Goal: Task Accomplishment & Management: Use online tool/utility

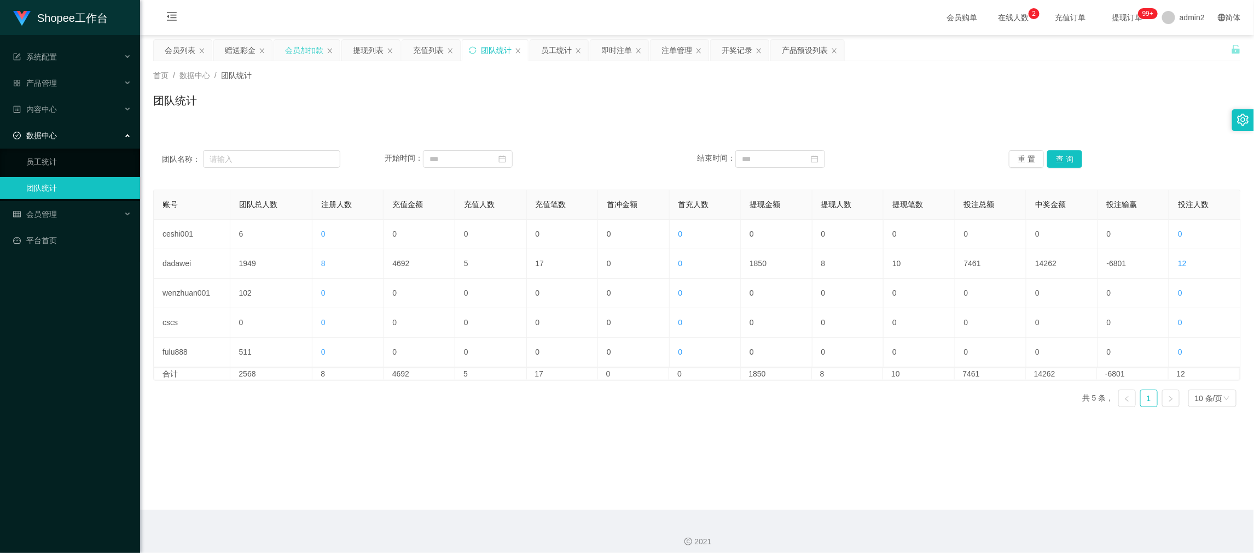
click at [306, 52] on div "会员加扣款" at bounding box center [304, 50] width 38 height 21
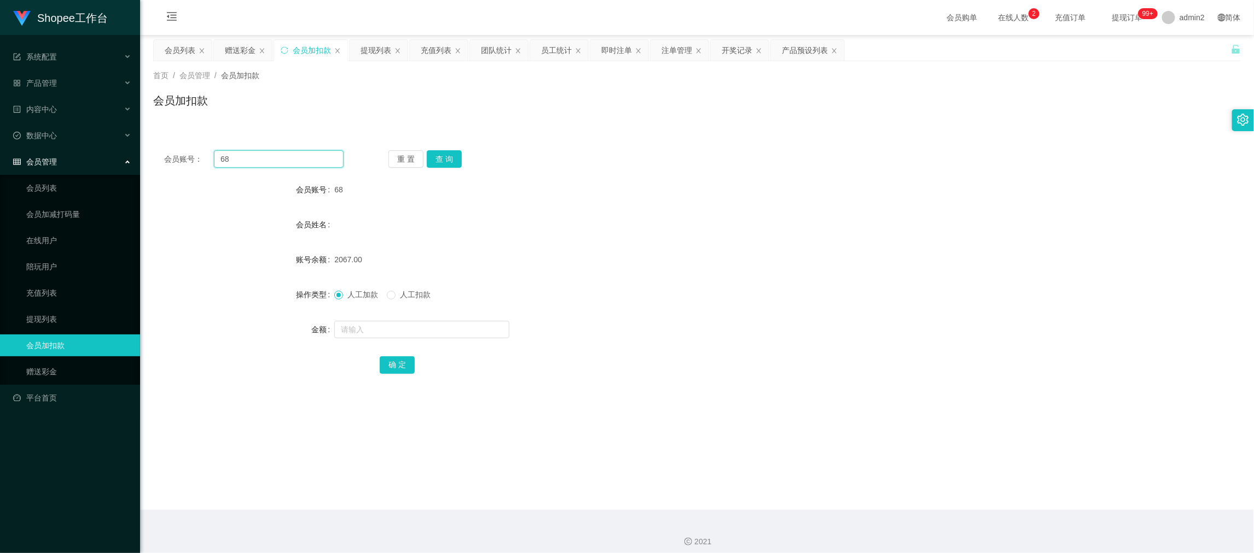
click at [303, 160] on input "68" at bounding box center [279, 159] width 130 height 18
paste input "444"
type input "444"
click at [452, 156] on button "查 询" at bounding box center [444, 159] width 35 height 18
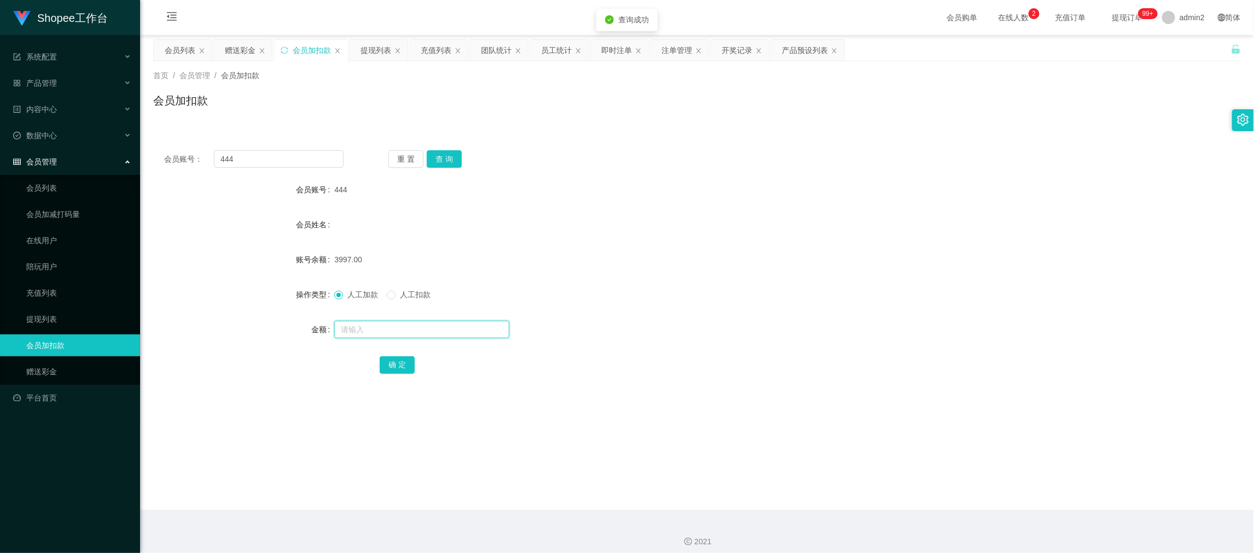
click at [478, 332] on input "text" at bounding box center [421, 330] width 175 height 18
type input "1743"
click at [389, 365] on button "确 定" at bounding box center [397, 366] width 35 height 18
drag, startPoint x: 978, startPoint y: 496, endPoint x: 947, endPoint y: 473, distance: 38.3
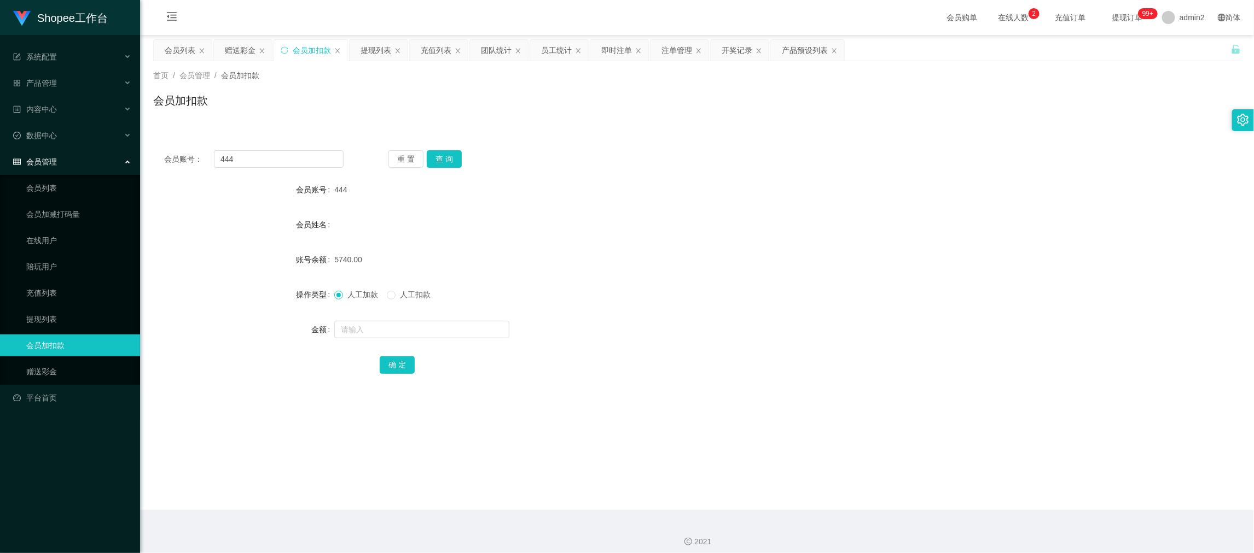
click at [978, 497] on main "关闭左侧 关闭右侧 关闭其它 刷新页面 会员列表 赠送彩金 会员加扣款 提现列表 充值列表 团队统计 员工统计 即时注单 注单管理 开奖记录 产品预设列表 首…" at bounding box center [697, 272] width 1114 height 475
click at [232, 44] on div "赠送彩金" at bounding box center [240, 50] width 31 height 21
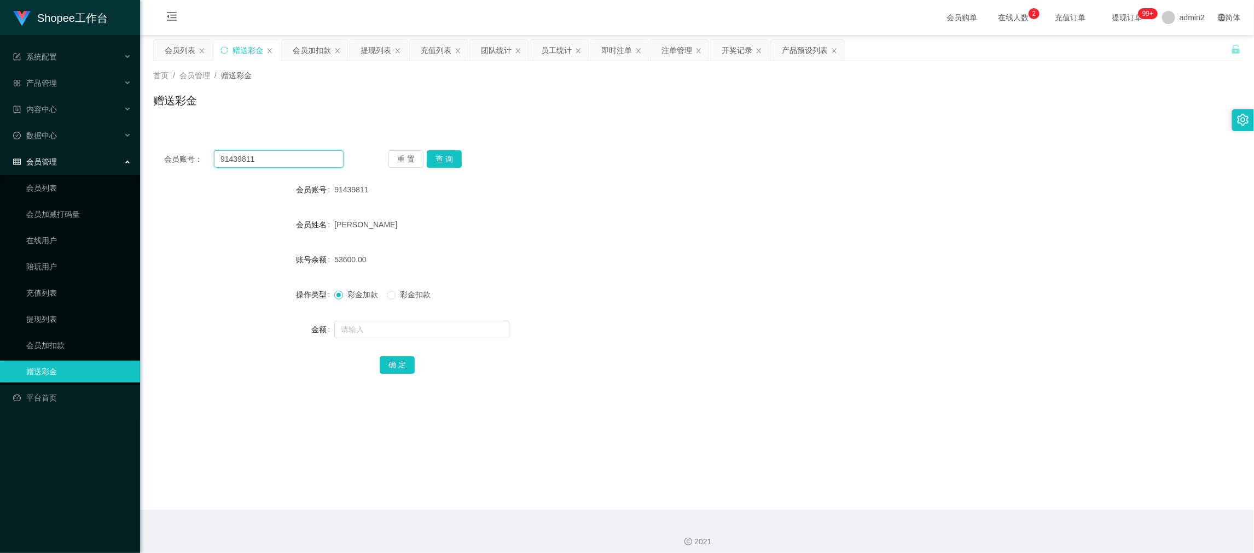
click at [305, 159] on input "91439811" at bounding box center [279, 159] width 130 height 18
paste input "a05042"
type input "a05042"
click at [467, 159] on div "重 置 查 询" at bounding box center [477, 159] width 179 height 18
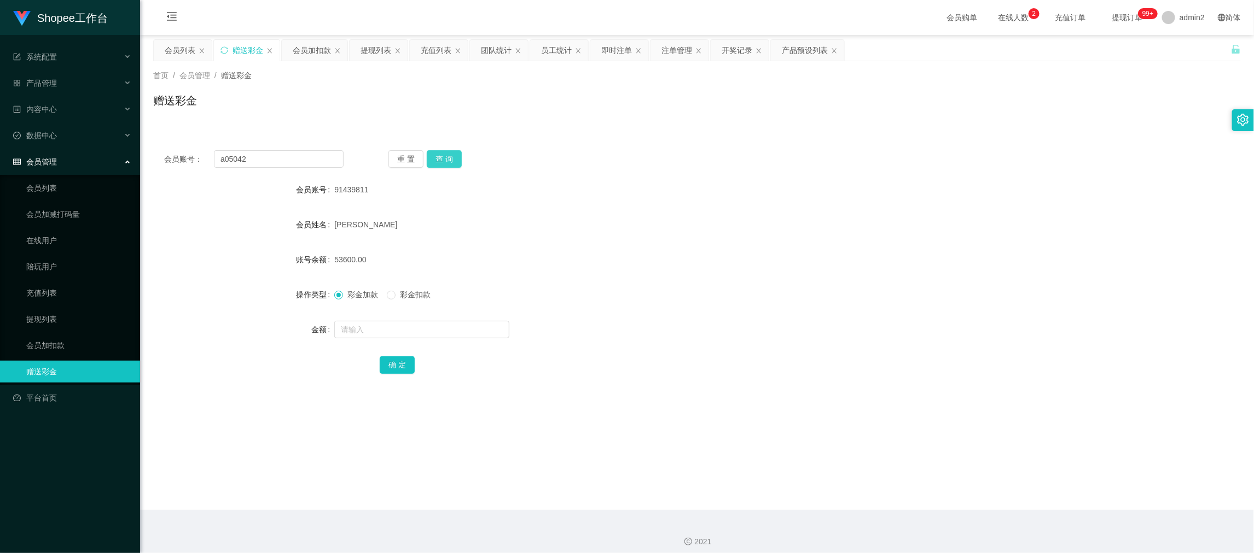
click at [450, 161] on button "查 询" at bounding box center [444, 159] width 35 height 18
click at [470, 328] on input "text" at bounding box center [421, 330] width 175 height 18
type input "100"
click at [411, 364] on button "确 定" at bounding box center [397, 366] width 35 height 18
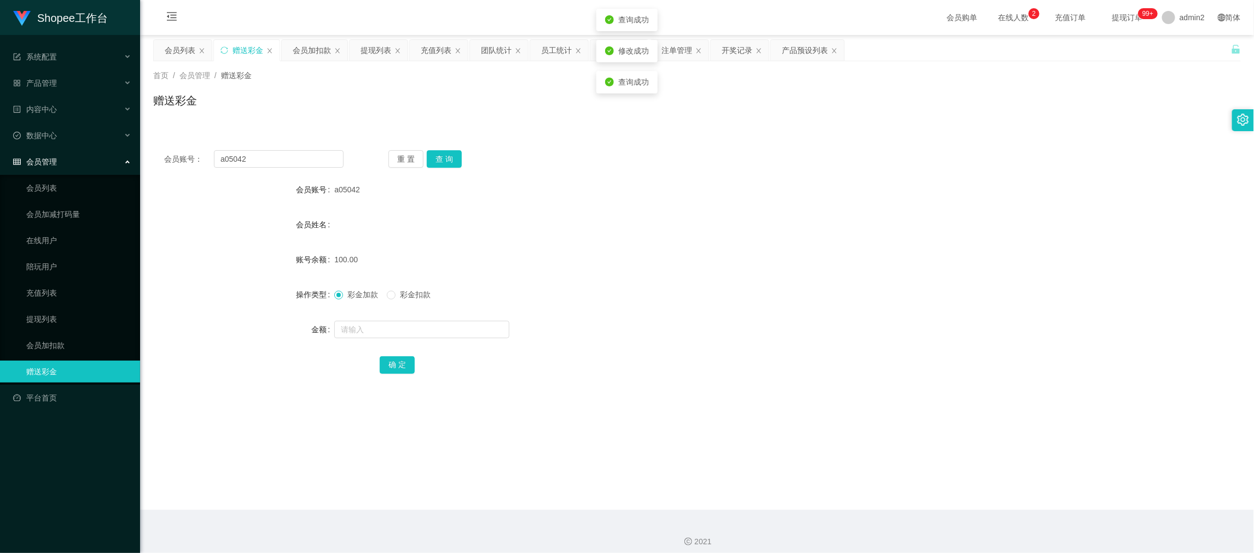
click at [662, 330] on div at bounding box center [651, 330] width 634 height 22
click at [750, 151] on div "会员账号： a05042 重 置 查 询" at bounding box center [696, 159] width 1087 height 18
drag, startPoint x: 980, startPoint y: 484, endPoint x: 801, endPoint y: 395, distance: 199.1
click at [978, 484] on main "关闭左侧 关闭右侧 关闭其它 刷新页面 会员列表 赠送彩金 会员加扣款 提现列表 充值列表 团队统计 员工统计 即时注单 注单管理 开奖记录 产品预设列表 首…" at bounding box center [697, 272] width 1114 height 475
click at [379, 44] on div "提现列表" at bounding box center [375, 50] width 31 height 21
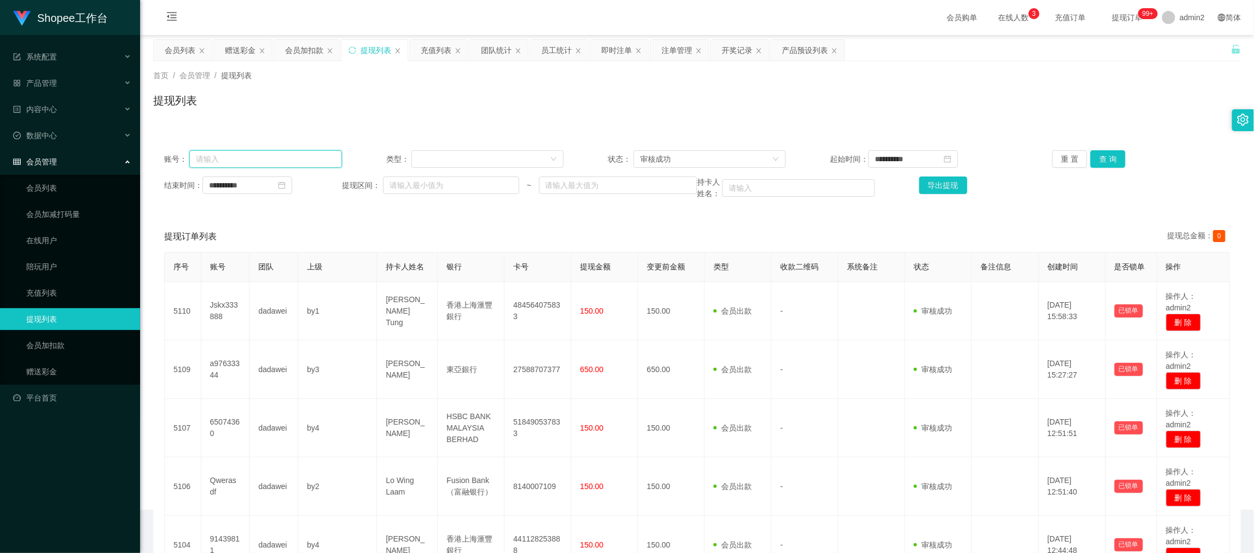
click at [307, 156] on input "text" at bounding box center [265, 159] width 153 height 18
paste input "Kenixfan"
type input "Kenixfan"
click at [267, 186] on input "**********" at bounding box center [247, 186] width 90 height 18
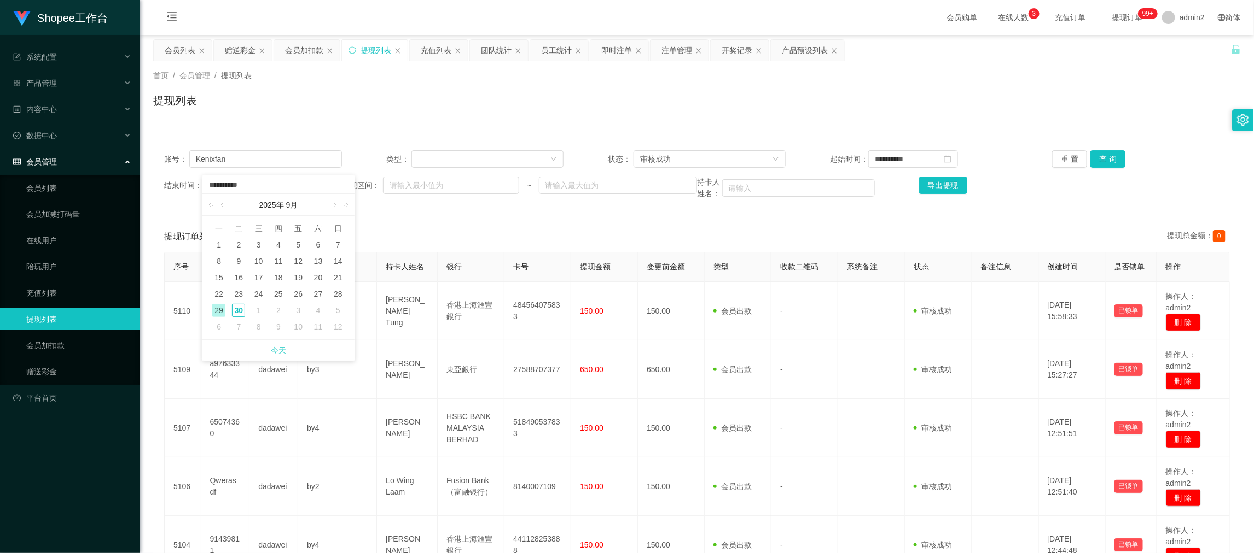
click at [278, 356] on link "今天" at bounding box center [278, 350] width 15 height 21
type input "**********"
click at [904, 157] on input "**********" at bounding box center [913, 159] width 90 height 18
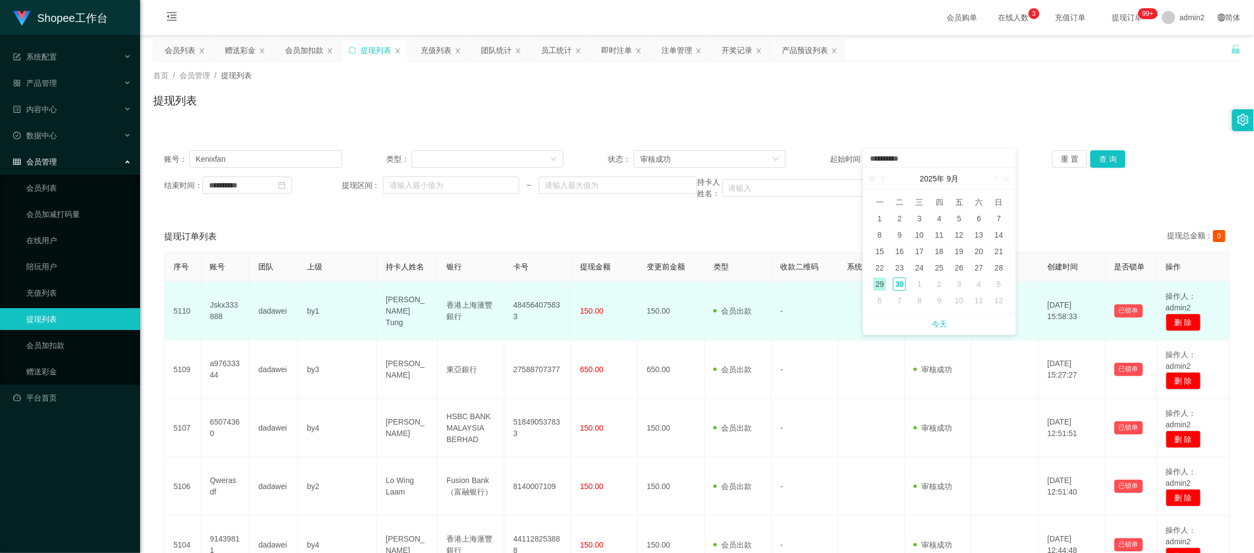
drag, startPoint x: 936, startPoint y: 324, endPoint x: 935, endPoint y: 319, distance: 5.6
click at [936, 324] on link "今天" at bounding box center [938, 324] width 15 height 21
type input "**********"
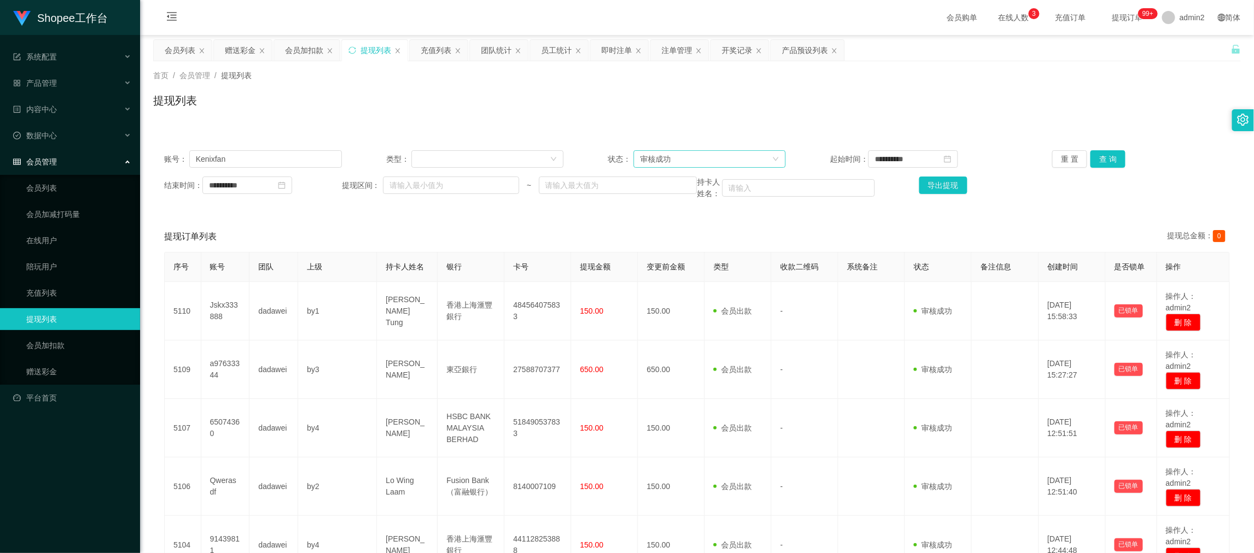
click at [732, 152] on div "审核成功" at bounding box center [706, 159] width 132 height 16
click at [702, 179] on li "等待审核" at bounding box center [705, 181] width 151 height 18
click at [1100, 156] on button "查 询" at bounding box center [1107, 159] width 35 height 18
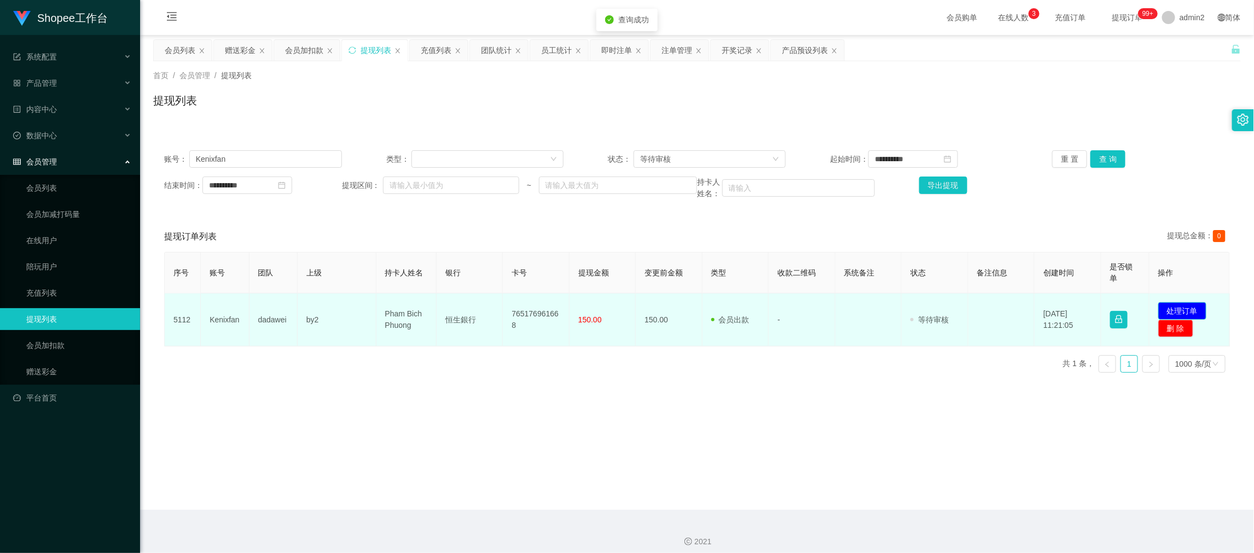
click at [1181, 311] on button "处理订单" at bounding box center [1182, 311] width 48 height 18
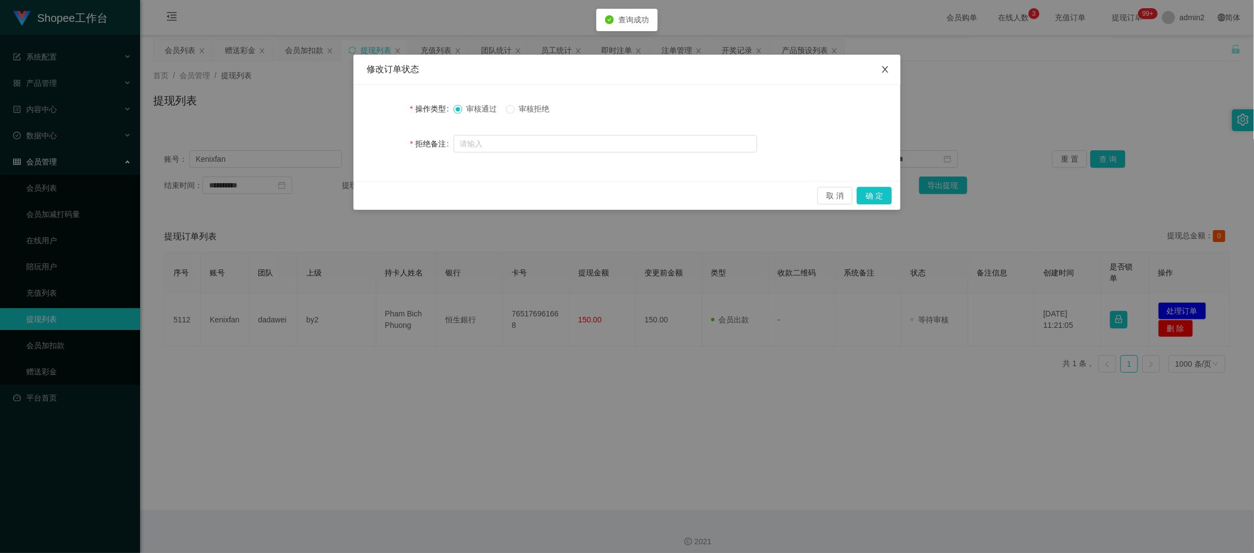
click at [889, 69] on span "Close" at bounding box center [885, 70] width 31 height 31
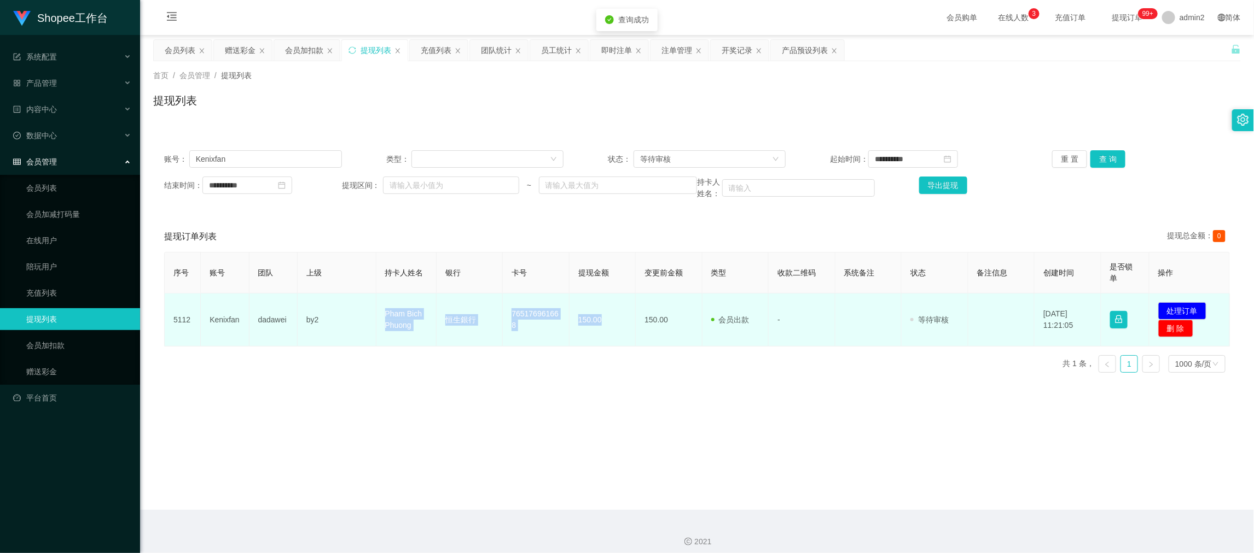
drag, startPoint x: 393, startPoint y: 318, endPoint x: 622, endPoint y: 327, distance: 229.3
click at [598, 328] on tr "5112 Kenixfan dadawei by2 Pham Bich Phuong 恒生銀行 765176961668 150.00 150.00 会员出款…" at bounding box center [697, 320] width 1065 height 53
copy tr "Pham Bich Phuong 恒生銀行 765176961668 150.00"
click at [1182, 311] on button "处理订单" at bounding box center [1182, 311] width 48 height 18
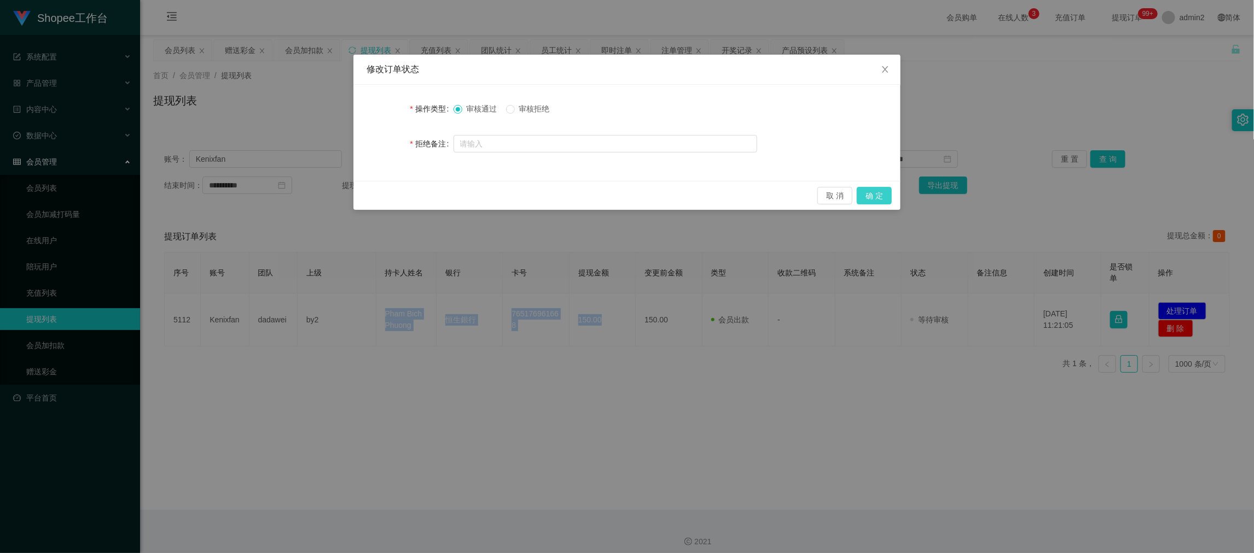
click at [881, 189] on button "确 定" at bounding box center [873, 196] width 35 height 18
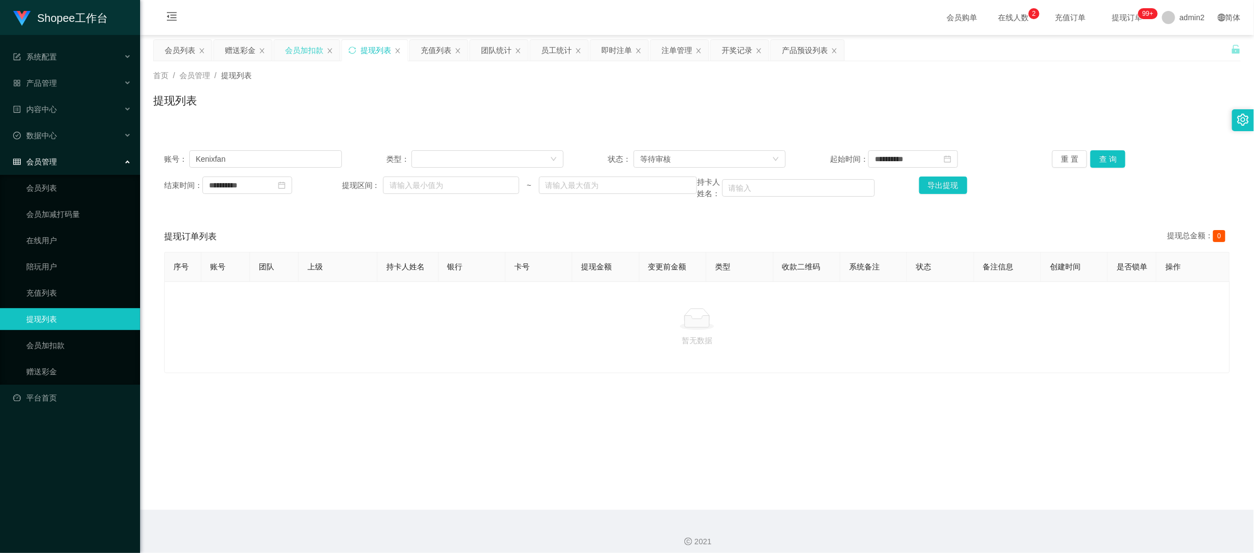
click at [300, 53] on div "会员加扣款" at bounding box center [304, 50] width 38 height 21
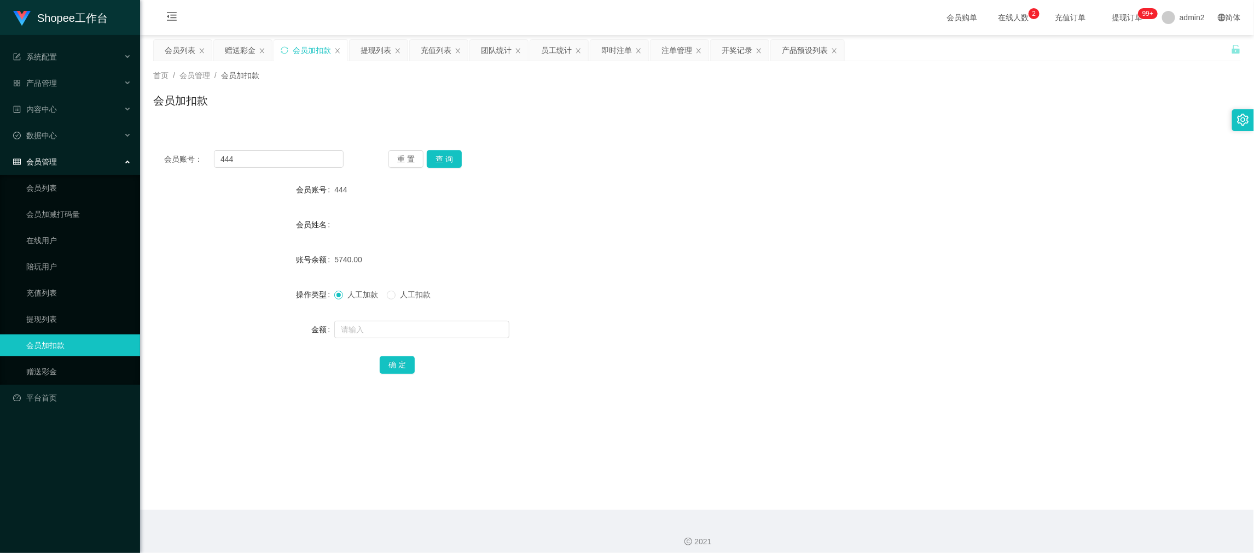
click at [297, 147] on div "会员账号： 444 重 置 查 询 会员账号 444 会员姓名 账号余额 5740.00 操作类型 人工加款 人工扣款 金额 确 定" at bounding box center [696, 269] width 1087 height 260
click at [299, 155] on input "444" at bounding box center [279, 159] width 130 height 18
drag, startPoint x: 299, startPoint y: 155, endPoint x: 307, endPoint y: 155, distance: 8.2
click at [299, 155] on input "444" at bounding box center [279, 159] width 130 height 18
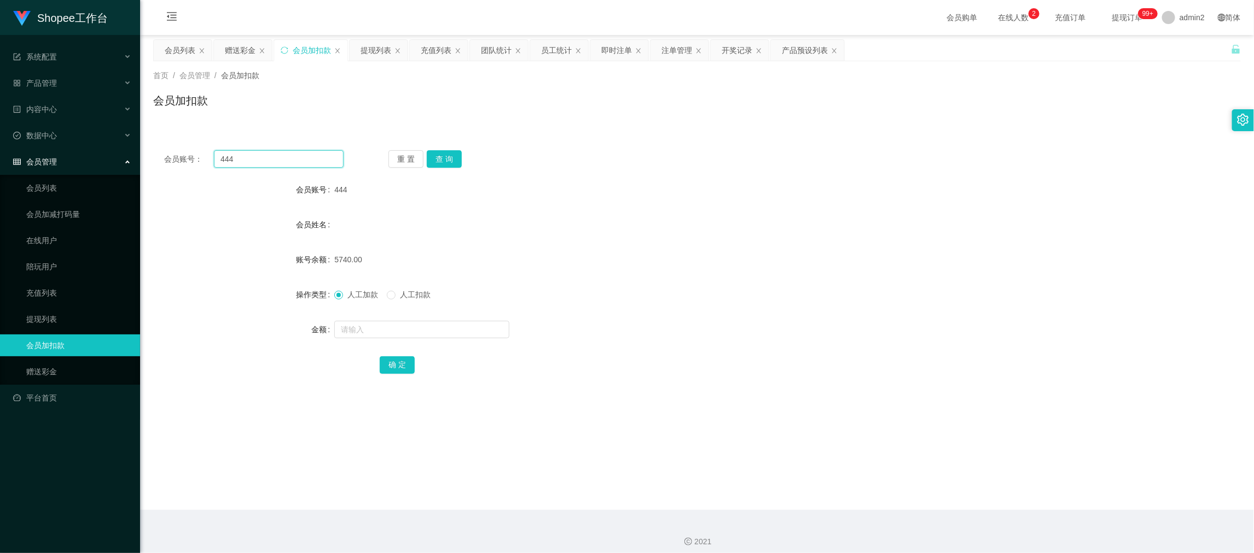
paste input "22"
type input "22"
click at [434, 154] on button "查 询" at bounding box center [444, 159] width 35 height 18
click at [453, 328] on input "text" at bounding box center [421, 330] width 175 height 18
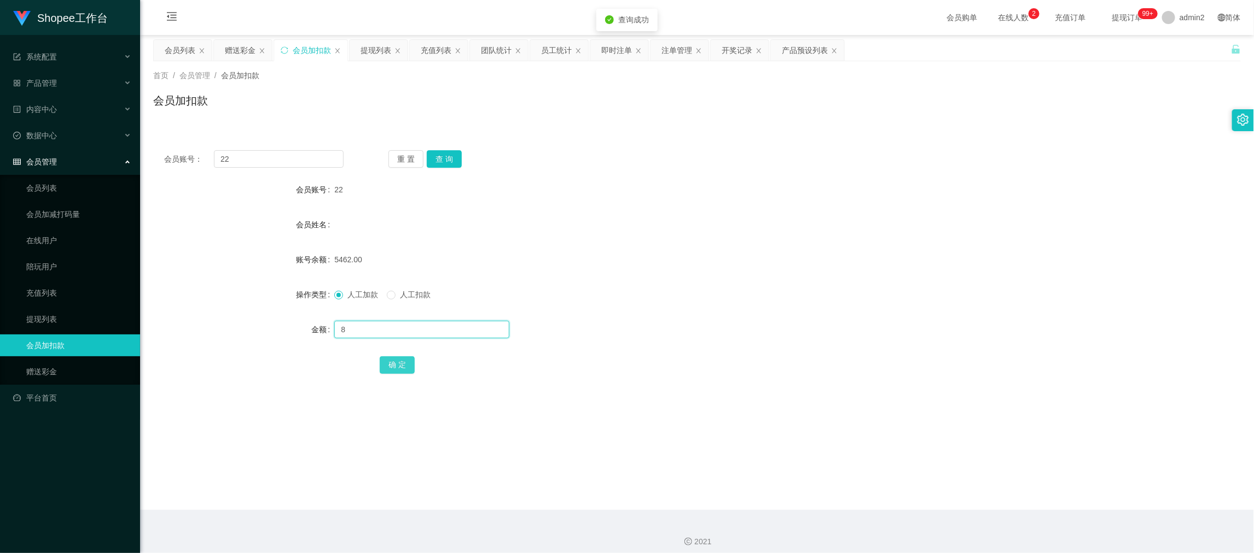
type input "8"
click at [394, 368] on button "确 定" at bounding box center [397, 366] width 35 height 18
click at [293, 159] on input "22" at bounding box center [279, 159] width 130 height 18
drag, startPoint x: 444, startPoint y: 157, endPoint x: 446, endPoint y: 170, distance: 12.9
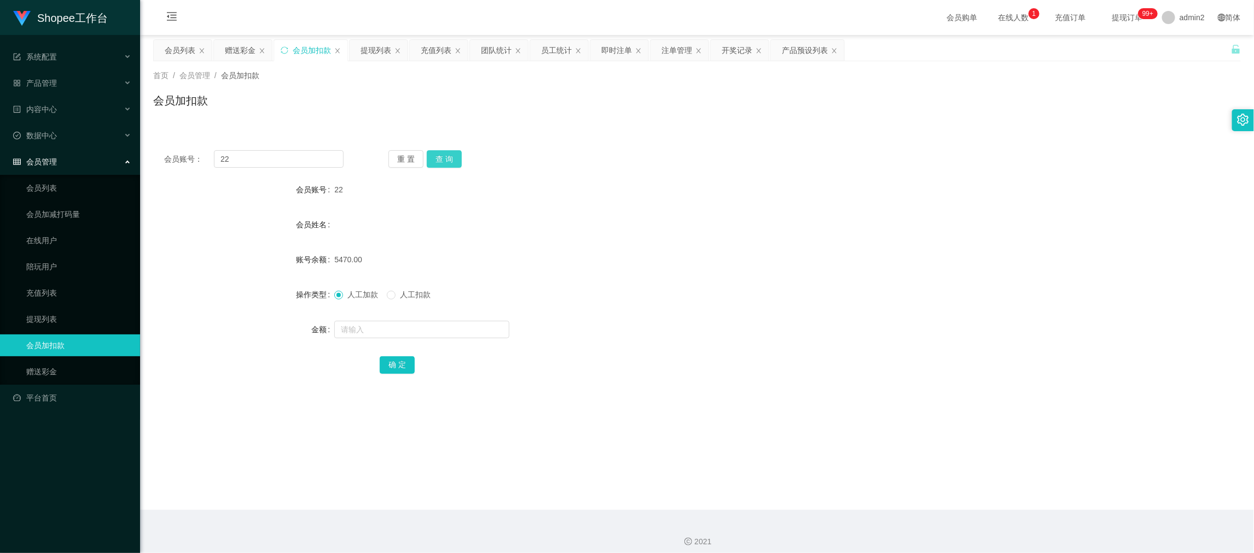
click at [444, 157] on button "查 询" at bounding box center [444, 159] width 35 height 18
click at [475, 334] on input "text" at bounding box center [421, 330] width 175 height 18
type input "8"
drag, startPoint x: 401, startPoint y: 361, endPoint x: 473, endPoint y: 352, distance: 72.8
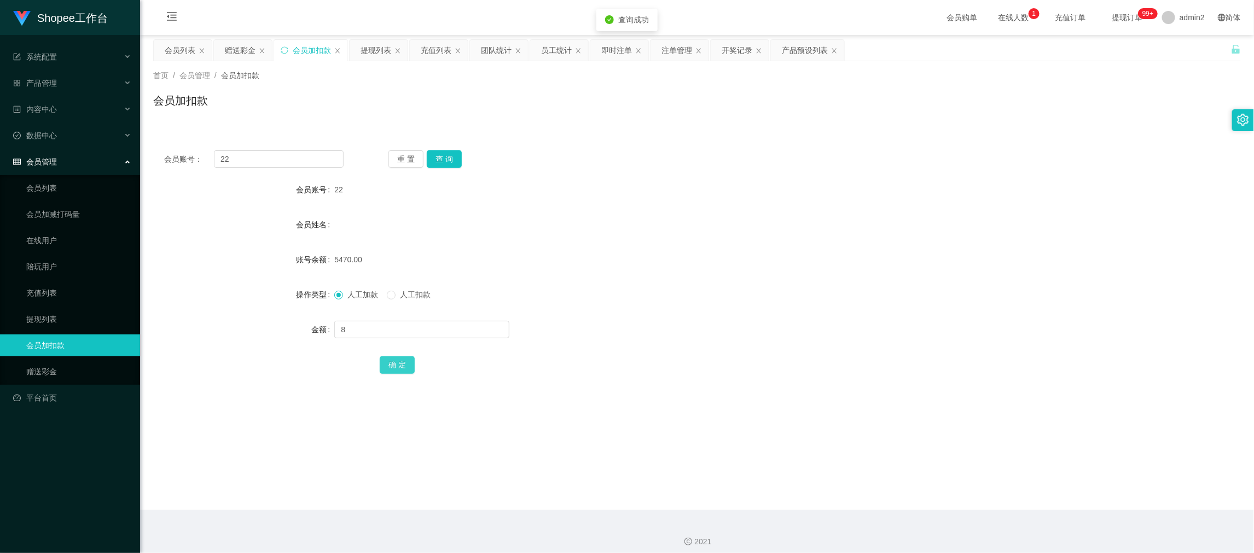
click at [401, 361] on button "确 定" at bounding box center [397, 366] width 35 height 18
click at [292, 150] on input "22" at bounding box center [279, 159] width 130 height 18
drag, startPoint x: 453, startPoint y: 164, endPoint x: 450, endPoint y: 327, distance: 163.6
click at [454, 164] on button "查 询" at bounding box center [444, 159] width 35 height 18
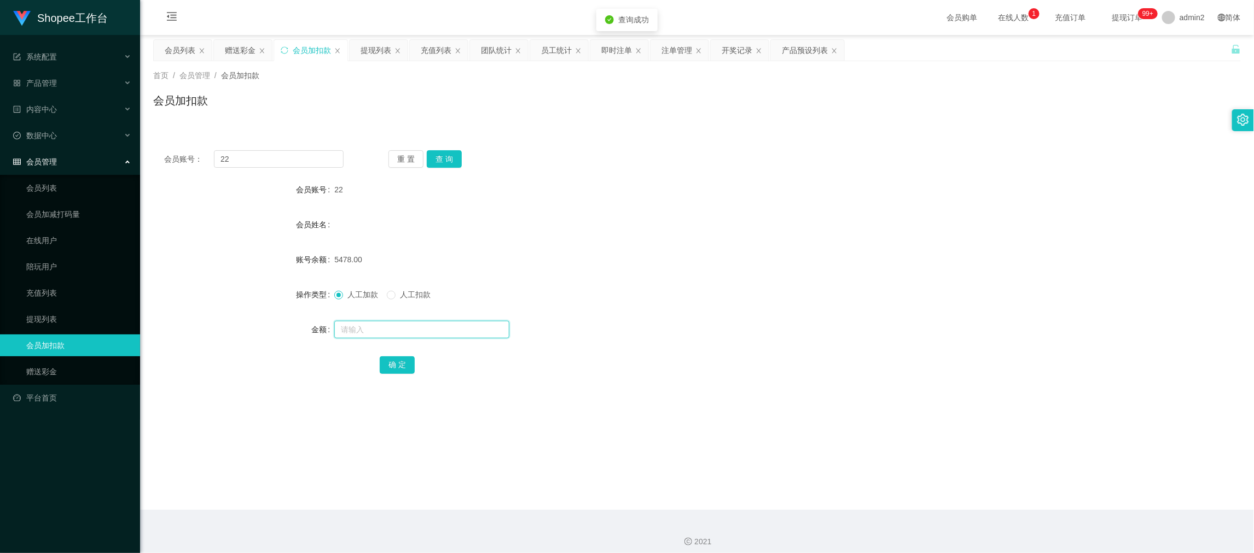
click at [450, 328] on input "text" at bounding box center [421, 330] width 175 height 18
click at [450, 328] on input "8" at bounding box center [421, 330] width 175 height 18
type input "8"
click at [394, 369] on button "确 定" at bounding box center [397, 366] width 35 height 18
click at [711, 298] on div "人工加款 人工扣款" at bounding box center [651, 295] width 634 height 22
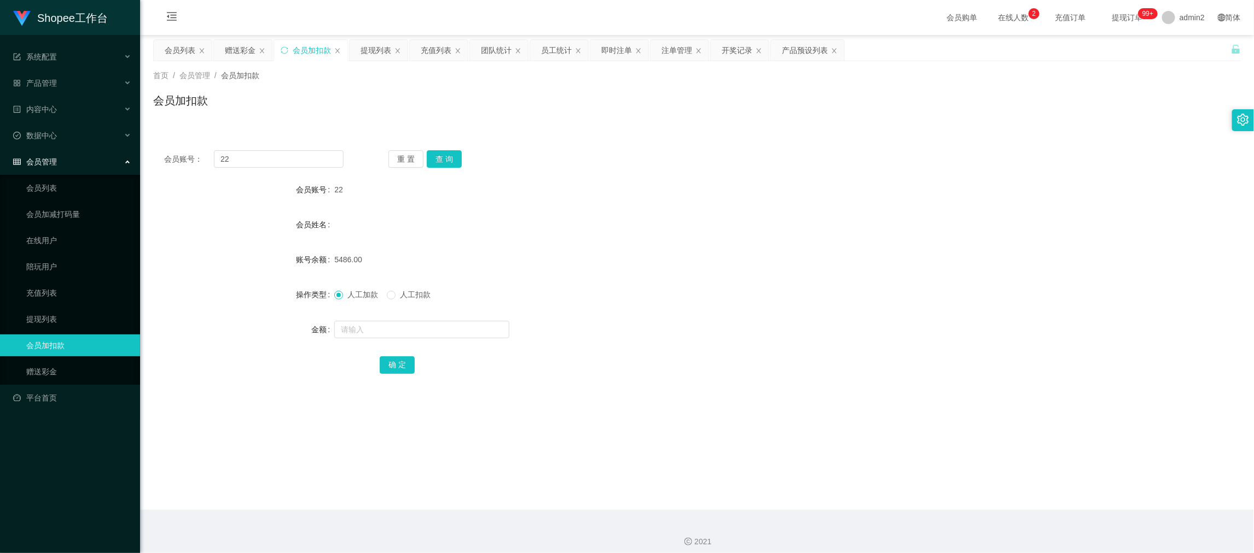
drag, startPoint x: 1002, startPoint y: 482, endPoint x: 887, endPoint y: 391, distance: 146.4
click at [1002, 480] on main "关闭左侧 关闭右侧 关闭其它 刷新页面 会员列表 赠送彩金 会员加扣款 提现列表 充值列表 团队统计 员工统计 即时注单 注单管理 开奖记录 产品预设列表 首…" at bounding box center [697, 272] width 1114 height 475
click at [362, 50] on div "提现列表" at bounding box center [375, 50] width 31 height 21
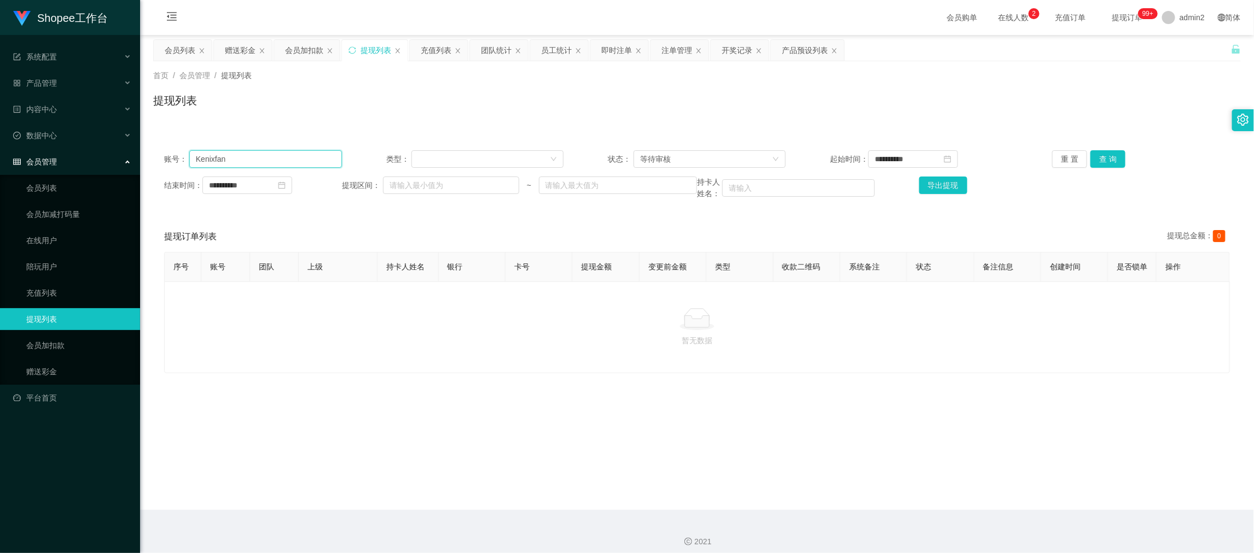
click at [275, 154] on input "Kenixfan" at bounding box center [265, 159] width 153 height 18
paste input "SLLamDramaBox"
type input "SLLamDramaBox"
click at [1103, 155] on button "查 询" at bounding box center [1107, 159] width 35 height 18
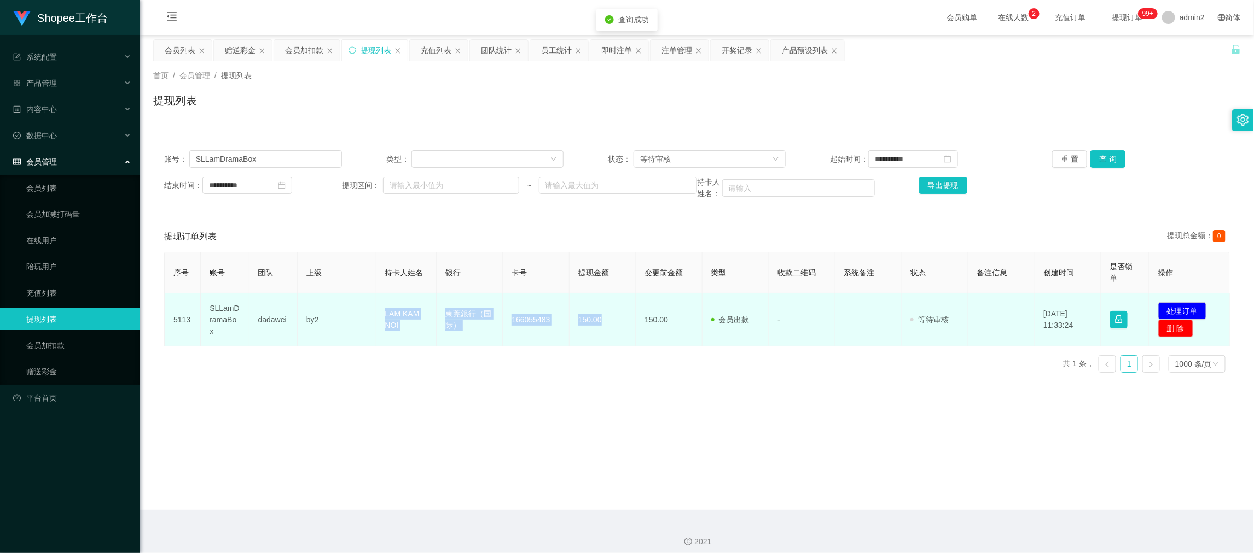
drag, startPoint x: 378, startPoint y: 311, endPoint x: 607, endPoint y: 328, distance: 229.2
click at [607, 328] on tr "5113 SLLamDramaBox dadawei by2 LAM KAM NOI 東莞銀行（国际） 166055483 150.00 150.00 会员出…" at bounding box center [697, 320] width 1065 height 53
copy tr "LAM KAM NOI 東莞銀行（国际） 166055483 150.00"
click at [1184, 307] on button "处理订单" at bounding box center [1182, 311] width 48 height 18
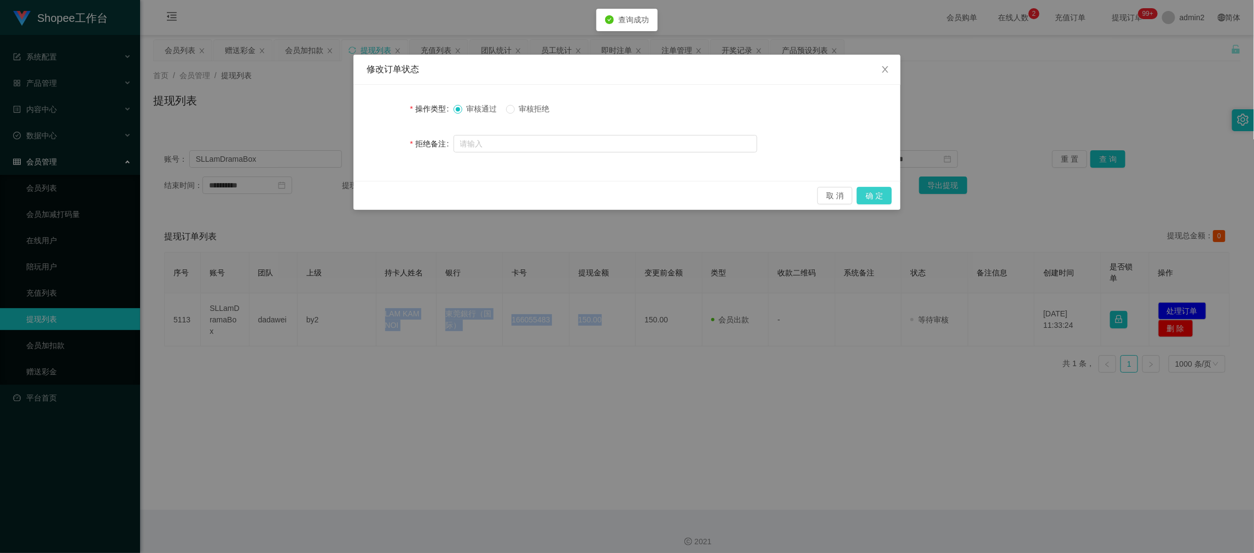
click at [869, 190] on button "确 定" at bounding box center [873, 196] width 35 height 18
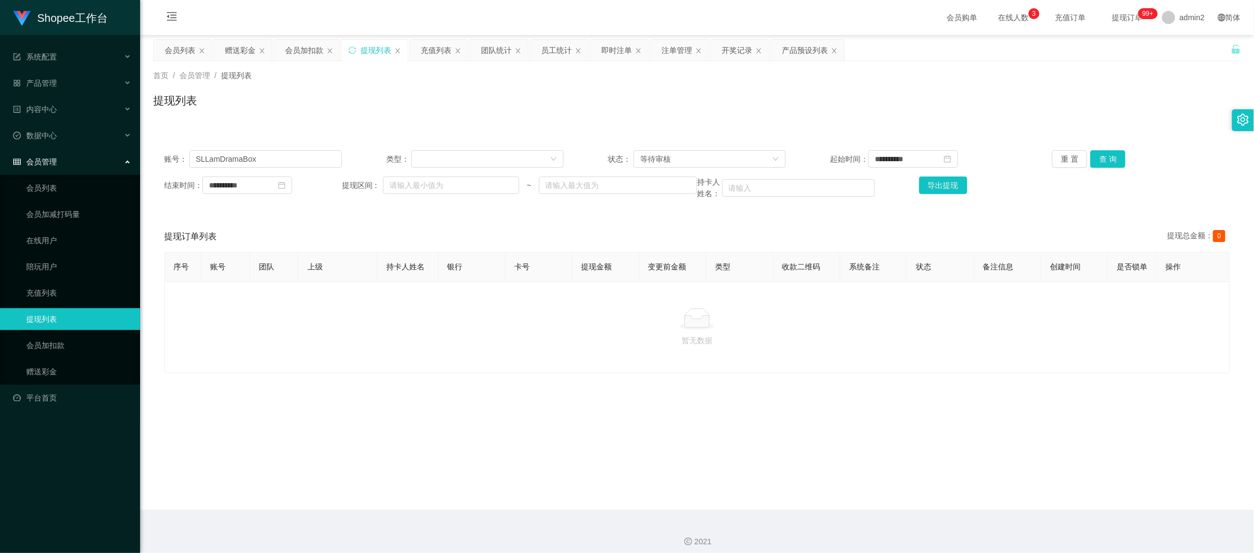
click at [996, 497] on main "**********" at bounding box center [697, 272] width 1114 height 475
click at [308, 159] on input "SLLamDramaBox" at bounding box center [265, 159] width 153 height 18
paste input "text"
click at [312, 154] on input "text" at bounding box center [265, 159] width 153 height 18
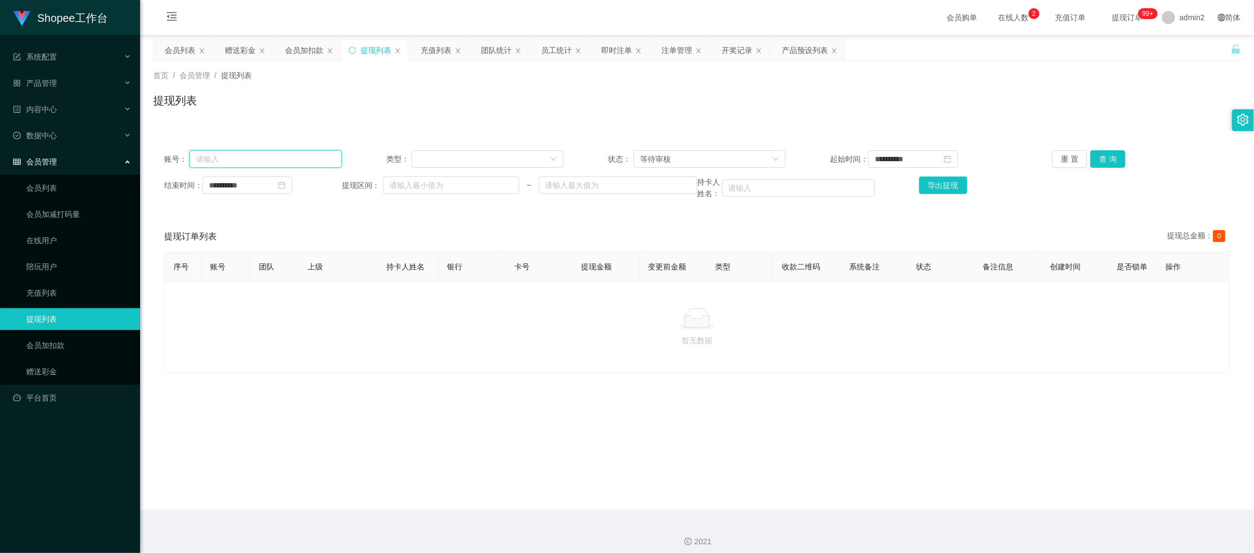
paste input "a05042"
type input "a05042"
click at [1101, 157] on button "查 询" at bounding box center [1107, 159] width 35 height 18
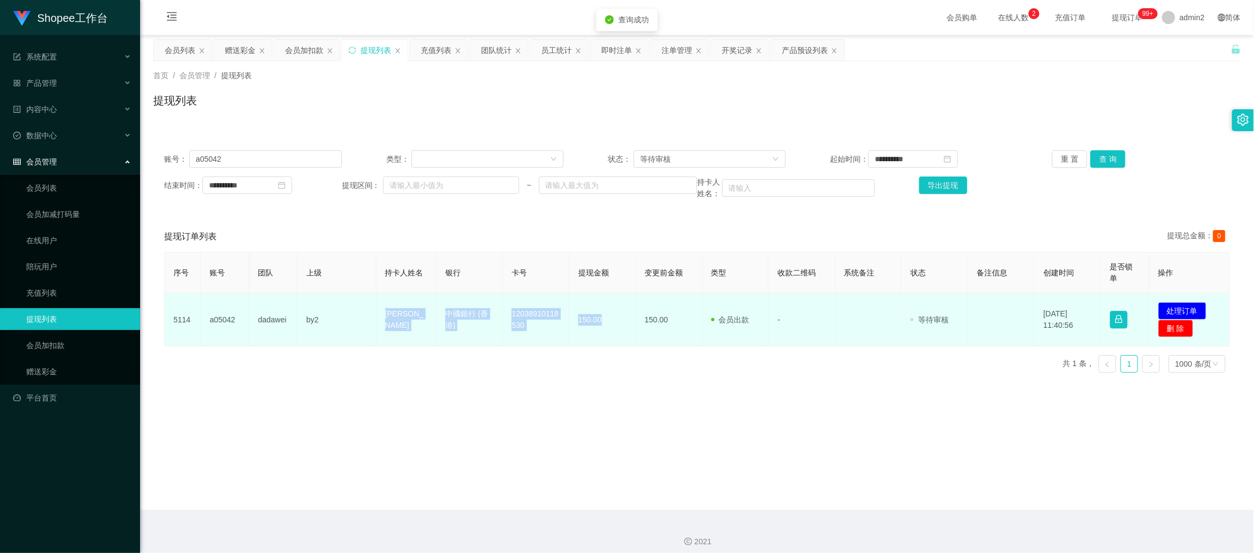
drag, startPoint x: 358, startPoint y: 317, endPoint x: 620, endPoint y: 329, distance: 261.7
click at [620, 329] on tr "5114 a05042 dadawei by2 [PERSON_NAME] Wing 中國銀行 (香港) 12038910118530 150.00 150.…" at bounding box center [697, 320] width 1065 height 53
copy tr "[PERSON_NAME] Hin Wing 中國銀行 (香港) 12038910118530 150.00"
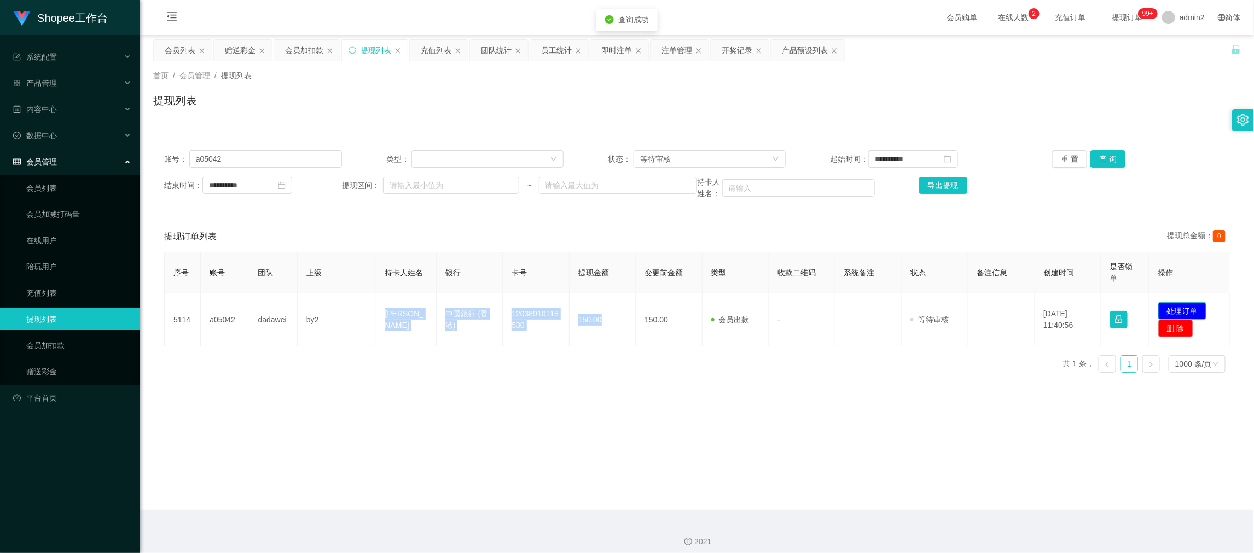
drag, startPoint x: 1168, startPoint y: 305, endPoint x: 1109, endPoint y: 295, distance: 60.3
click at [1169, 305] on button "处理订单" at bounding box center [1182, 311] width 48 height 18
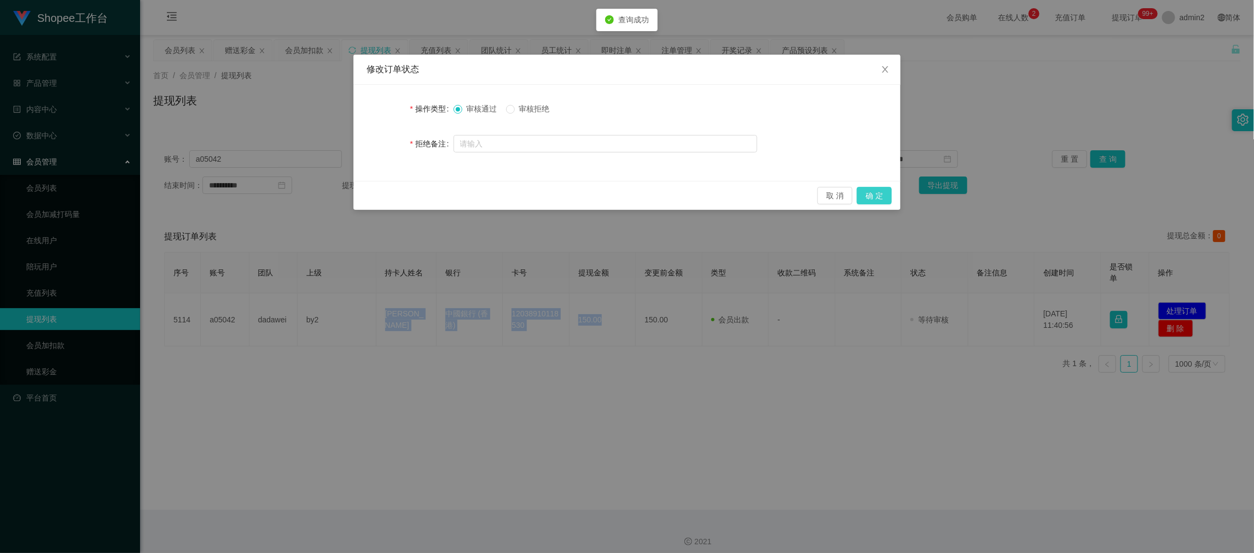
click at [877, 201] on button "确 定" at bounding box center [873, 196] width 35 height 18
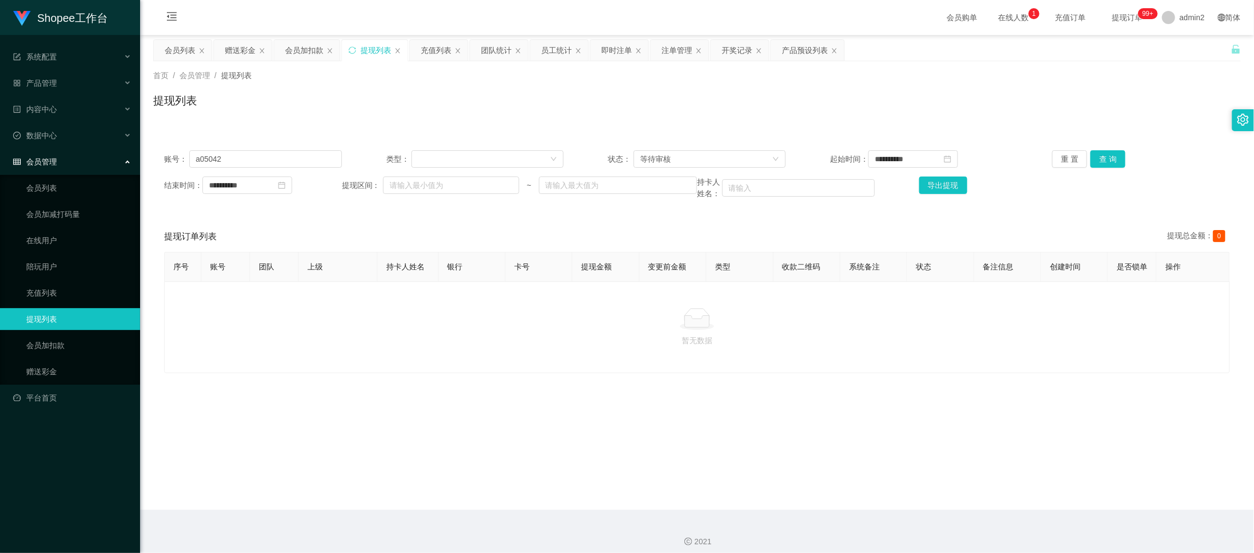
drag, startPoint x: 967, startPoint y: 474, endPoint x: 920, endPoint y: 469, distance: 46.7
click at [965, 474] on main "**********" at bounding box center [697, 272] width 1114 height 475
click at [180, 49] on div "会员列表" at bounding box center [180, 50] width 31 height 21
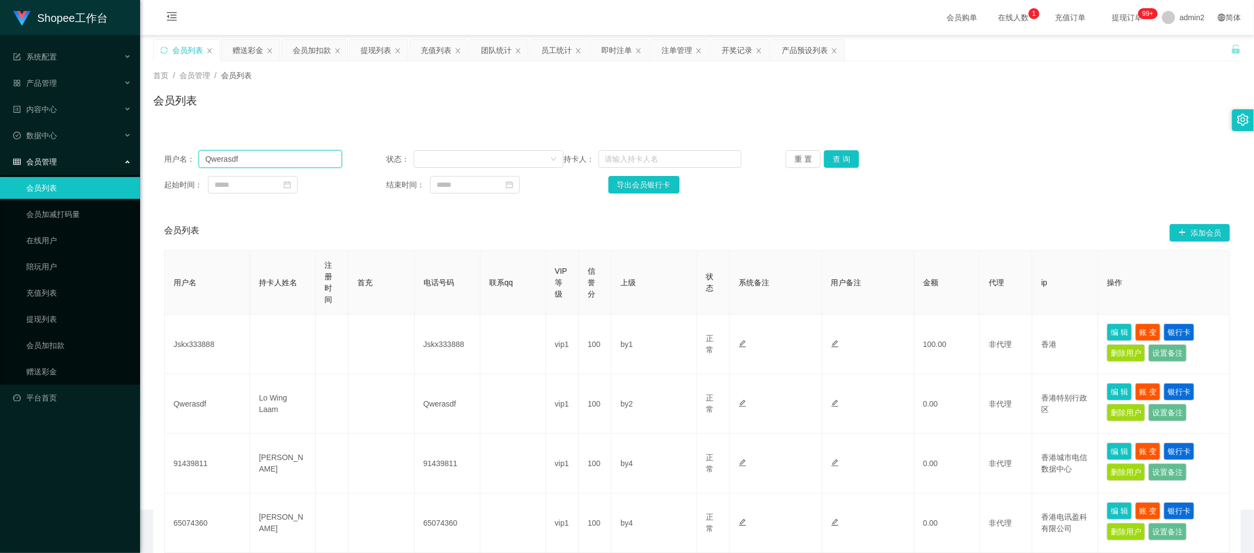
click at [313, 164] on input "Qwerasdf" at bounding box center [270, 159] width 143 height 18
paste input "a05042"
type input "a05042"
click at [838, 154] on button "查 询" at bounding box center [841, 159] width 35 height 18
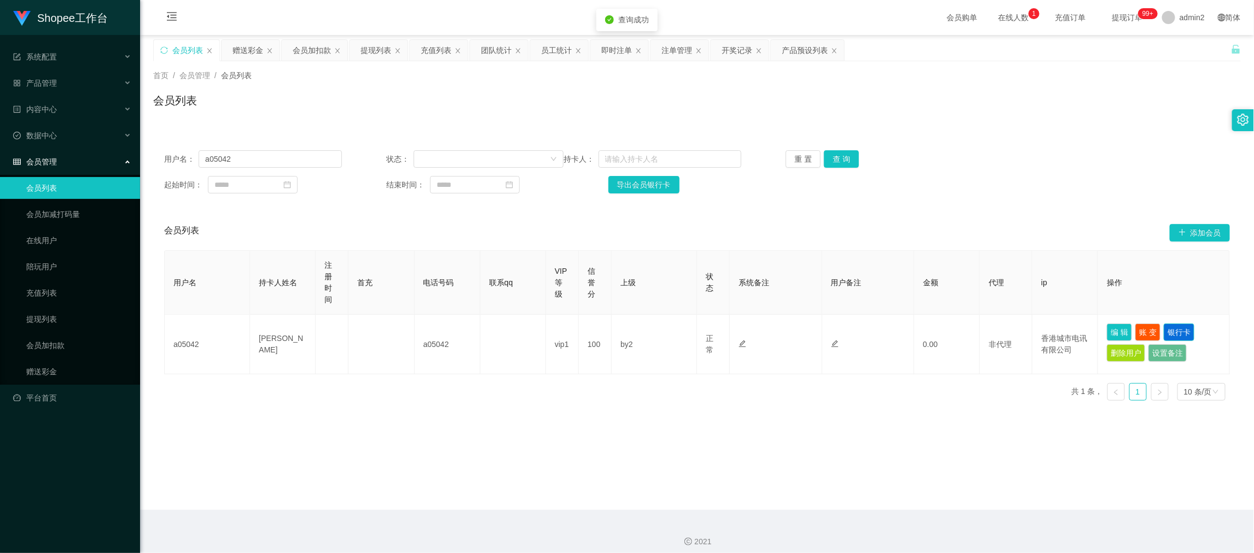
click at [1175, 325] on button "银行卡" at bounding box center [1178, 333] width 31 height 18
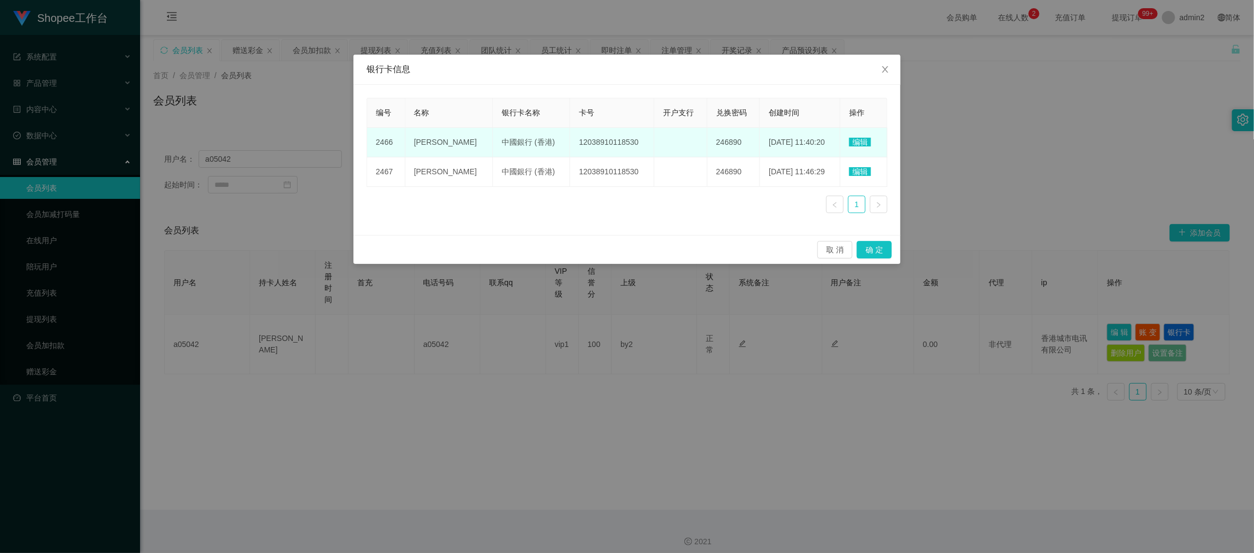
click at [858, 142] on span "编辑" at bounding box center [860, 142] width 22 height 9
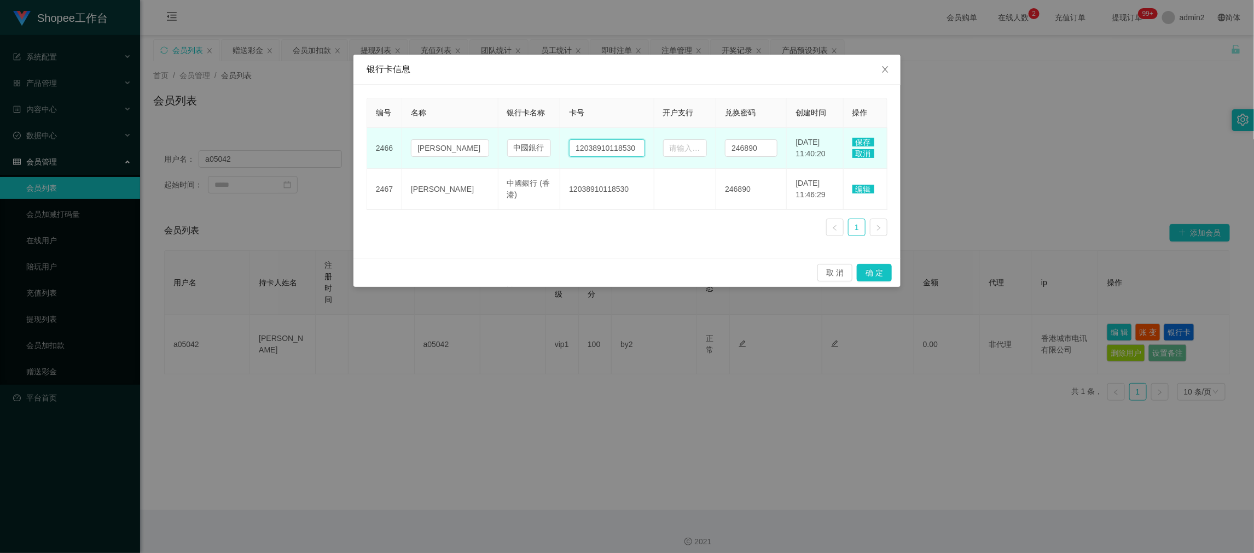
click at [588, 145] on input "12038910118530" at bounding box center [606, 148] width 75 height 18
click at [588, 147] on input "12038910118530" at bounding box center [606, 148] width 75 height 18
paste input "012"
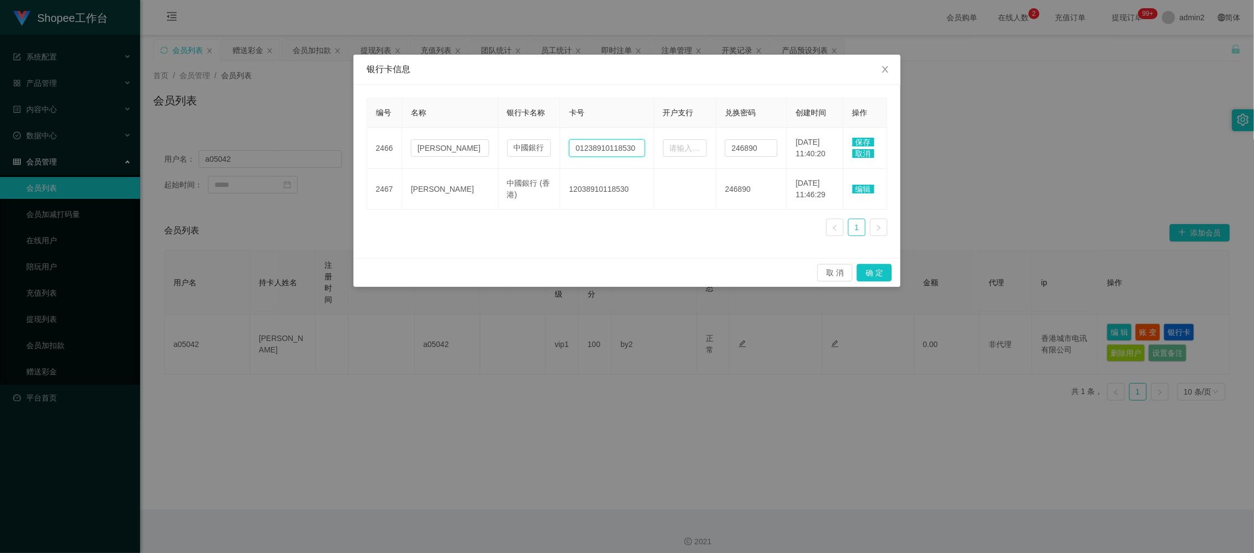
type input "01238910118530"
click at [864, 141] on span "保存" at bounding box center [863, 142] width 22 height 9
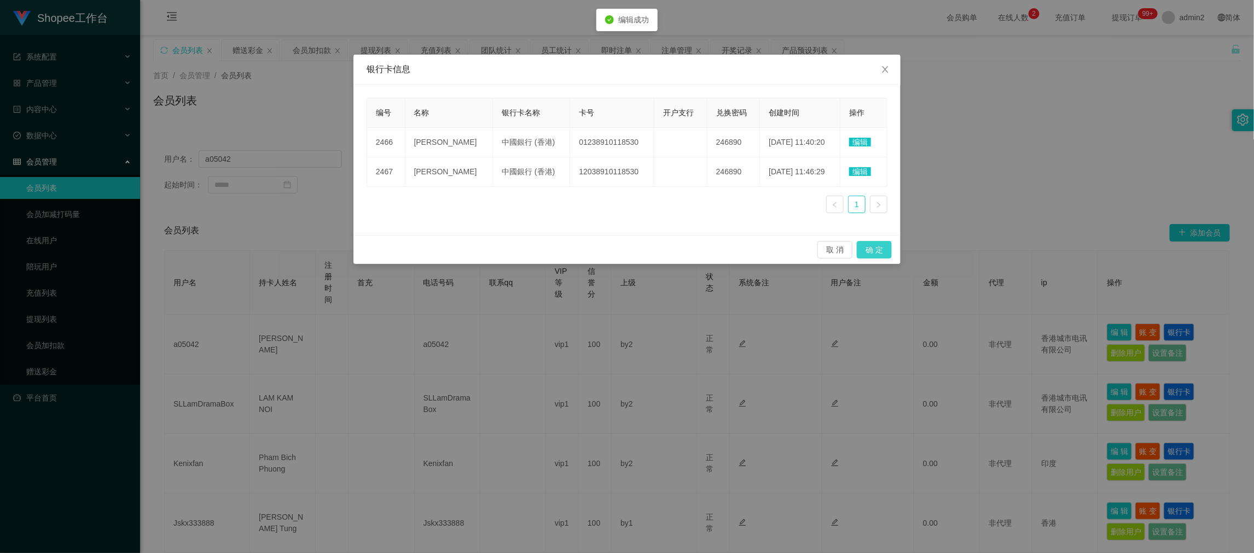
click at [873, 248] on button "确 定" at bounding box center [873, 250] width 35 height 18
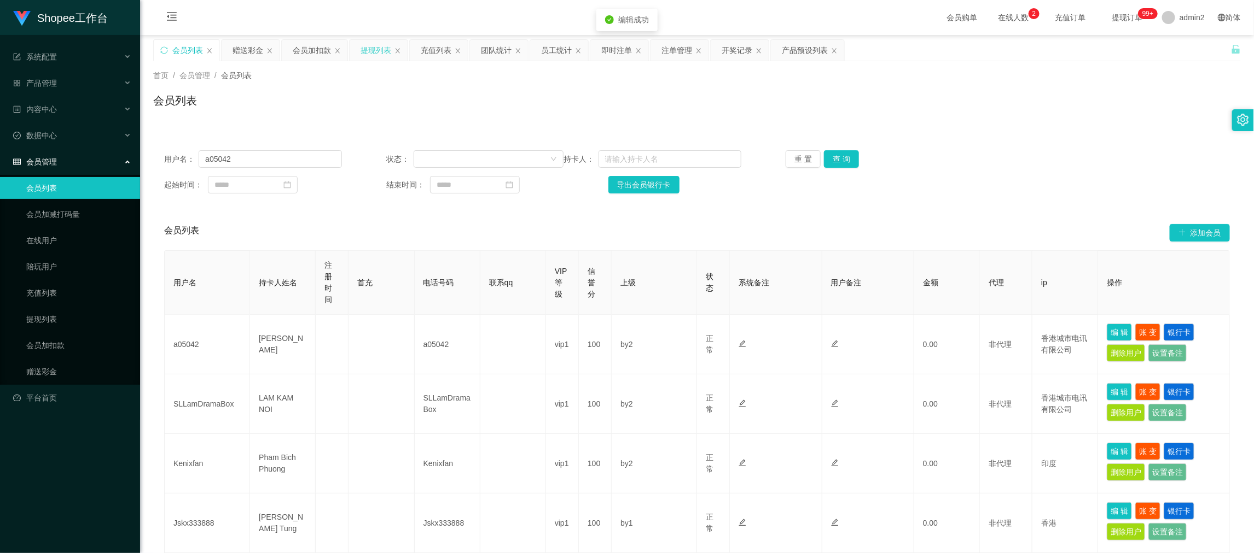
click at [370, 46] on div "提现列表" at bounding box center [375, 50] width 31 height 21
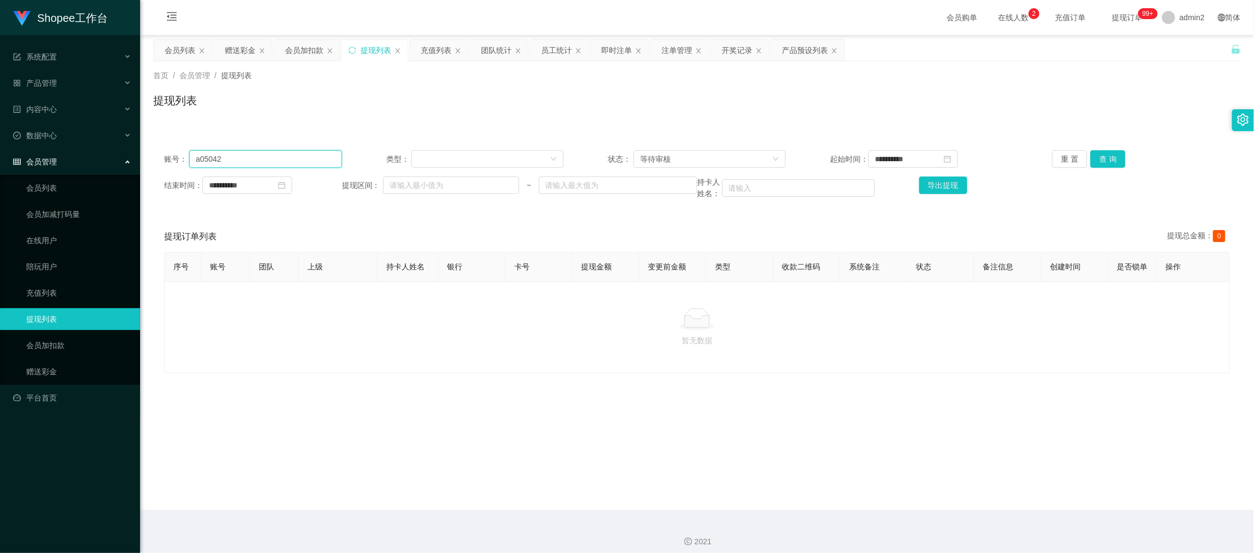
click at [284, 157] on input "a05042" at bounding box center [265, 159] width 153 height 18
click at [480, 325] on div at bounding box center [696, 319] width 1047 height 22
click at [687, 153] on div "等待审核" at bounding box center [706, 159] width 132 height 16
click at [683, 202] on li "审核成功" at bounding box center [705, 198] width 151 height 18
click at [1105, 154] on button "查 询" at bounding box center [1107, 159] width 35 height 18
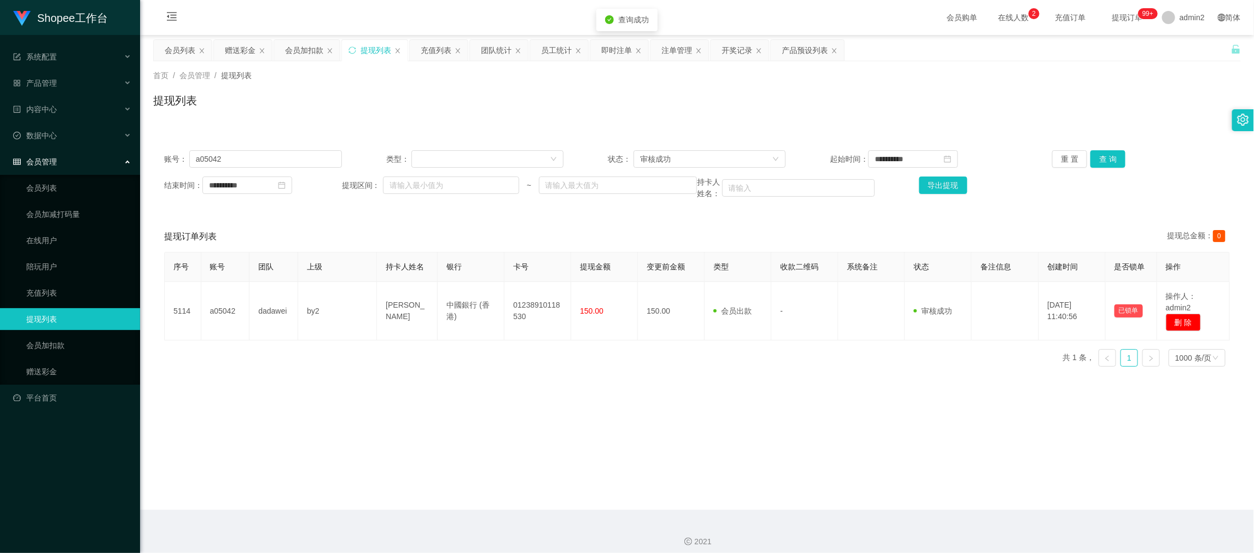
click at [466, 373] on main "**********" at bounding box center [697, 272] width 1114 height 475
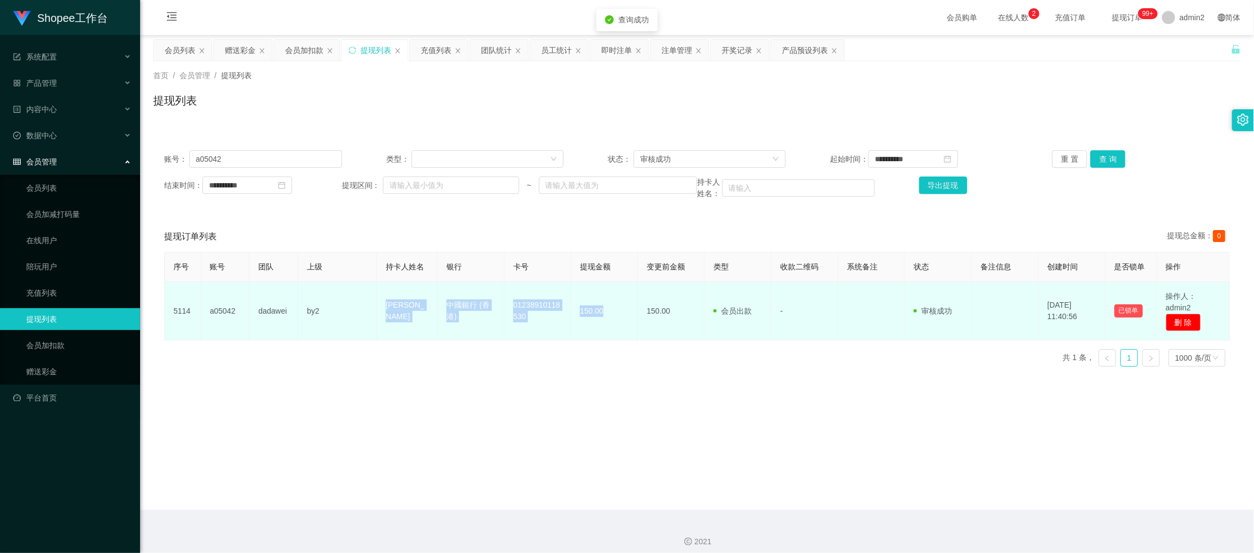
drag, startPoint x: 373, startPoint y: 301, endPoint x: 613, endPoint y: 325, distance: 240.8
click at [613, 325] on tr "5114 a05042 dadawei by2 [PERSON_NAME] Wing 中國銀行 (香港) 01238910118530 150.00 150.…" at bounding box center [697, 311] width 1065 height 59
copy tr "[PERSON_NAME] Hin Wing 中國銀行 (香港) 01238910118530 150.00"
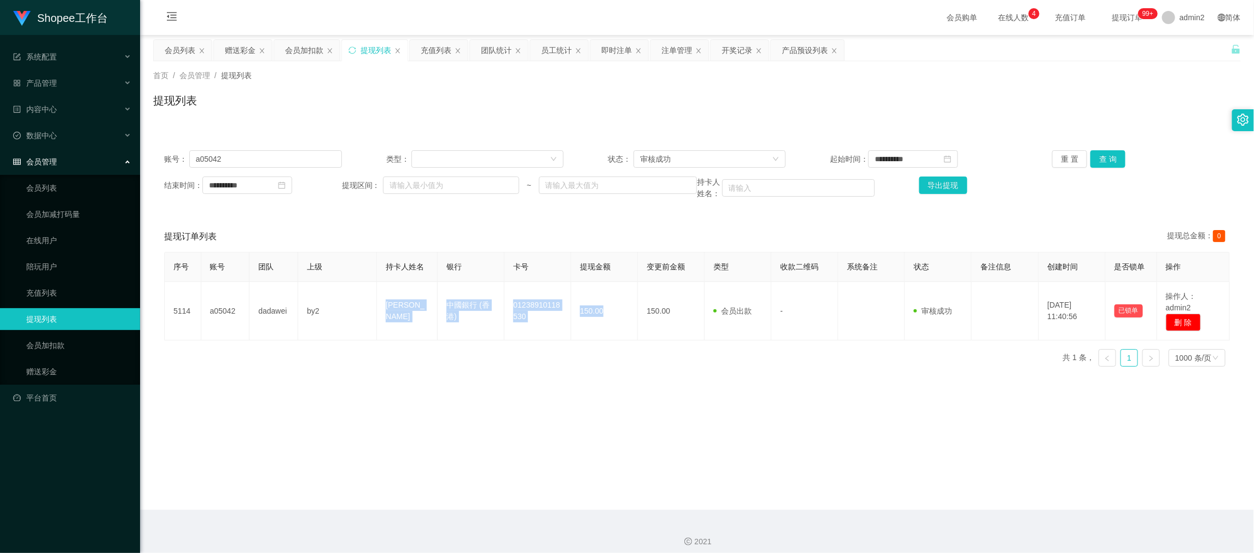
drag, startPoint x: 981, startPoint y: 470, endPoint x: 713, endPoint y: 350, distance: 294.3
click at [983, 473] on main "**********" at bounding box center [697, 272] width 1114 height 475
click at [243, 53] on div "赠送彩金" at bounding box center [240, 50] width 31 height 21
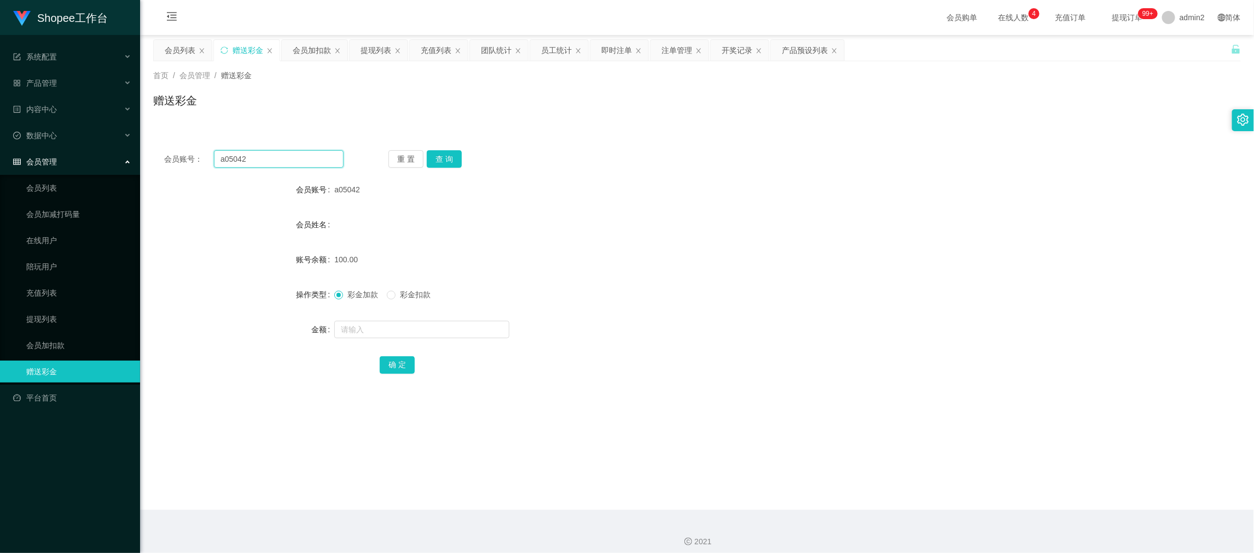
click at [291, 150] on input "a05042" at bounding box center [279, 159] width 130 height 18
click at [292, 158] on input "a05042" at bounding box center [279, 159] width 130 height 18
drag, startPoint x: 292, startPoint y: 158, endPoint x: 389, endPoint y: 162, distance: 97.4
click at [292, 158] on input "a05042" at bounding box center [279, 159] width 130 height 18
paste input "ching1111"
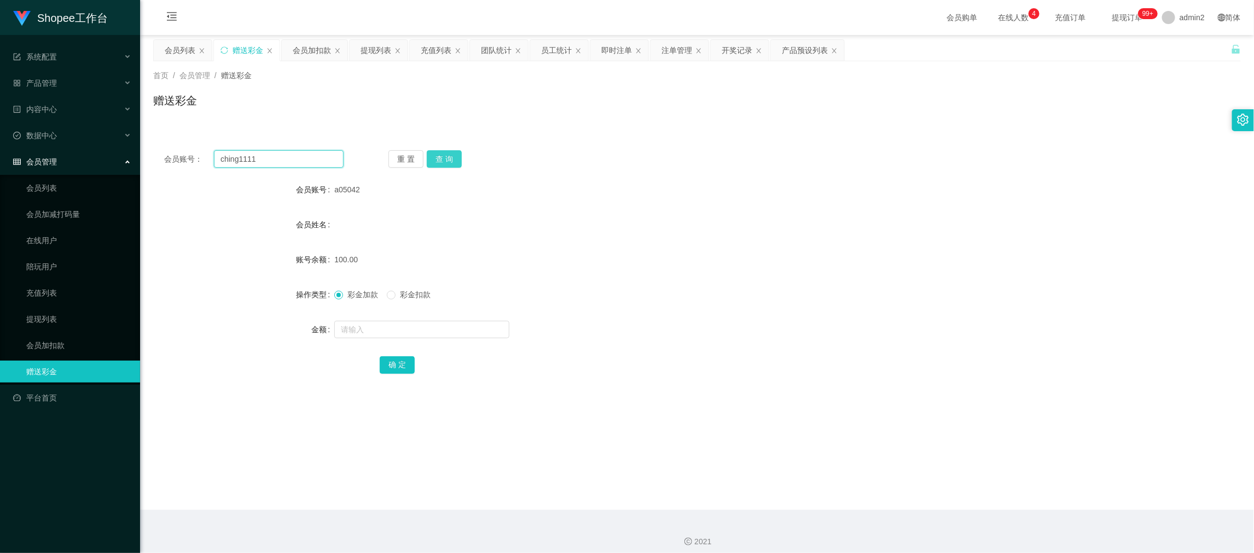
type input "ching1111"
click at [442, 158] on button "查 询" at bounding box center [444, 159] width 35 height 18
click at [471, 329] on input "text" at bounding box center [421, 330] width 175 height 18
type input "100"
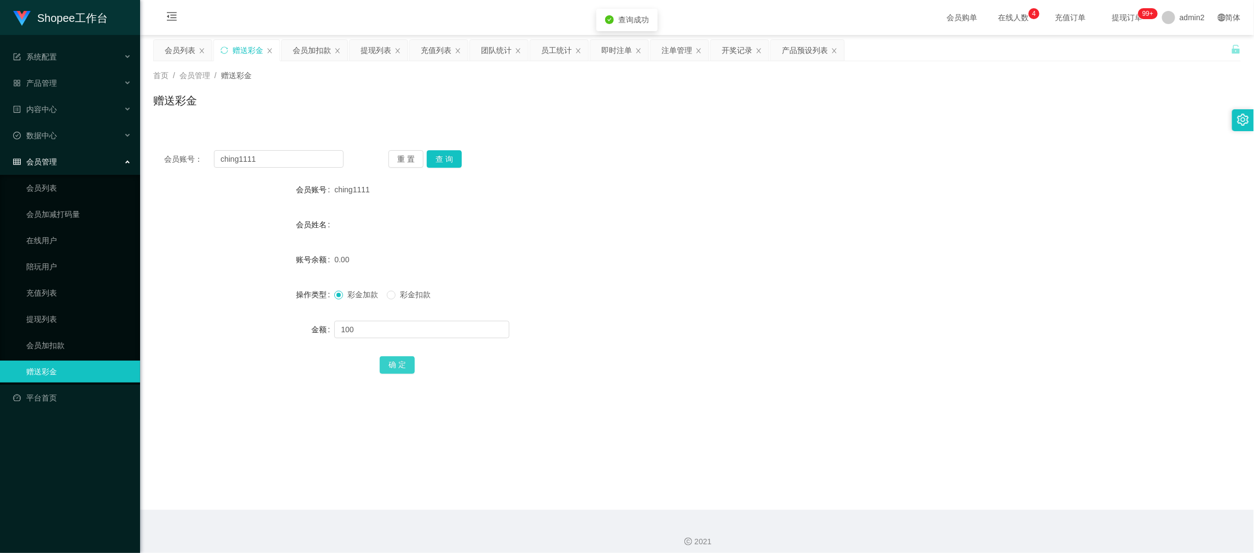
drag, startPoint x: 391, startPoint y: 360, endPoint x: 440, endPoint y: 354, distance: 49.7
click at [391, 360] on button "确 定" at bounding box center [397, 366] width 35 height 18
click at [751, 283] on form "会员账号 ching1111 会员姓名 账号余额 0.00 操作类型 彩金加款 彩金扣款 金额 确 定" at bounding box center [696, 277] width 1087 height 197
click at [1001, 456] on main "关闭左侧 关闭右侧 关闭其它 刷新页面 会员列表 赠送彩金 会员加扣款 提现列表 充值列表 团队统计 员工统计 即时注单 注单管理 开奖记录 产品预设列表 首…" at bounding box center [697, 272] width 1114 height 475
click at [279, 154] on input "ching1111" at bounding box center [279, 159] width 130 height 18
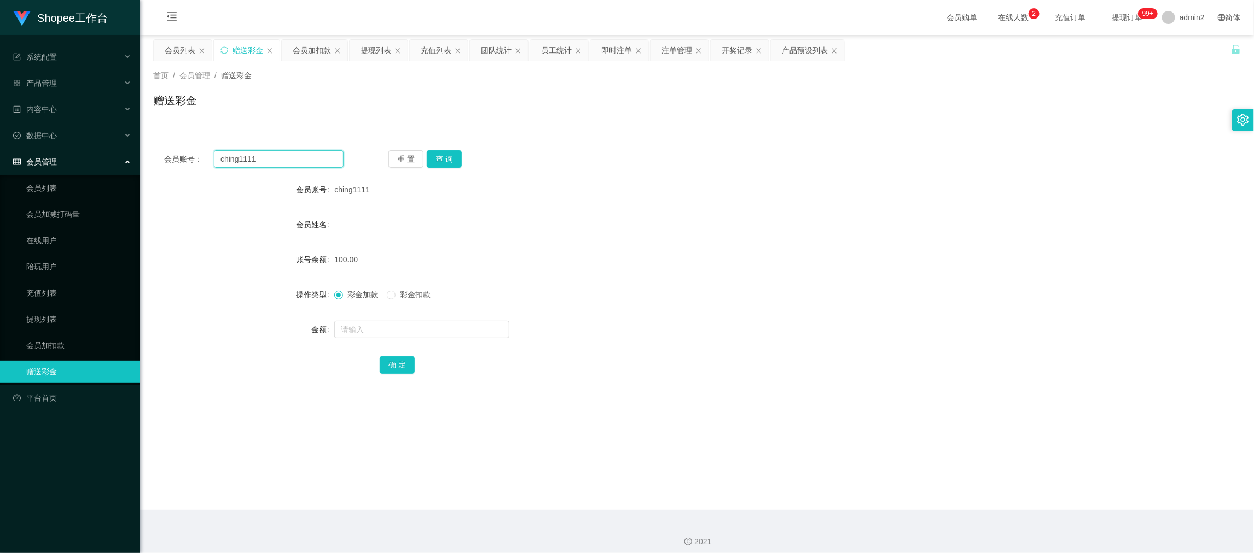
click at [279, 154] on input "ching1111" at bounding box center [279, 159] width 130 height 18
paste input "Wuxiangjun"
type input "Wuxiangjun"
click at [446, 154] on button "查 询" at bounding box center [444, 159] width 35 height 18
click at [453, 330] on input "text" at bounding box center [421, 330] width 175 height 18
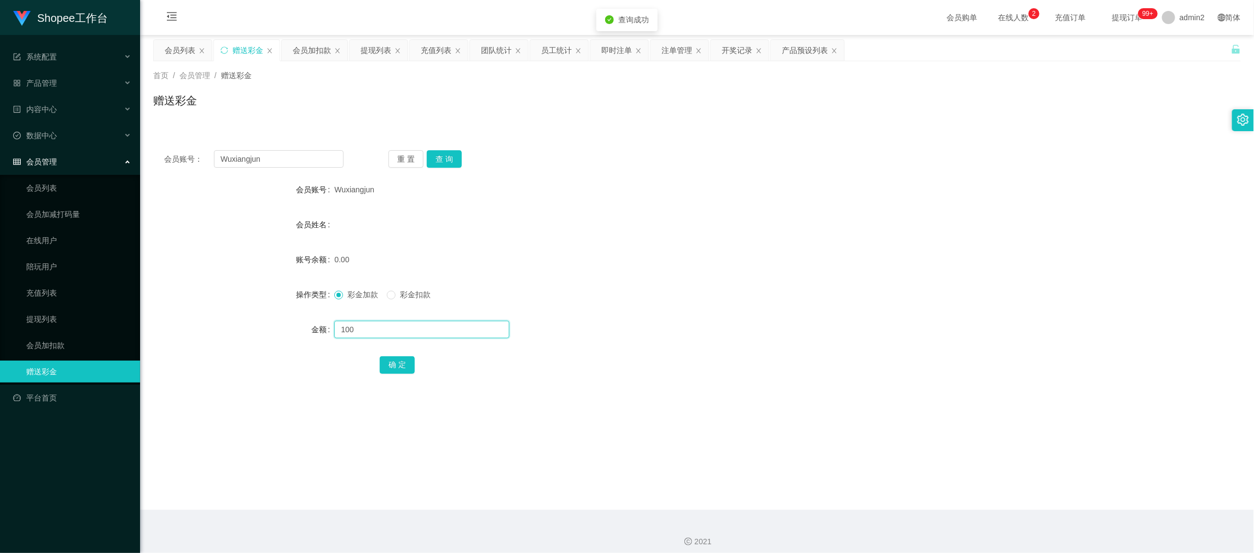
type input "100"
click at [391, 368] on button "确 定" at bounding box center [397, 366] width 35 height 18
click at [768, 273] on form "会员账号 Wuxiangjun 会员姓名 账号余额 0.00 操作类型 彩金加款 彩金扣款 金额 确 定" at bounding box center [696, 277] width 1087 height 197
drag, startPoint x: 981, startPoint y: 481, endPoint x: 896, endPoint y: 399, distance: 118.3
click at [981, 481] on main "关闭左侧 关闭右侧 关闭其它 刷新页面 会员列表 赠送彩金 会员加扣款 提现列表 充值列表 团队统计 员工统计 即时注单 注单管理 开奖记录 产品预设列表 首…" at bounding box center [697, 272] width 1114 height 475
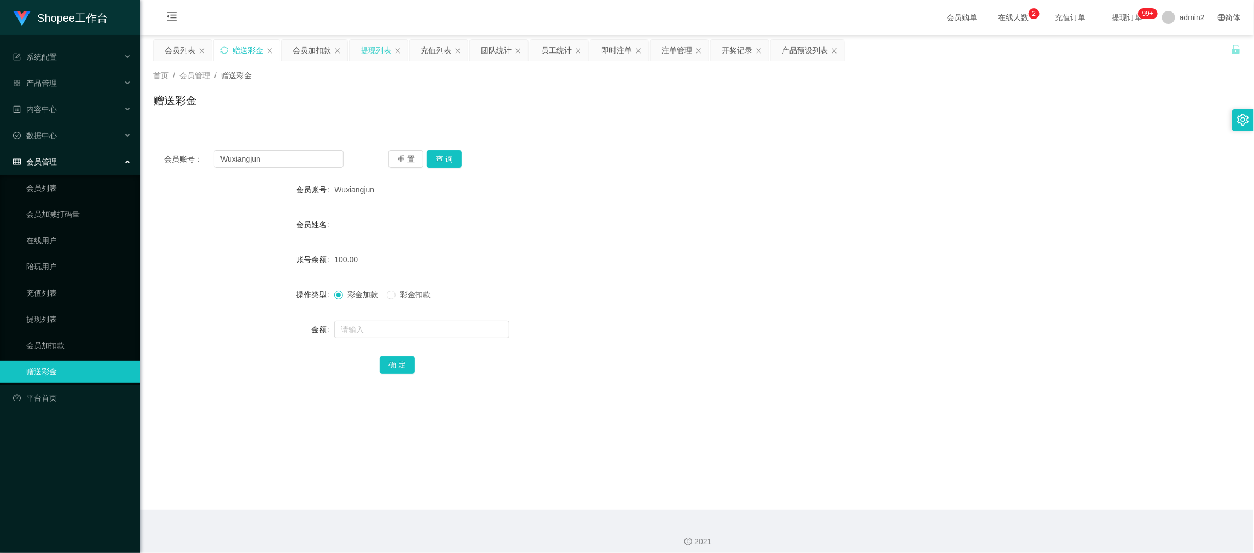
click at [381, 49] on div "提现列表" at bounding box center [375, 50] width 31 height 21
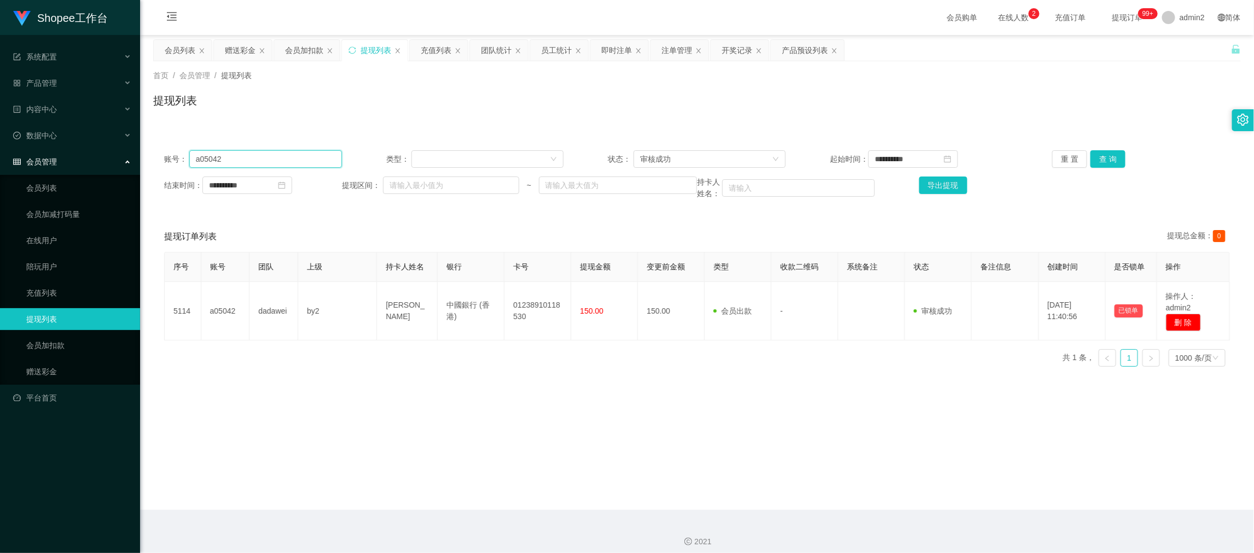
click at [312, 166] on input "a05042" at bounding box center [265, 159] width 153 height 18
paste input "Popo0524"
click at [1105, 156] on button "查 询" at bounding box center [1107, 159] width 35 height 18
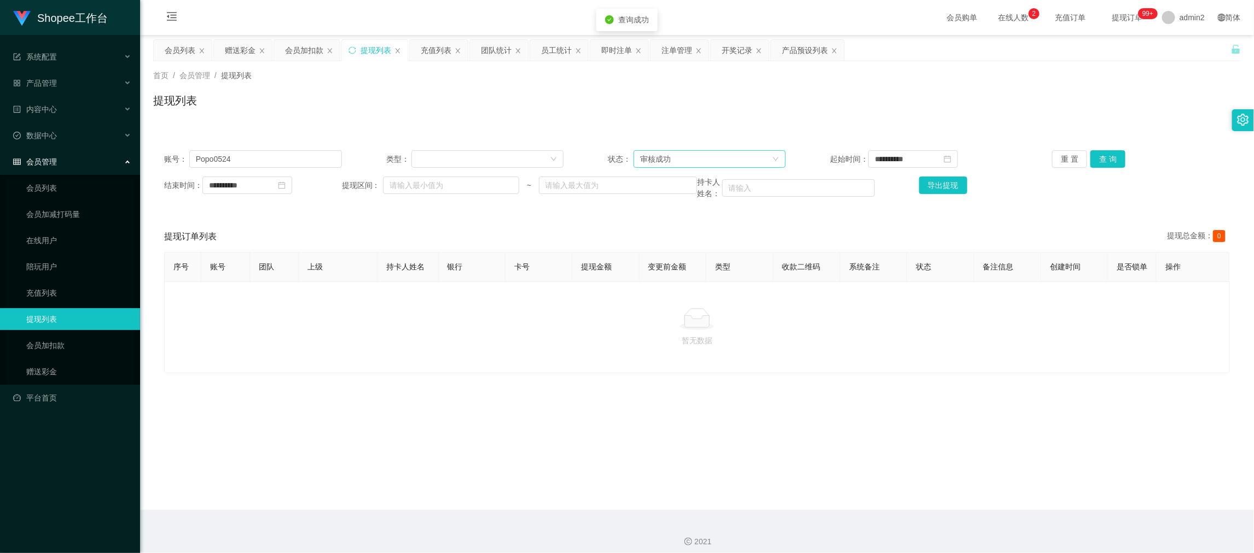
drag, startPoint x: 702, startPoint y: 141, endPoint x: 704, endPoint y: 156, distance: 15.6
click at [702, 145] on div "**********" at bounding box center [696, 174] width 1087 height 71
click at [705, 157] on div "审核成功" at bounding box center [706, 159] width 132 height 16
click at [678, 177] on li "等待审核" at bounding box center [705, 181] width 151 height 18
click at [1115, 161] on button "查 询" at bounding box center [1107, 159] width 35 height 18
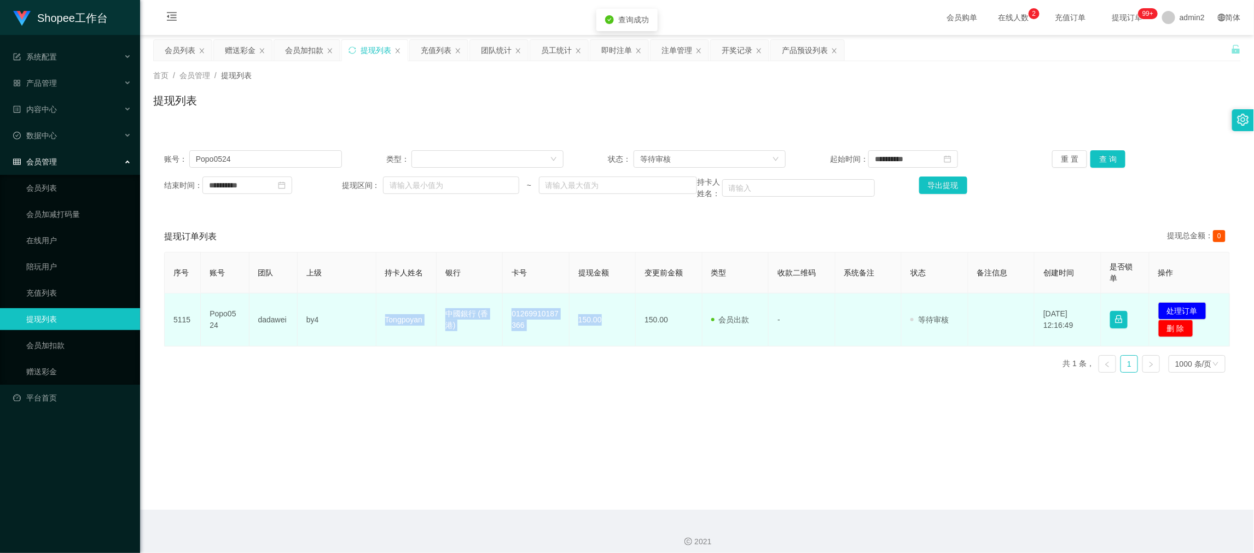
drag, startPoint x: 374, startPoint y: 307, endPoint x: 608, endPoint y: 327, distance: 234.3
click at [608, 327] on tr "5115 Popo0524 dadawei by4 Tongpoyan 中國銀行 (香港) 01269910187366 150.00 150.00 会员出款…" at bounding box center [697, 320] width 1065 height 53
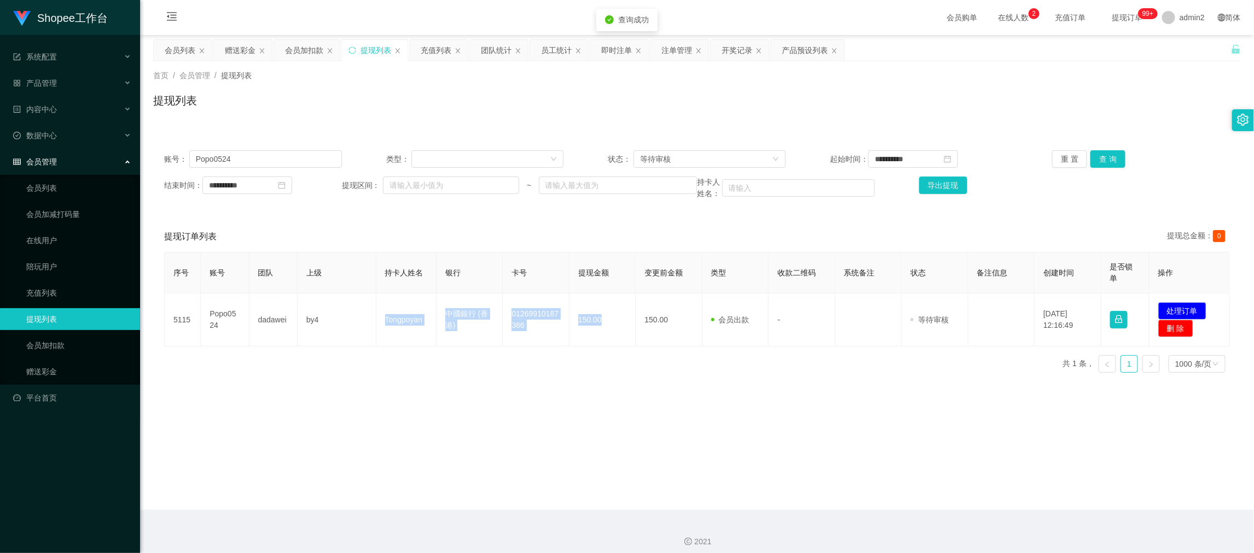
copy tr "Tongpoyan 中國銀行 (香港) 01269910187366 150.00"
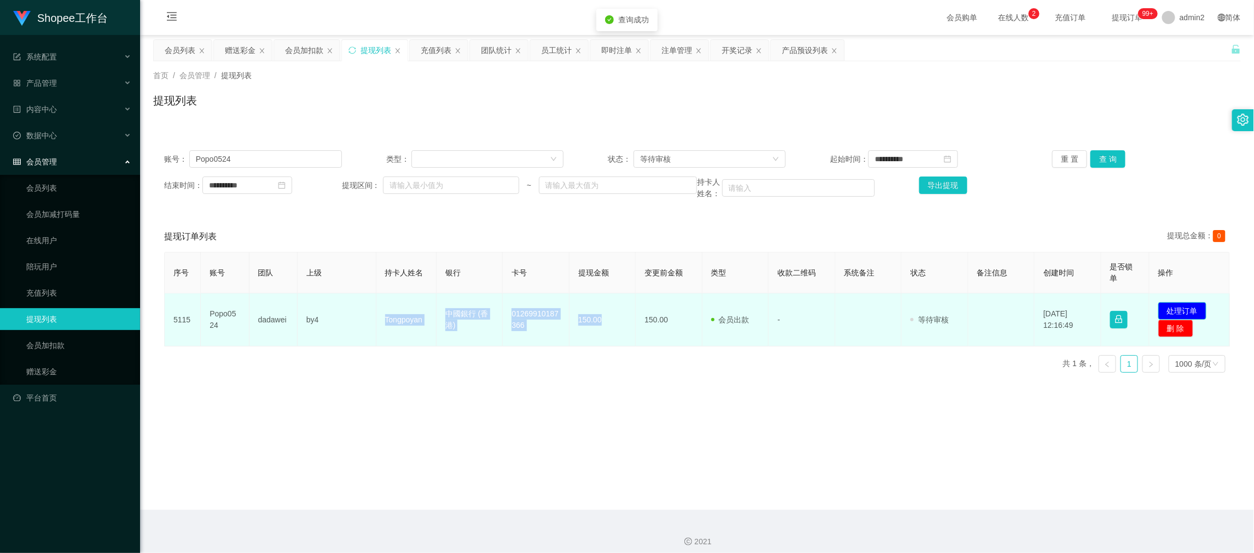
click at [1190, 311] on button "处理订单" at bounding box center [1182, 311] width 48 height 18
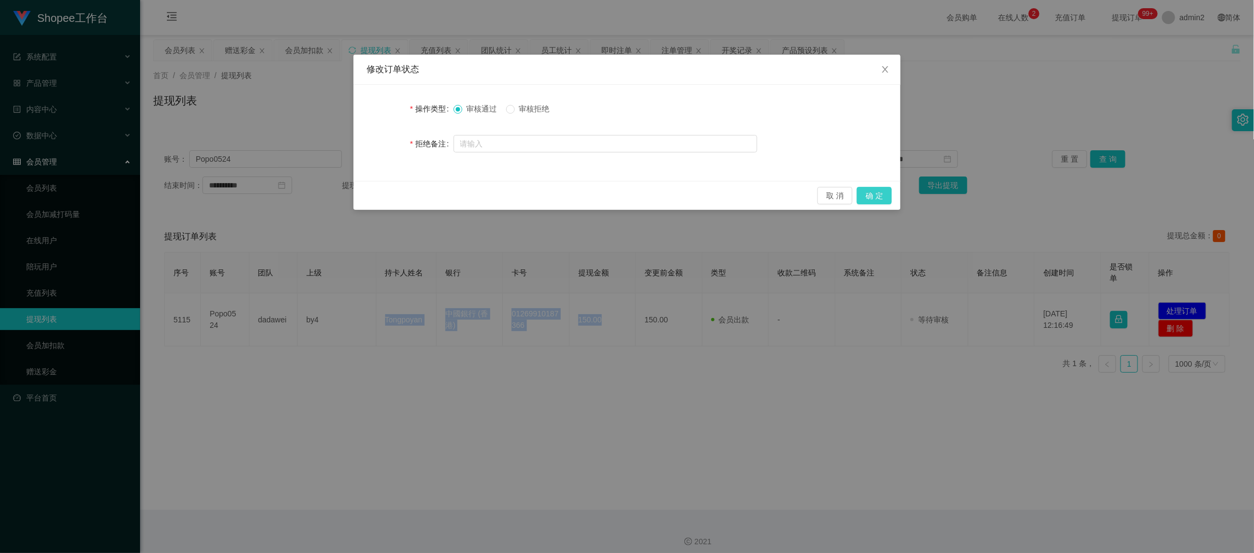
click at [881, 196] on button "确 定" at bounding box center [873, 196] width 35 height 18
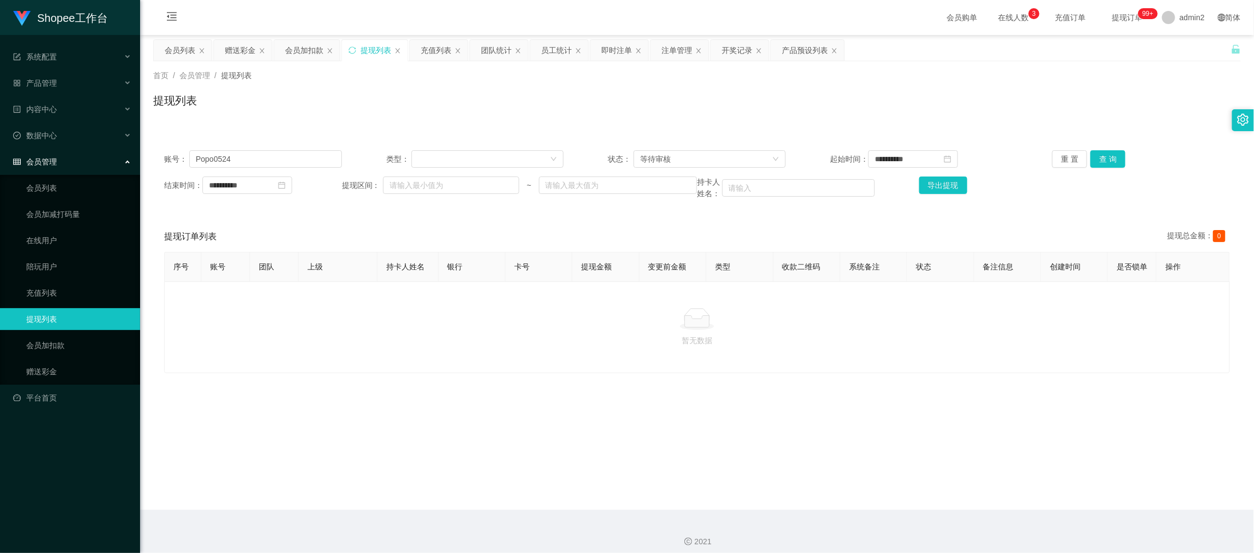
drag, startPoint x: 1007, startPoint y: 506, endPoint x: 1005, endPoint y: 500, distance: 6.2
click at [1005, 500] on main "**********" at bounding box center [697, 272] width 1114 height 475
click at [310, 160] on input "Popo0524" at bounding box center [265, 159] width 153 height 18
paste input "ching1111"
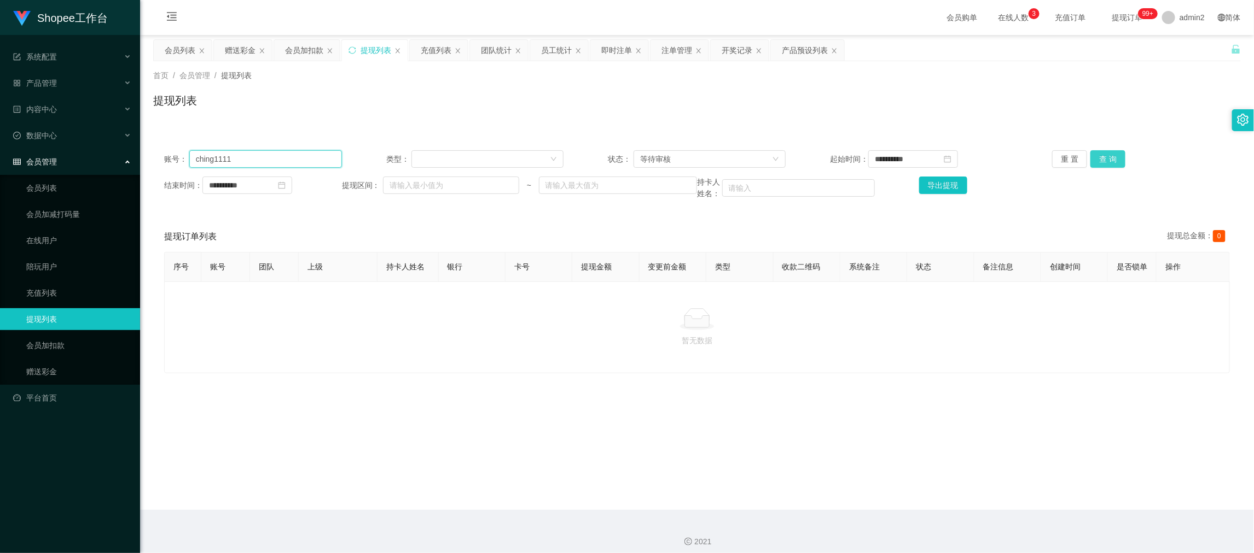
type input "ching1111"
click at [1094, 155] on button "查 询" at bounding box center [1107, 159] width 35 height 18
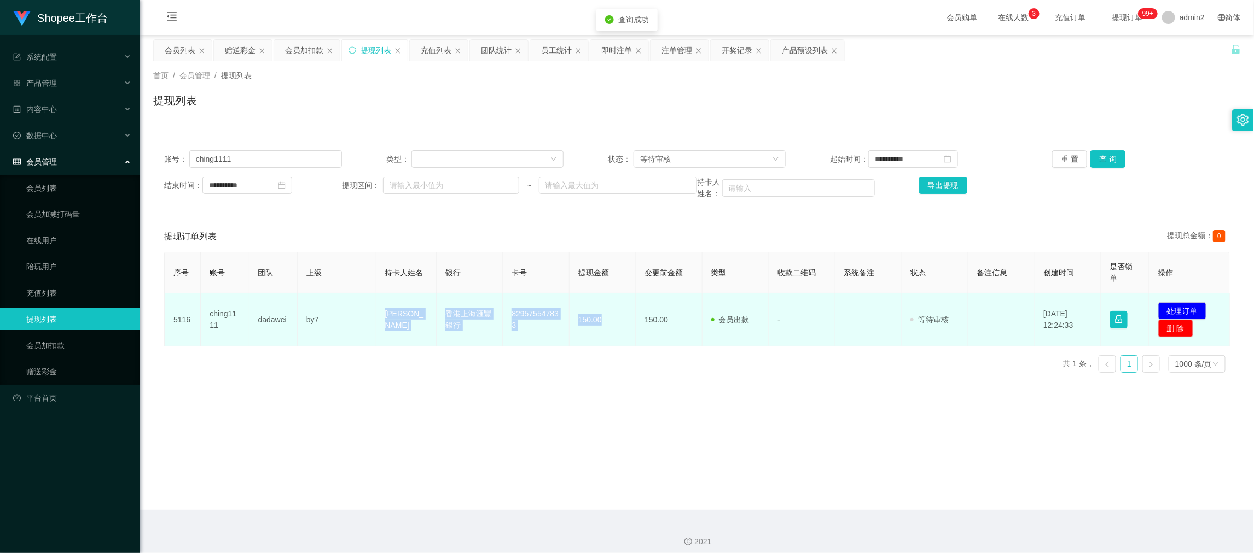
drag, startPoint x: 411, startPoint y: 330, endPoint x: 606, endPoint y: 329, distance: 195.3
click at [606, 329] on tr "5116 ching1111 dadawei by7 [PERSON_NAME] 香港上海滙豐銀行 829575547833 150.00 150.00 会员…" at bounding box center [697, 320] width 1065 height 53
copy tr "Szeto Yi Ching 香港上海滙豐銀行 829575547833 150.00"
click at [1180, 307] on button "处理订单" at bounding box center [1182, 311] width 48 height 18
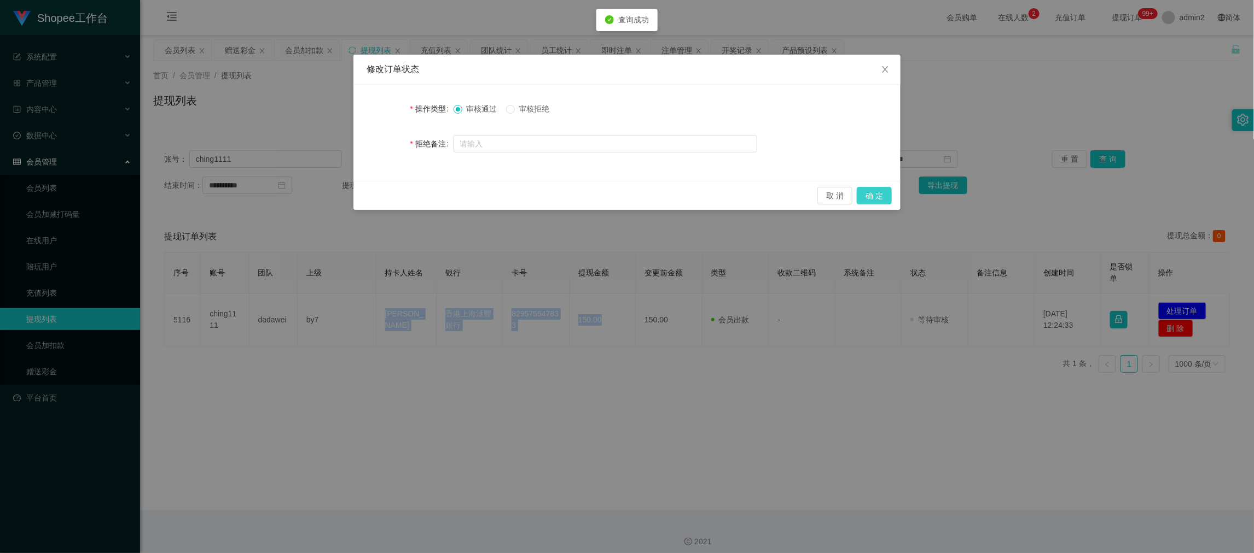
click at [877, 197] on button "确 定" at bounding box center [873, 196] width 35 height 18
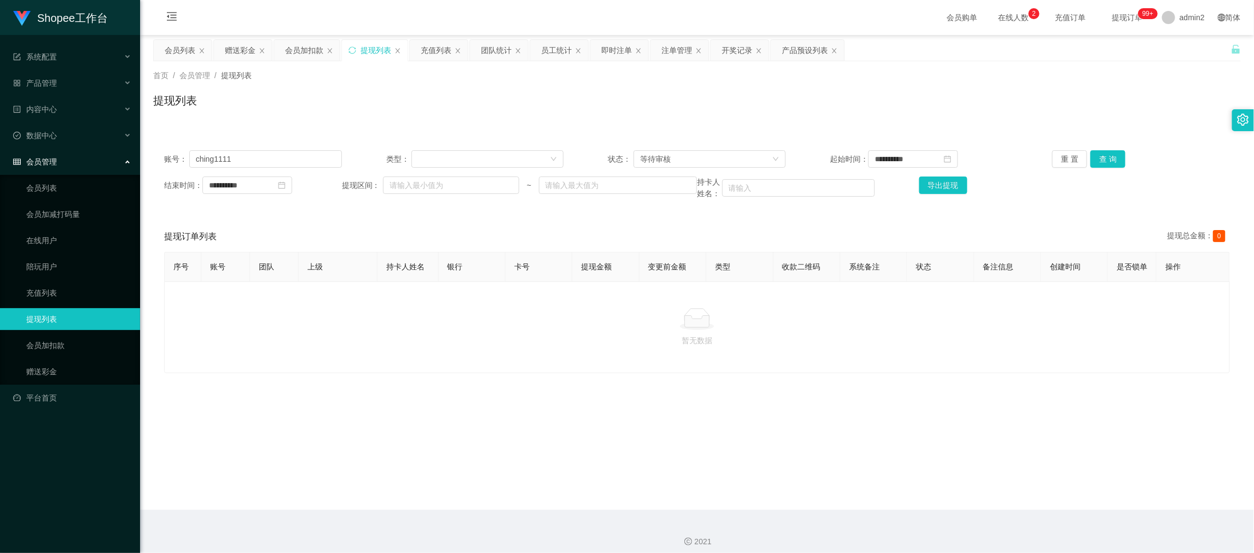
drag, startPoint x: 997, startPoint y: 476, endPoint x: 997, endPoint y: 487, distance: 10.9
click at [997, 487] on main "**********" at bounding box center [697, 272] width 1114 height 475
click at [251, 48] on div "赠送彩金" at bounding box center [240, 50] width 31 height 21
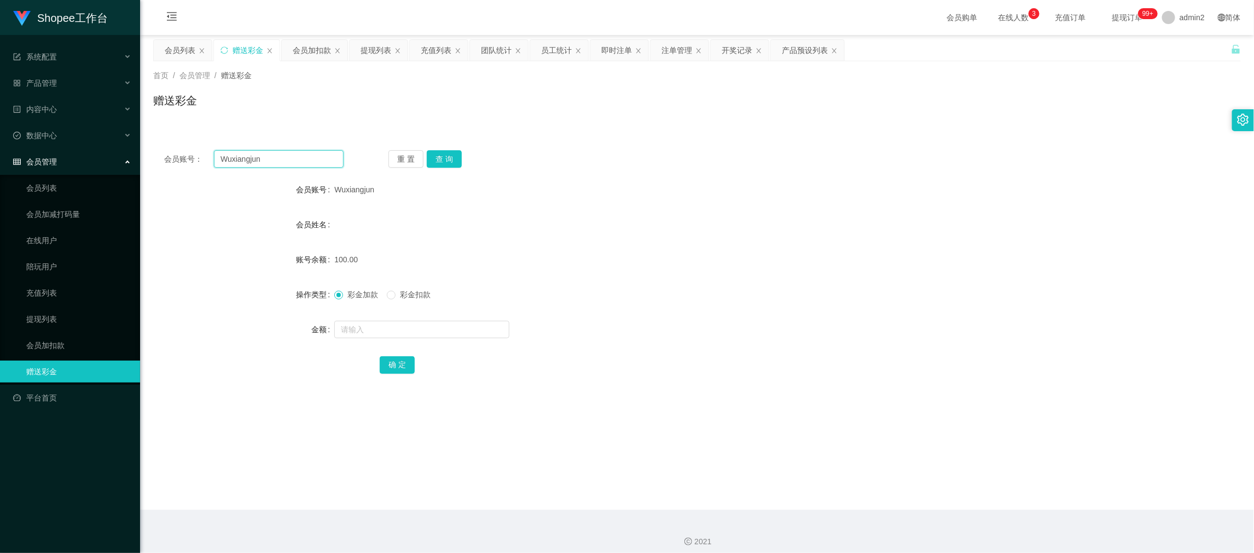
click at [283, 155] on input "Wuxiangjun" at bounding box center [279, 159] width 130 height 18
drag, startPoint x: 283, startPoint y: 155, endPoint x: 306, endPoint y: 167, distance: 26.2
click at [283, 156] on input "Wuxiangjun" at bounding box center [279, 159] width 130 height 18
paste input "747166836"
type input "747166836"
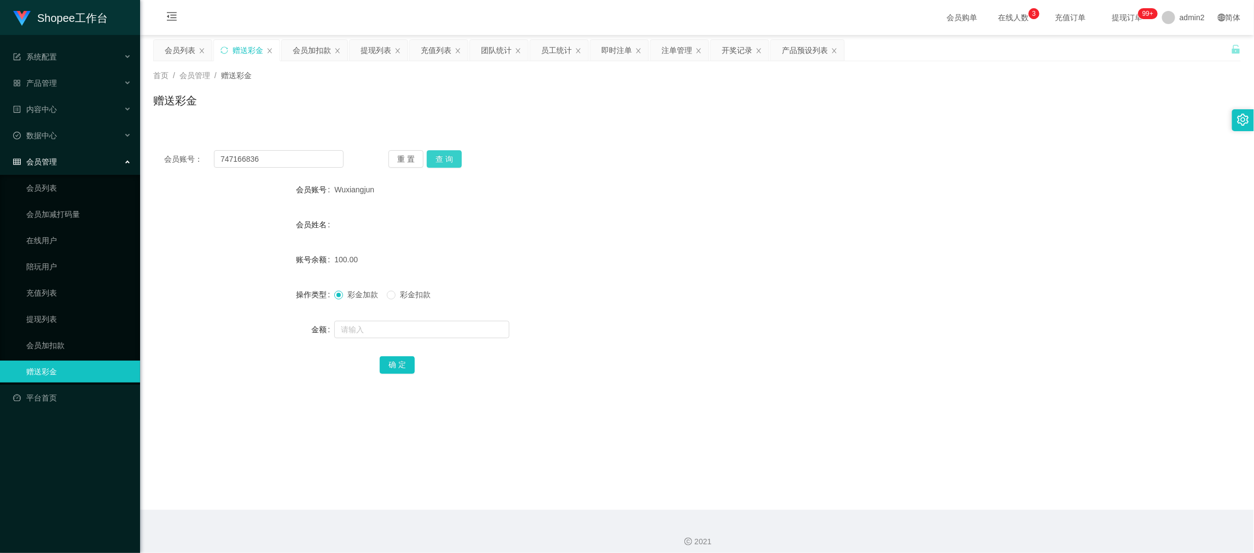
click at [435, 161] on button "查 询" at bounding box center [444, 159] width 35 height 18
click at [470, 325] on input "text" at bounding box center [421, 330] width 175 height 18
click at [470, 325] on input "1" at bounding box center [421, 330] width 175 height 18
type input "100"
drag, startPoint x: 400, startPoint y: 365, endPoint x: 422, endPoint y: 363, distance: 22.5
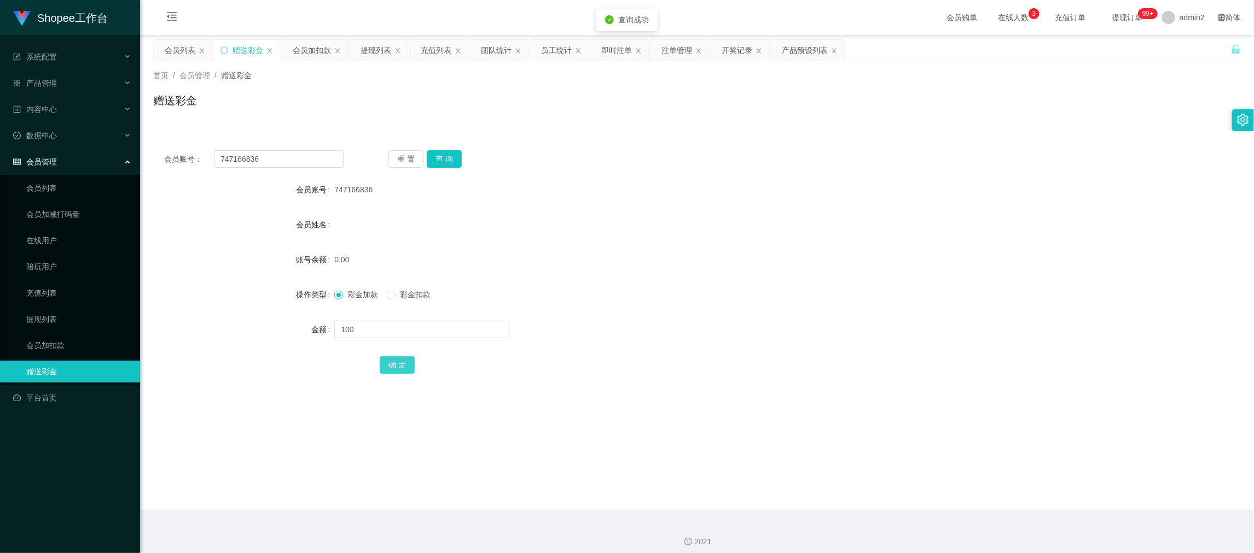
click at [400, 365] on button "确 定" at bounding box center [397, 366] width 35 height 18
click at [662, 321] on div at bounding box center [651, 330] width 634 height 22
drag, startPoint x: 992, startPoint y: 499, endPoint x: 680, endPoint y: 247, distance: 400.9
click at [993, 500] on main "关闭左侧 关闭右侧 关闭其它 刷新页面 会员列表 赠送彩金 会员加扣款 提现列表 充值列表 团队统计 员工统计 即时注单 注单管理 开奖记录 产品预设列表 首…" at bounding box center [697, 272] width 1114 height 475
click at [388, 50] on div "提现列表" at bounding box center [375, 50] width 31 height 21
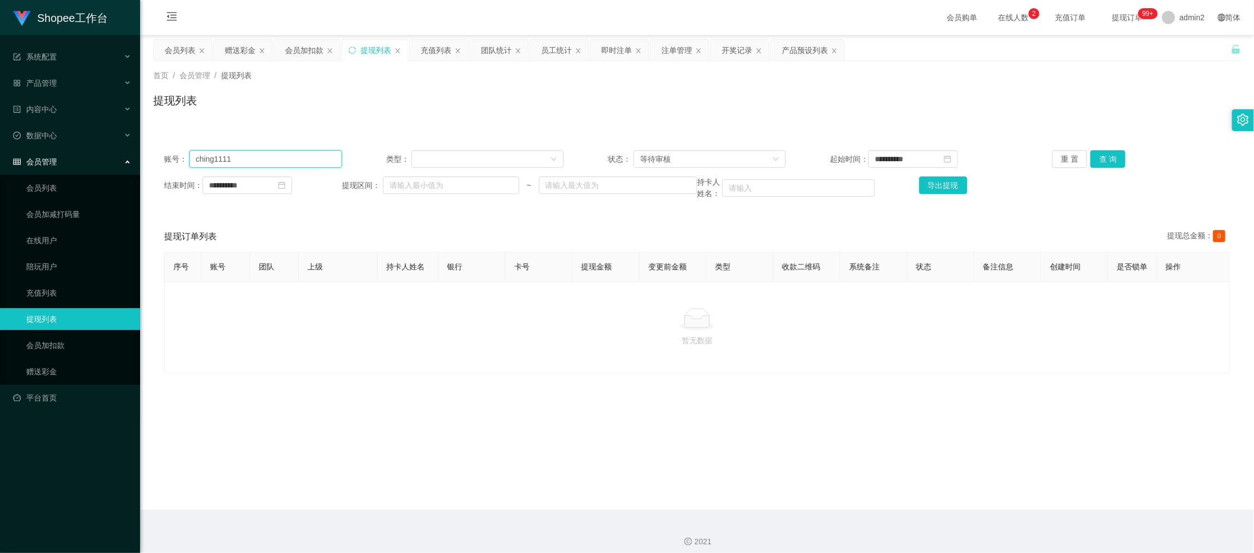
click at [293, 159] on input "ching1111" at bounding box center [265, 159] width 153 height 18
paste input "Wuxiangjun"
type input "Wuxiangjun"
click at [1108, 154] on button "查 询" at bounding box center [1107, 159] width 35 height 18
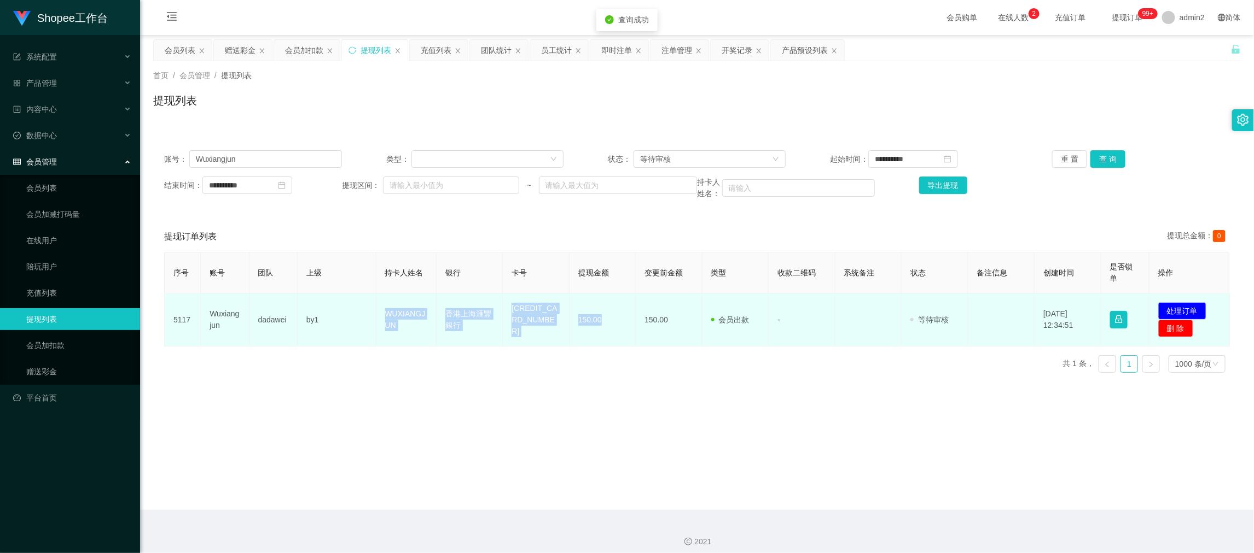
drag, startPoint x: 371, startPoint y: 308, endPoint x: 936, endPoint y: 316, distance: 565.0
click at [607, 328] on tr "5117 Wuxiangjun dadawei by1 WUXIANGJUN 香港上海滙豐銀行 691623748833 150.00 150.00 会员出款…" at bounding box center [697, 320] width 1065 height 53
copy tr "WUXIANGJUN 香港上海滙豐銀行 691623748833 150.00"
click at [1182, 307] on button "处理订单" at bounding box center [1182, 311] width 48 height 18
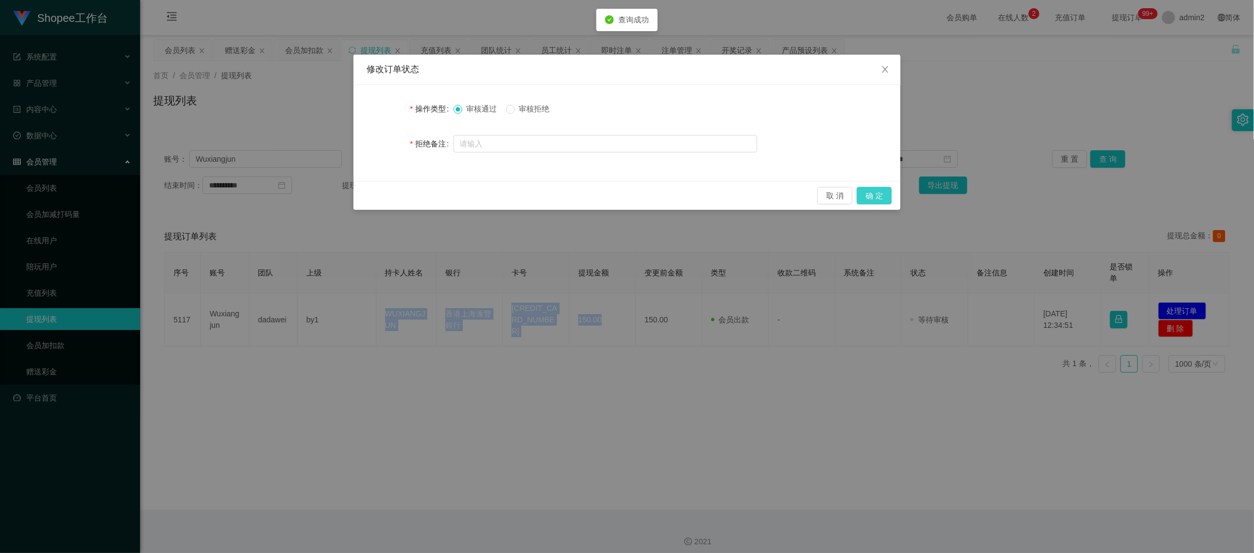
click at [866, 199] on button "确 定" at bounding box center [873, 196] width 35 height 18
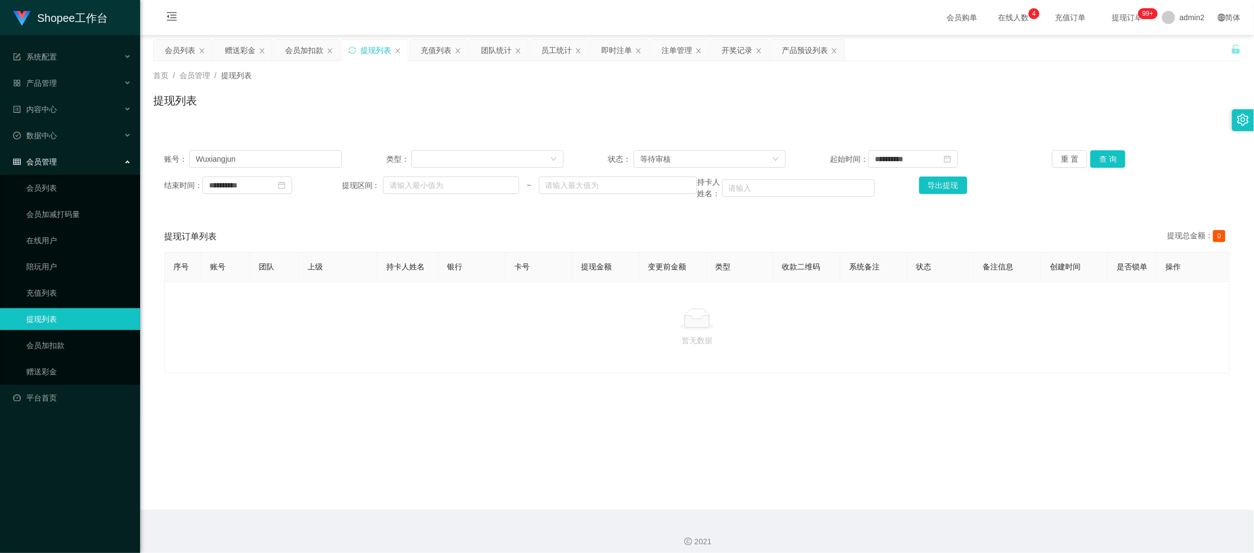
drag, startPoint x: 984, startPoint y: 476, endPoint x: 881, endPoint y: 445, distance: 107.3
click at [970, 476] on main "**********" at bounding box center [697, 272] width 1114 height 475
click at [241, 49] on div "赠送彩金" at bounding box center [240, 50] width 31 height 21
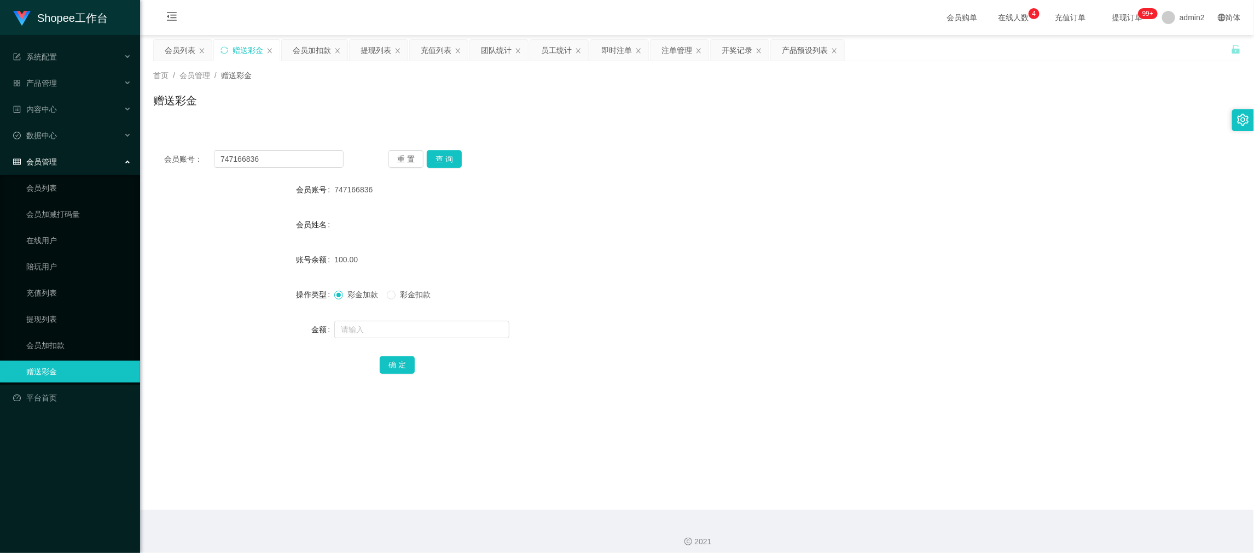
click at [305, 143] on div "会员账号： 747166836 重 置 查 询 会员账号 747166836 会员姓名 账号余额 100.00 操作类型 彩金加款 彩金扣款 金额 确 定" at bounding box center [696, 269] width 1087 height 260
click at [315, 160] on input "747166836" at bounding box center [279, 159] width 130 height 18
drag, startPoint x: 315, startPoint y: 160, endPoint x: 348, endPoint y: 163, distance: 32.9
click at [317, 160] on input "747166836" at bounding box center [279, 159] width 130 height 18
paste input "Ming123"
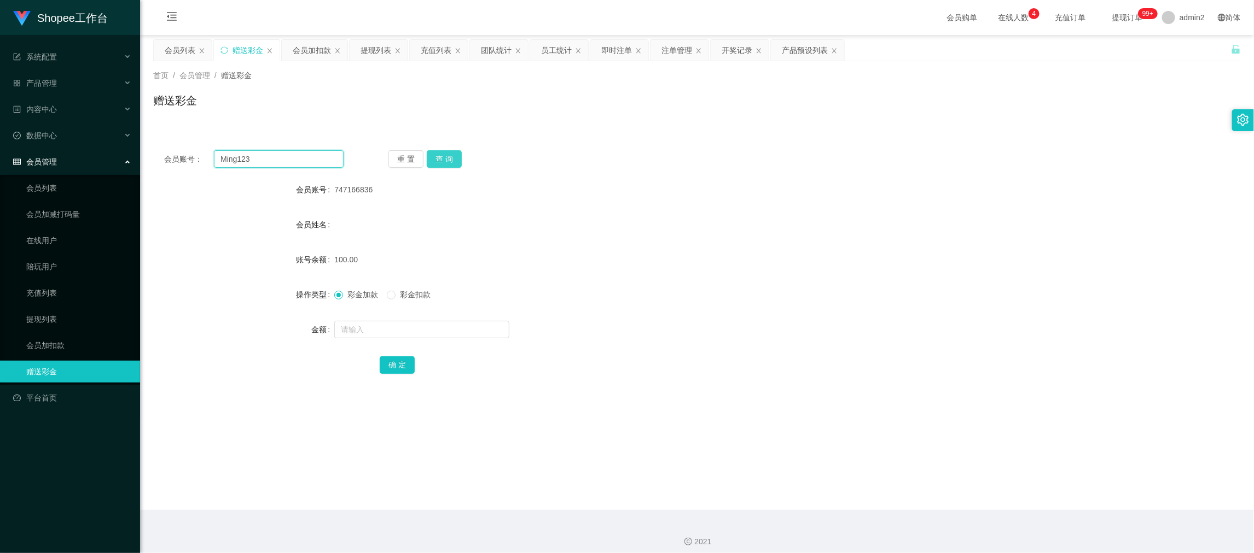
type input "Ming123"
drag, startPoint x: 428, startPoint y: 160, endPoint x: 433, endPoint y: 170, distance: 11.5
click at [428, 160] on button "查 询" at bounding box center [444, 159] width 35 height 18
click at [480, 327] on input "text" at bounding box center [421, 330] width 175 height 18
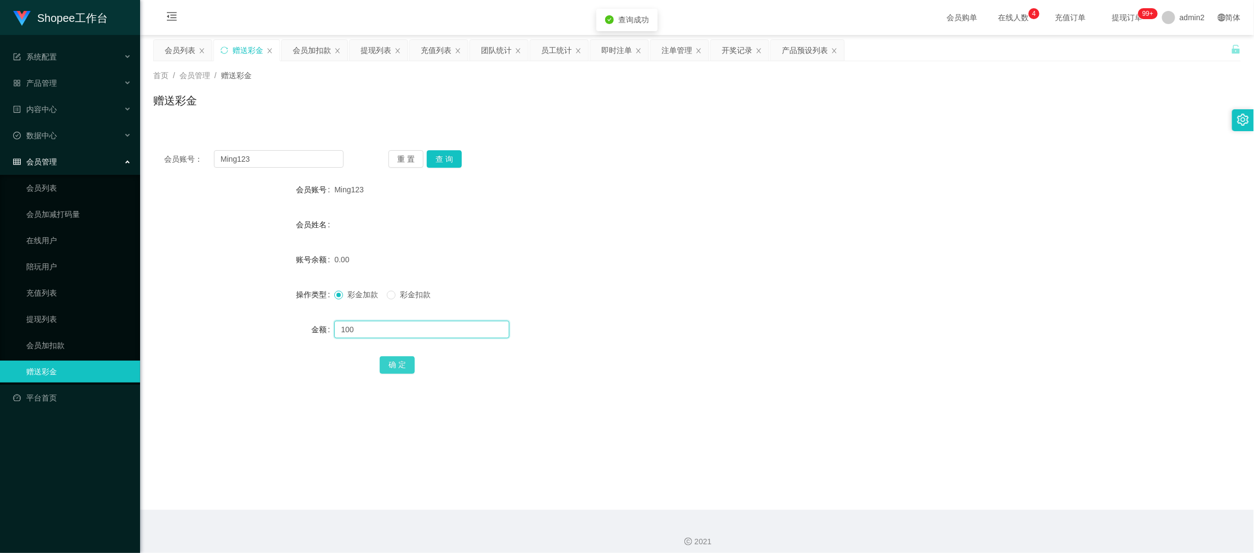
type input "100"
click at [398, 367] on button "确 定" at bounding box center [397, 366] width 35 height 18
click at [689, 312] on form "会员账号 Ming123 会员姓名 账号余额 0.00 操作类型 彩金加款 彩金扣款 金额 确 定" at bounding box center [696, 277] width 1087 height 197
drag, startPoint x: 980, startPoint y: 493, endPoint x: 756, endPoint y: 359, distance: 260.8
click at [980, 493] on main "关闭左侧 关闭右侧 关闭其它 刷新页面 会员列表 赠送彩金 会员加扣款 提现列表 充值列表 团队统计 员工统计 即时注单 注单管理 开奖记录 产品预设列表 首…" at bounding box center [697, 272] width 1114 height 475
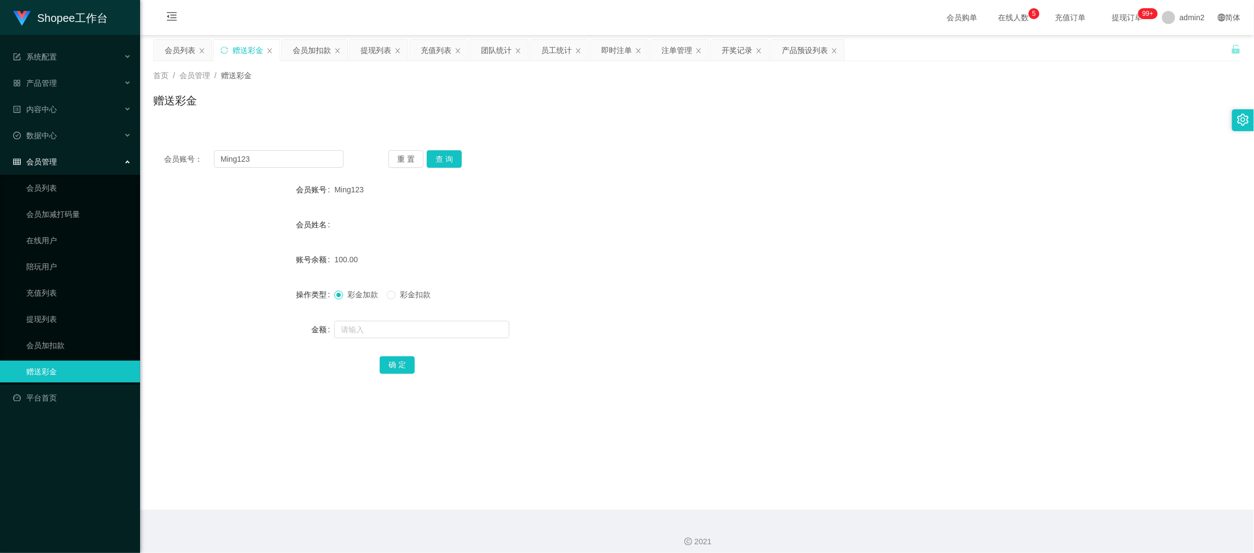
click at [369, 51] on div "提现列表" at bounding box center [375, 50] width 31 height 21
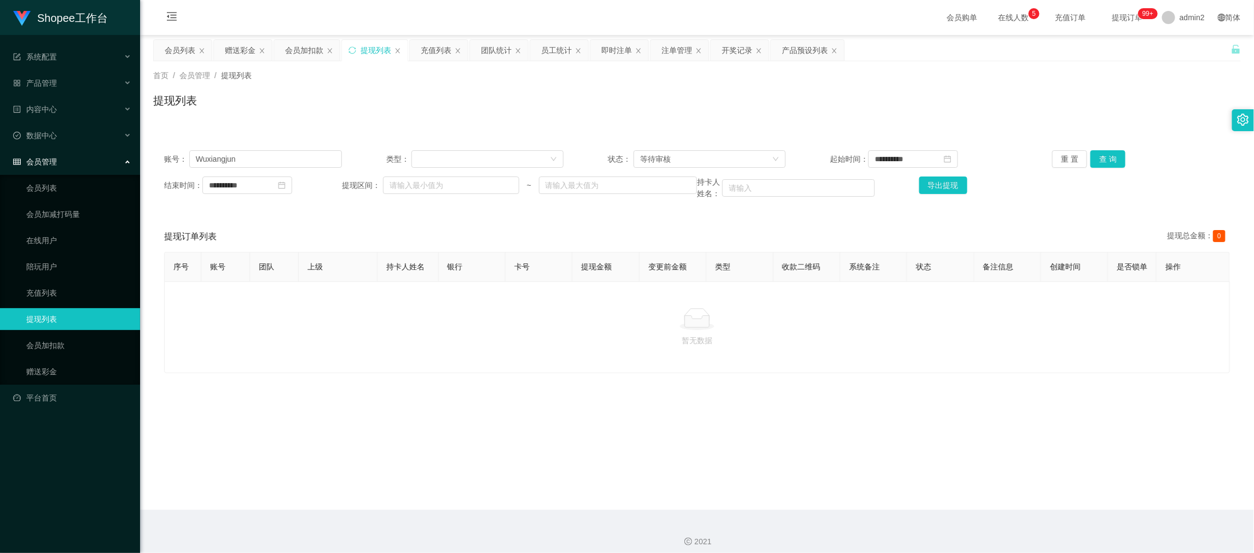
click at [295, 172] on div "**********" at bounding box center [696, 174] width 1087 height 71
click at [302, 158] on input "Wuxiangjun" at bounding box center [265, 159] width 153 height 18
click at [305, 157] on input "Wuxiangjun" at bounding box center [265, 159] width 153 height 18
paste input "747166836"
click at [279, 154] on input "Wuxiangjun747166836" at bounding box center [265, 159] width 153 height 18
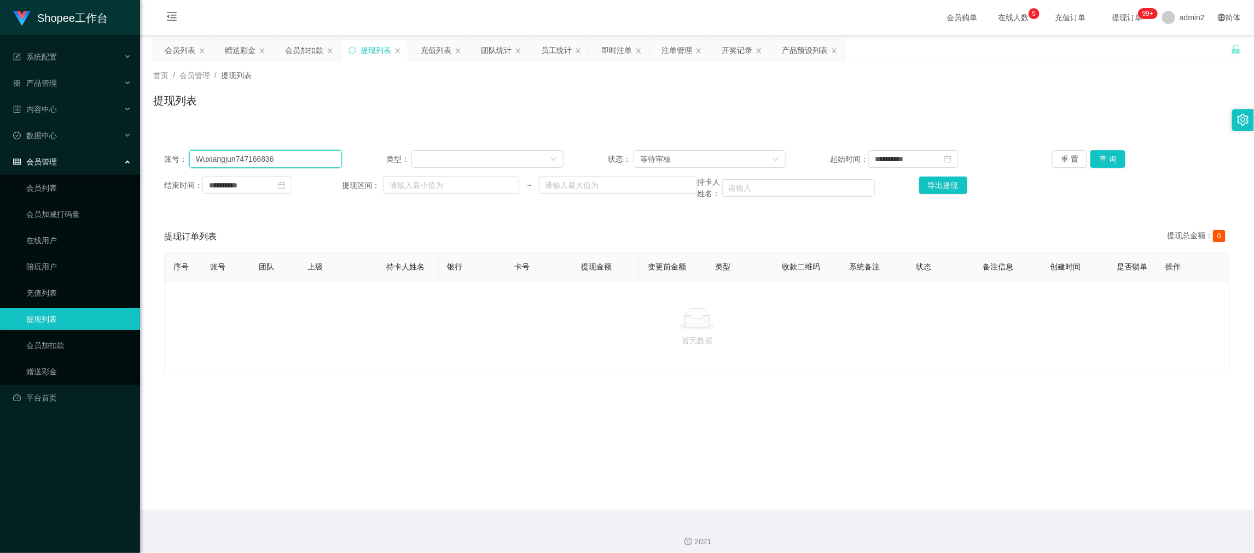
click at [279, 154] on input "Wuxiangjun747166836" at bounding box center [265, 159] width 153 height 18
paste input "text"
type input "747166836"
click at [1108, 163] on button "查 询" at bounding box center [1107, 159] width 35 height 18
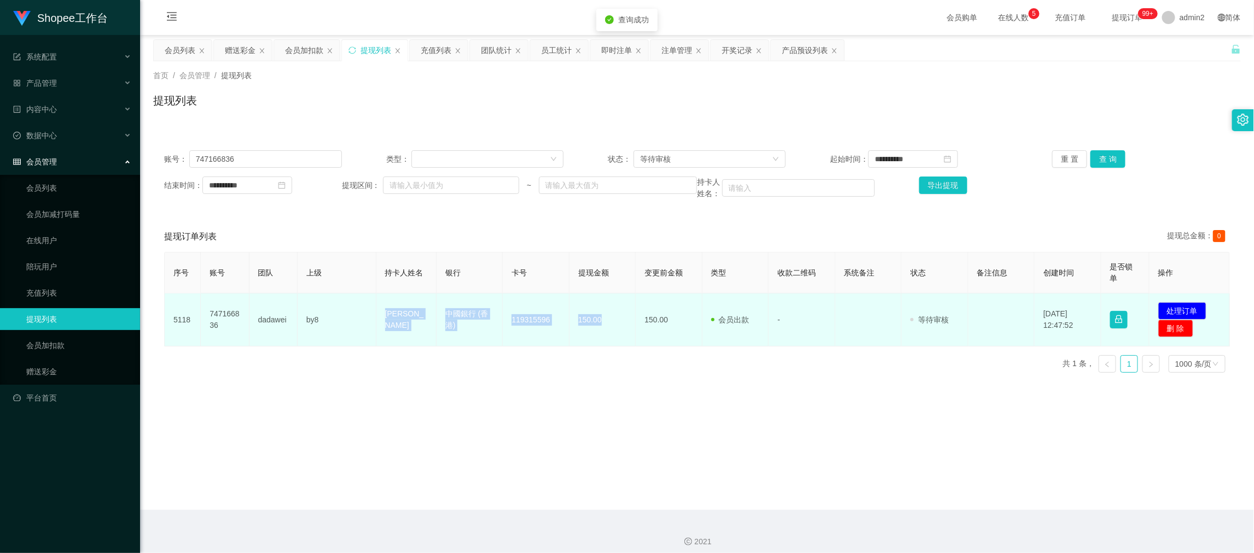
drag, startPoint x: 381, startPoint y: 322, endPoint x: 630, endPoint y: 335, distance: 249.8
click at [630, 335] on tr "5118 747166836 dadawei by8 [PERSON_NAME] 中國銀行 (香港) 119315596 150.00 150.00 会员出款…" at bounding box center [697, 320] width 1065 height 53
copy tr "[PERSON_NAME] 中國銀行 (香港) 119315596 150.00"
click at [1170, 311] on button "处理订单" at bounding box center [1182, 311] width 48 height 18
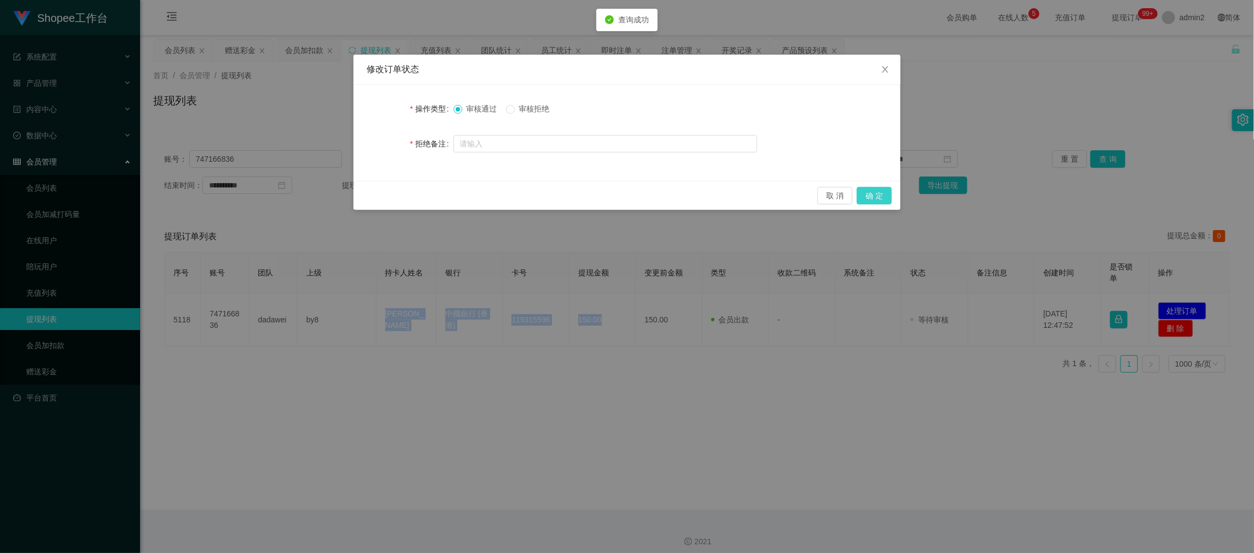
click at [873, 192] on button "确 定" at bounding box center [873, 196] width 35 height 18
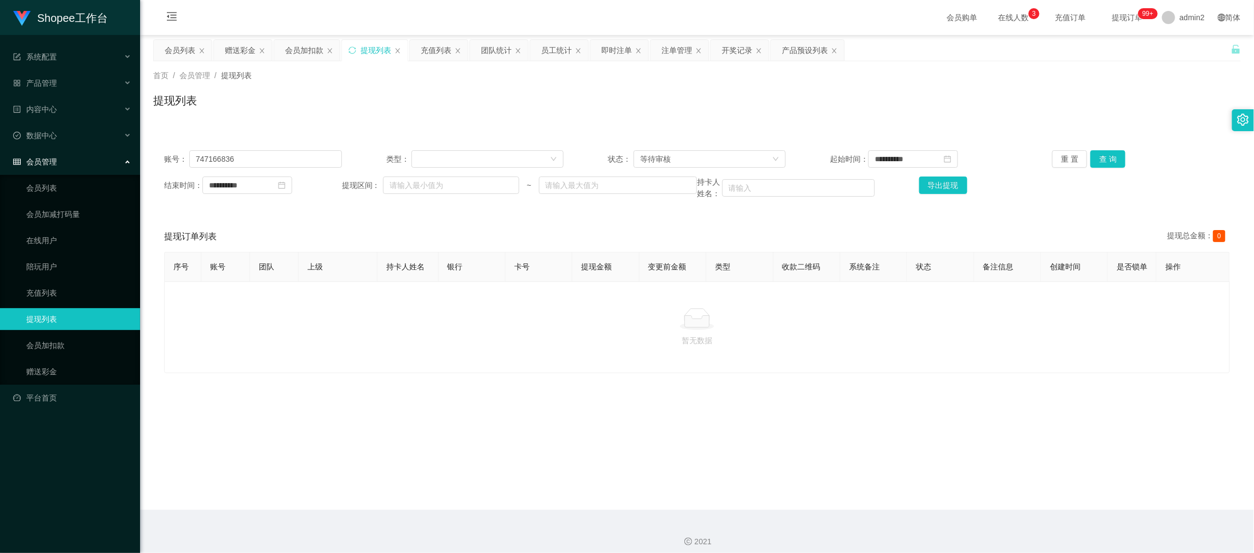
click at [978, 500] on main "**********" at bounding box center [697, 272] width 1114 height 475
click at [247, 46] on div "赠送彩金" at bounding box center [240, 50] width 31 height 21
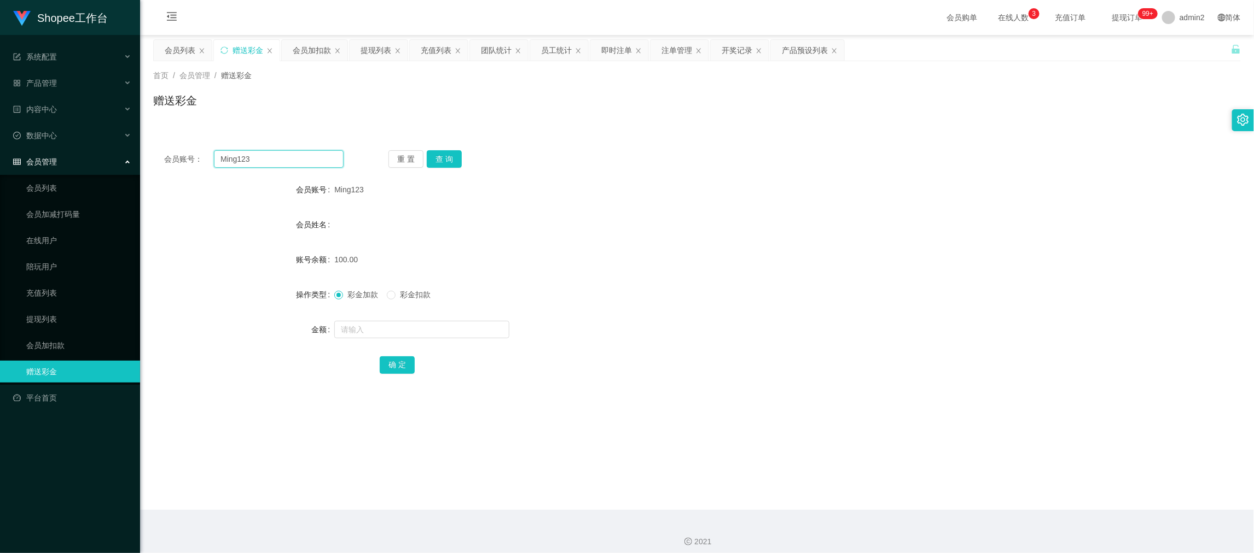
click at [301, 156] on input "Ming123" at bounding box center [279, 159] width 130 height 18
paste input "Actw1234"
type input "Actw1234"
click at [428, 160] on button "查 询" at bounding box center [444, 159] width 35 height 18
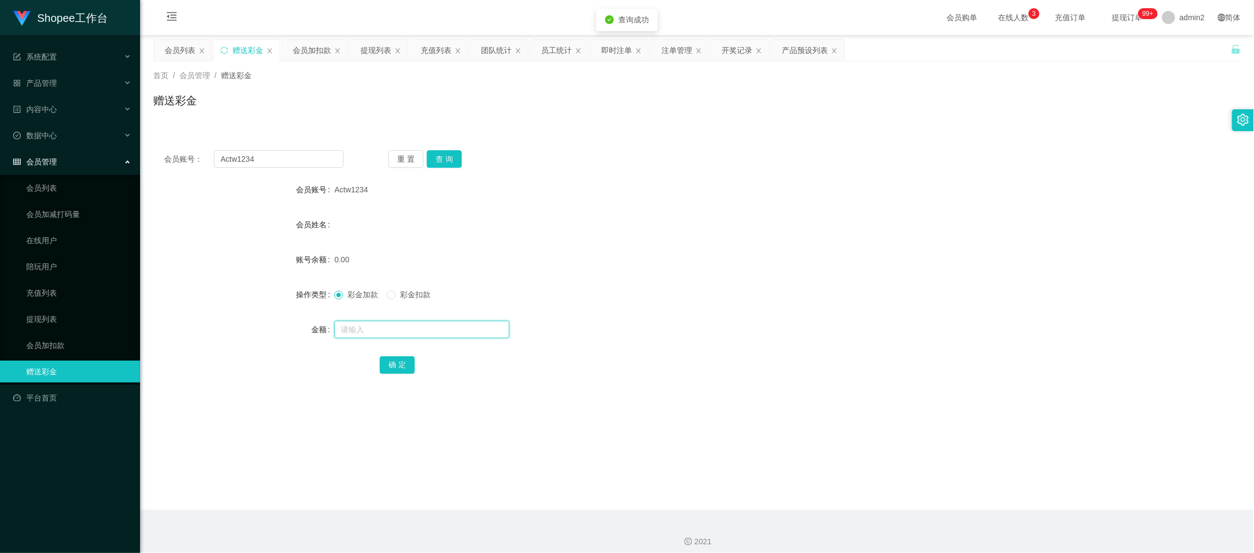
click at [477, 324] on input "text" at bounding box center [421, 330] width 175 height 18
type input "100"
click at [399, 364] on button "确 定" at bounding box center [397, 366] width 35 height 18
click at [781, 294] on div "彩金加款 彩金扣款" at bounding box center [651, 295] width 634 height 22
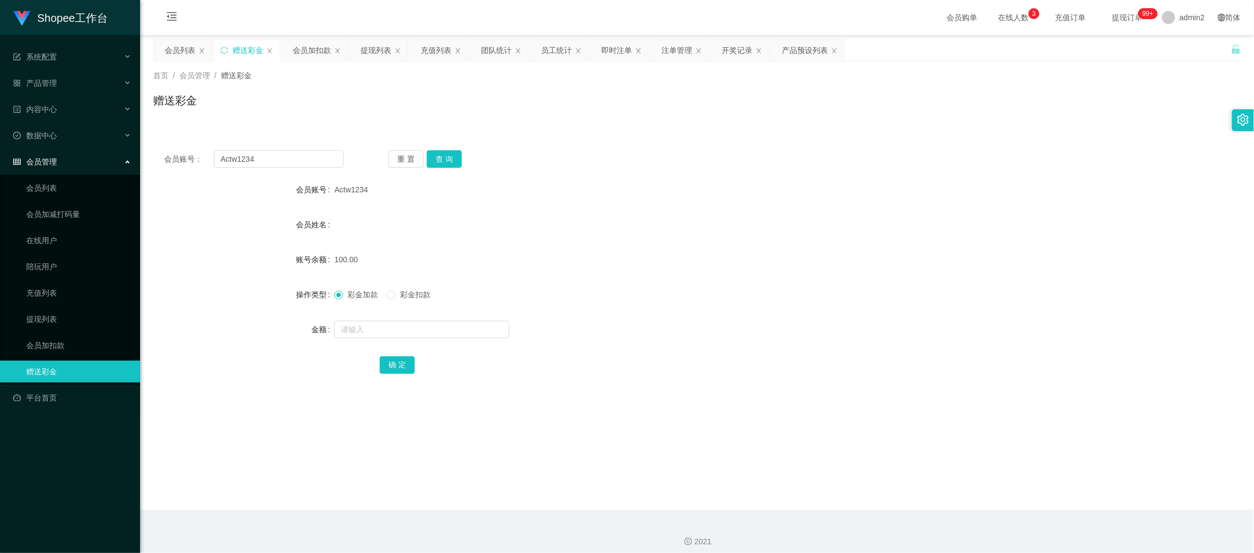
drag, startPoint x: 1002, startPoint y: 503, endPoint x: 533, endPoint y: 180, distance: 569.2
click at [1003, 503] on main "关闭左侧 关闭右侧 关闭其它 刷新页面 会员列表 赠送彩金 会员加扣款 提现列表 充值列表 团队统计 员工统计 即时注单 注单管理 开奖记录 产品预设列表 首…" at bounding box center [697, 272] width 1114 height 475
click at [372, 51] on div "提现列表" at bounding box center [375, 50] width 31 height 21
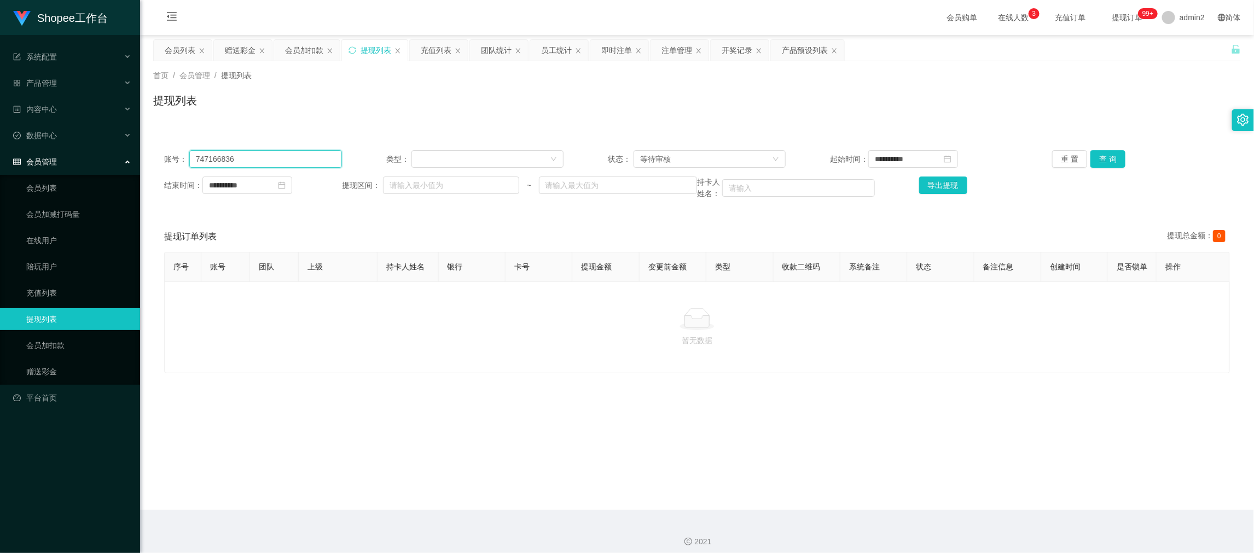
click at [307, 159] on input "747166836" at bounding box center [265, 159] width 153 height 18
paste input "Ming123"
type input "Ming123"
click at [1109, 162] on button "查 询" at bounding box center [1107, 159] width 35 height 18
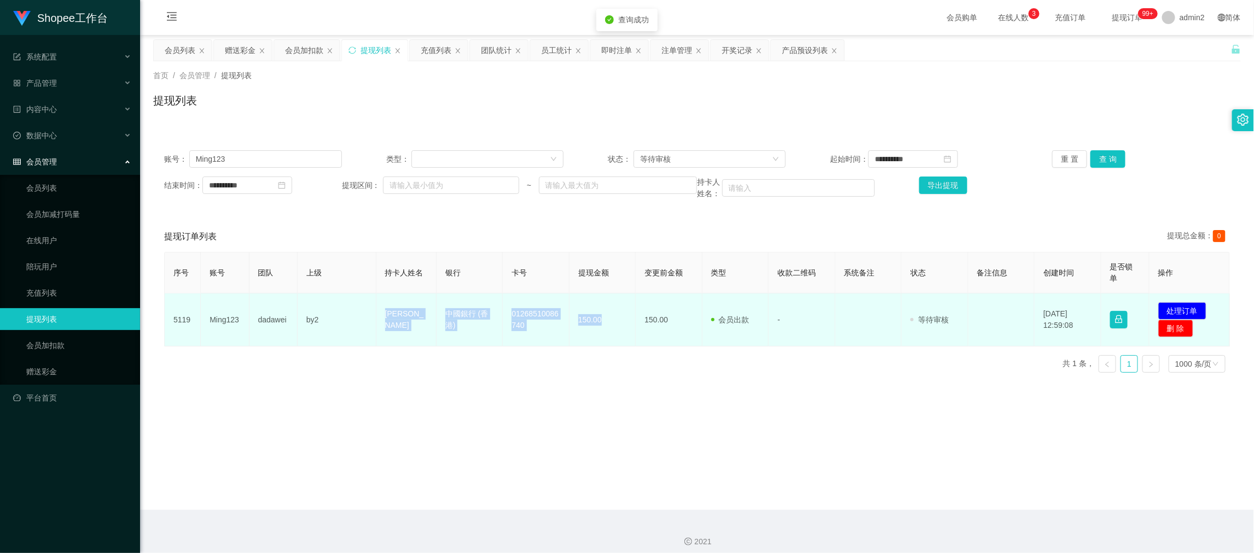
drag, startPoint x: 544, startPoint y: 333, endPoint x: 623, endPoint y: 327, distance: 79.0
click at [623, 327] on tr "5119 Ming123 dadawei by2 Fan ka ming 中國銀行 (香港) 01268510086740 150.00 150.00 会员出…" at bounding box center [697, 320] width 1065 height 53
copy tr "Fan ka ming 中國銀行 (香港) 01268510086740 150.00"
click at [1176, 308] on button "处理订单" at bounding box center [1182, 311] width 48 height 18
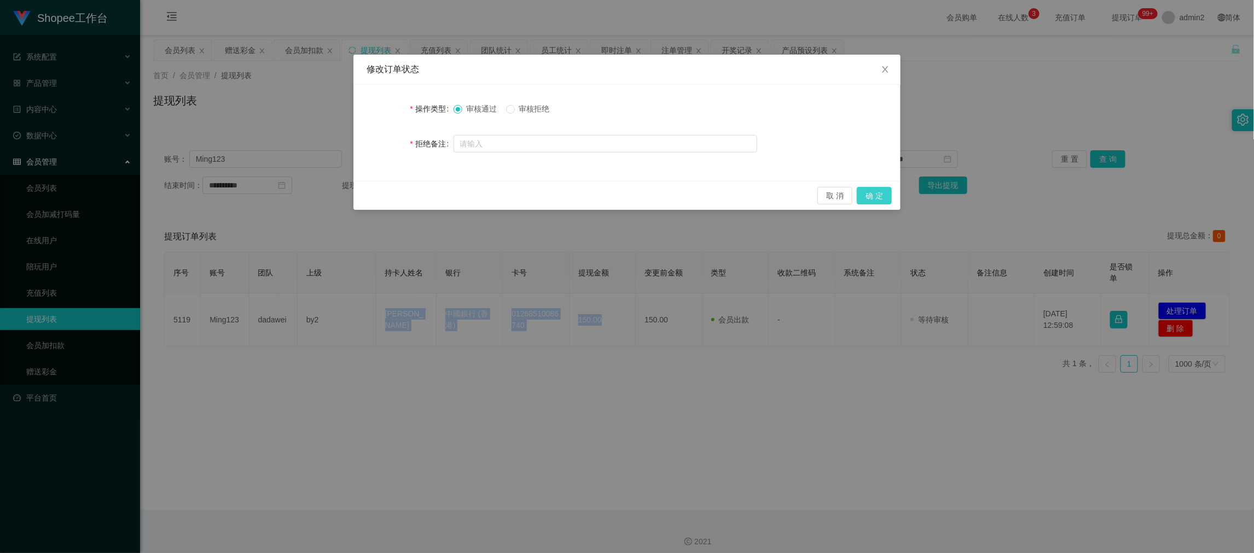
click at [872, 193] on button "确 定" at bounding box center [873, 196] width 35 height 18
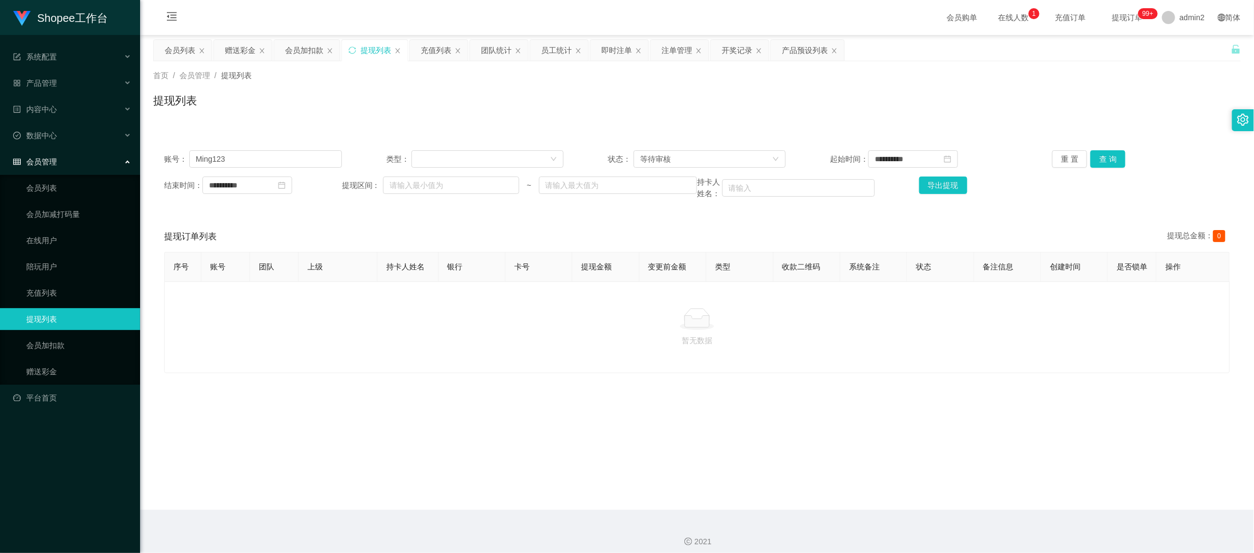
drag, startPoint x: 1010, startPoint y: 484, endPoint x: 473, endPoint y: 100, distance: 660.2
click at [1009, 484] on main "**********" at bounding box center [697, 272] width 1114 height 475
click at [311, 46] on div "会员加扣款" at bounding box center [304, 50] width 38 height 21
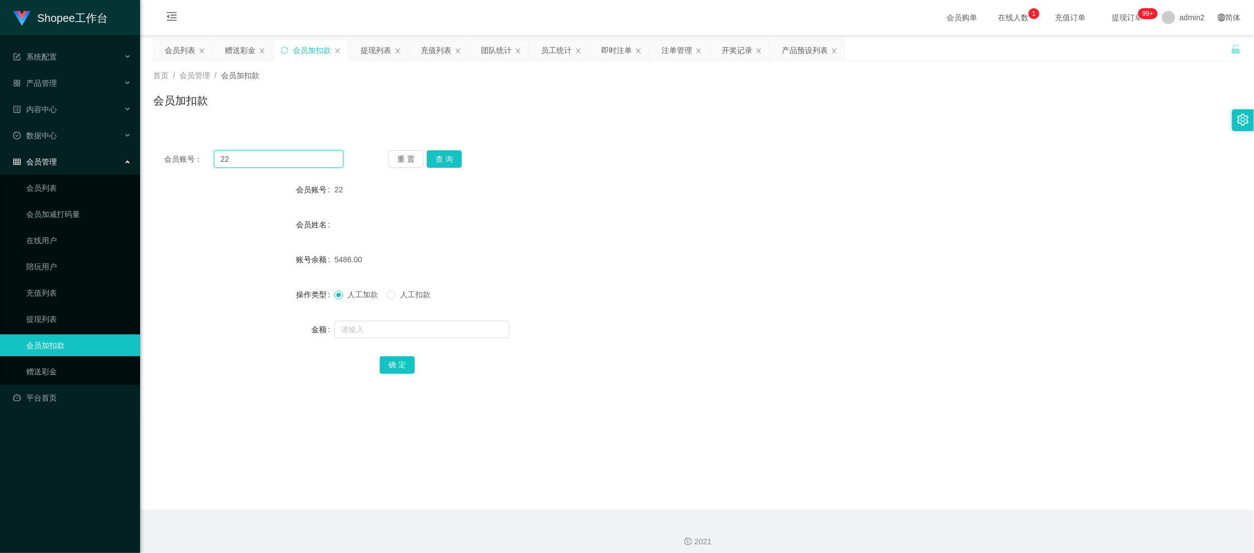
click at [298, 158] on input "22" at bounding box center [279, 159] width 130 height 18
paste input "7777"
type input "7777"
click at [442, 153] on button "查 询" at bounding box center [444, 159] width 35 height 18
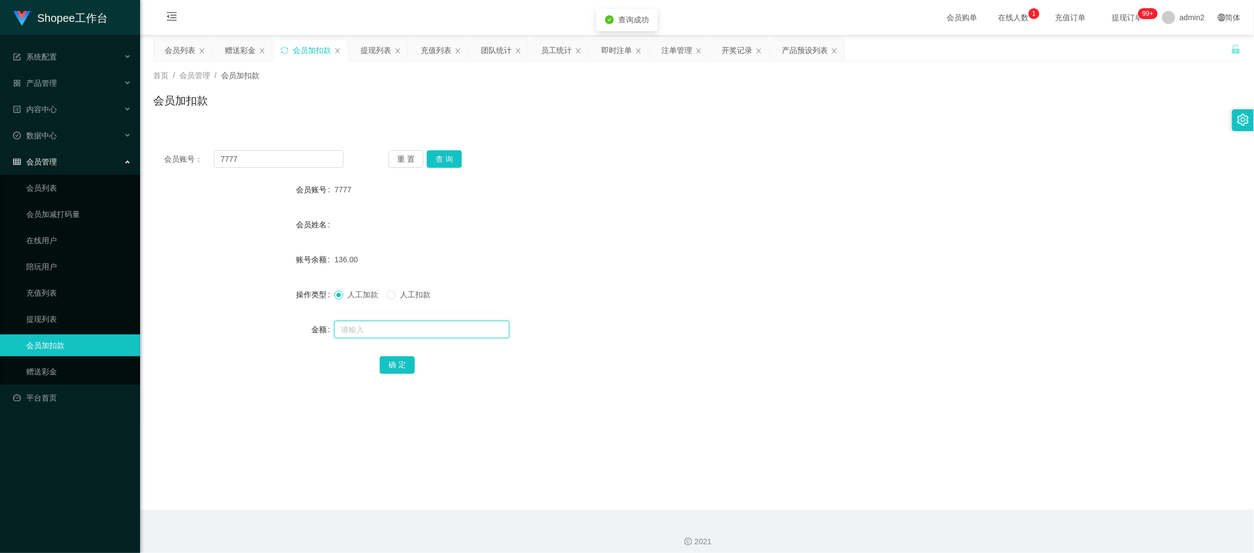
click at [476, 328] on input "text" at bounding box center [421, 330] width 175 height 18
type input "8"
click at [384, 368] on button "确 定" at bounding box center [397, 366] width 35 height 18
drag, startPoint x: 736, startPoint y: 300, endPoint x: 747, endPoint y: 300, distance: 10.4
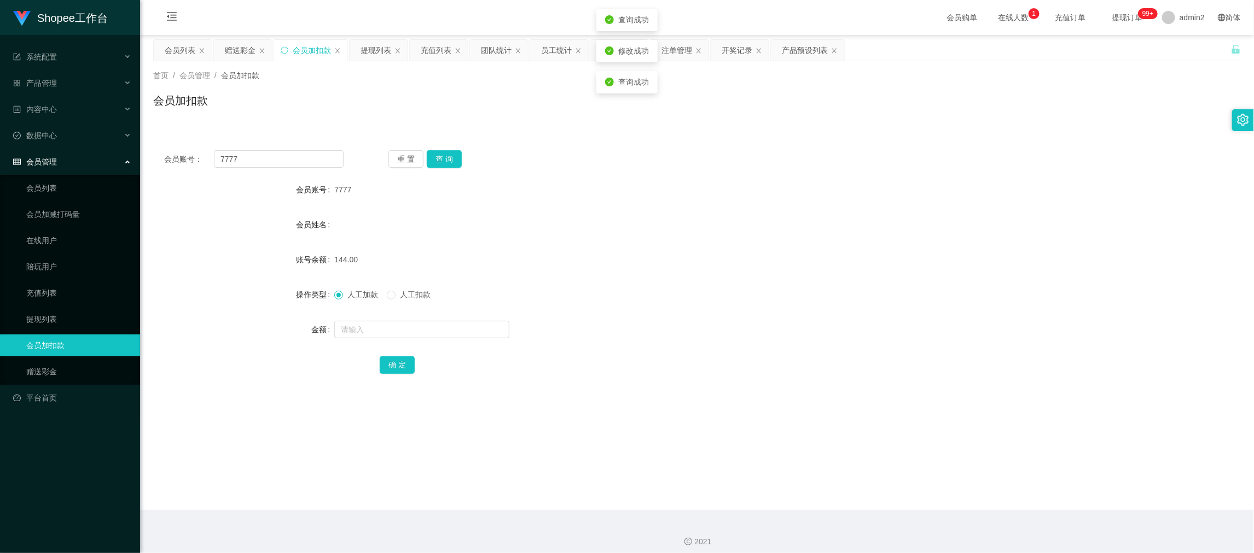
click at [739, 300] on div "人工加款 人工扣款" at bounding box center [651, 295] width 634 height 22
click at [318, 162] on input "7777" at bounding box center [279, 159] width 130 height 18
drag, startPoint x: 318, startPoint y: 162, endPoint x: 422, endPoint y: 164, distance: 103.9
click at [327, 164] on input "7777" at bounding box center [279, 159] width 130 height 18
paste input "444"
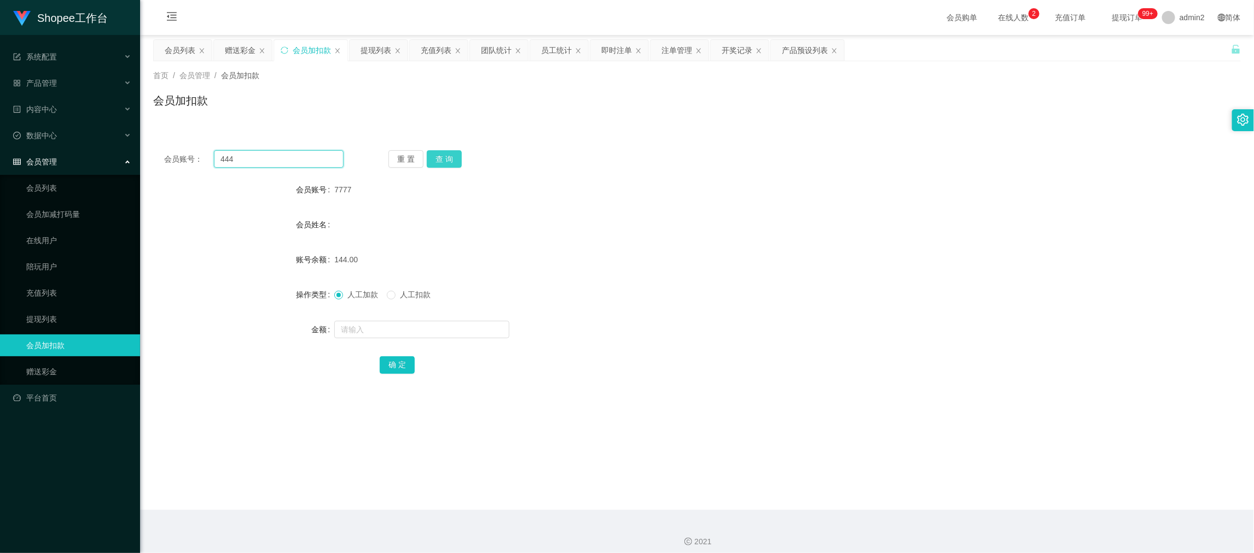
type input "444"
click at [445, 153] on button "查 询" at bounding box center [444, 159] width 35 height 18
click at [473, 334] on input "text" at bounding box center [421, 330] width 175 height 18
type input "9"
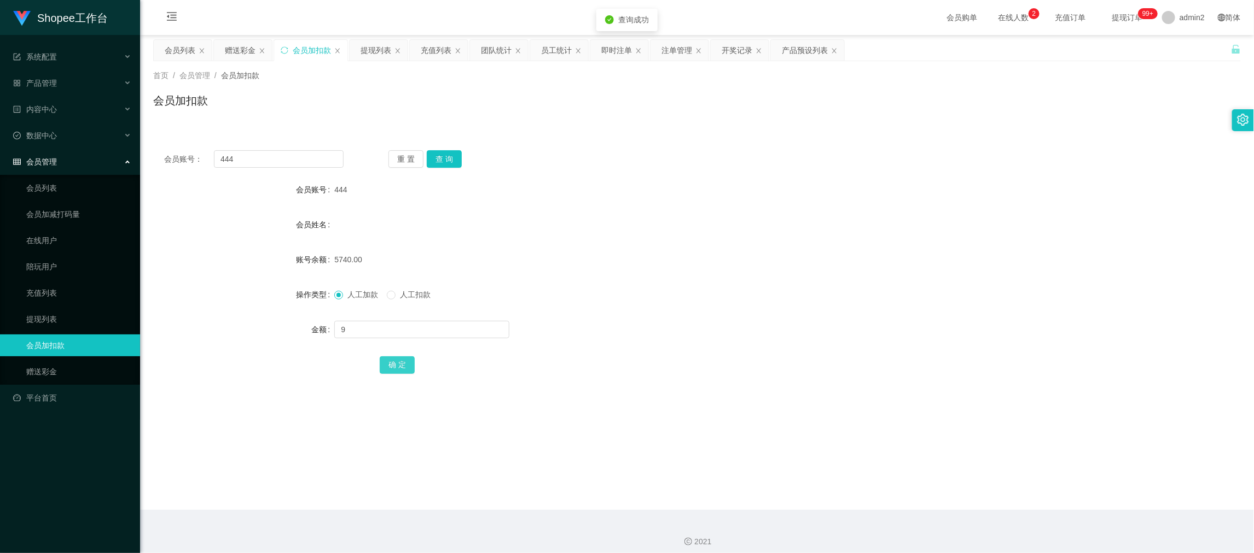
drag, startPoint x: 385, startPoint y: 369, endPoint x: 442, endPoint y: 362, distance: 57.3
click at [385, 369] on button "确 定" at bounding box center [397, 366] width 35 height 18
click at [697, 324] on div at bounding box center [651, 330] width 634 height 22
drag, startPoint x: 971, startPoint y: 476, endPoint x: 582, endPoint y: 285, distance: 432.7
click at [965, 475] on main "关闭左侧 关闭右侧 关闭其它 刷新页面 会员列表 赠送彩金 会员加扣款 提现列表 充值列表 团队统计 员工统计 即时注单 注单管理 开奖记录 产品预设列表 首…" at bounding box center [697, 272] width 1114 height 475
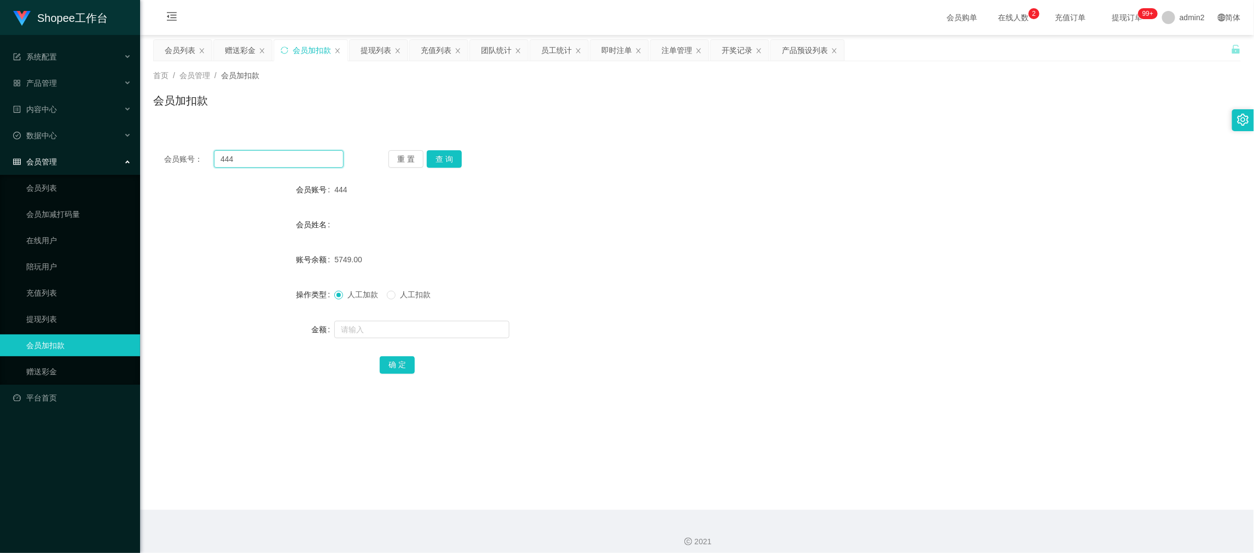
click at [303, 164] on input "444" at bounding box center [279, 159] width 130 height 18
drag, startPoint x: 303, startPoint y: 164, endPoint x: 434, endPoint y: 170, distance: 131.4
click at [304, 164] on input "444" at bounding box center [279, 159] width 130 height 18
paste input "68"
type input "68"
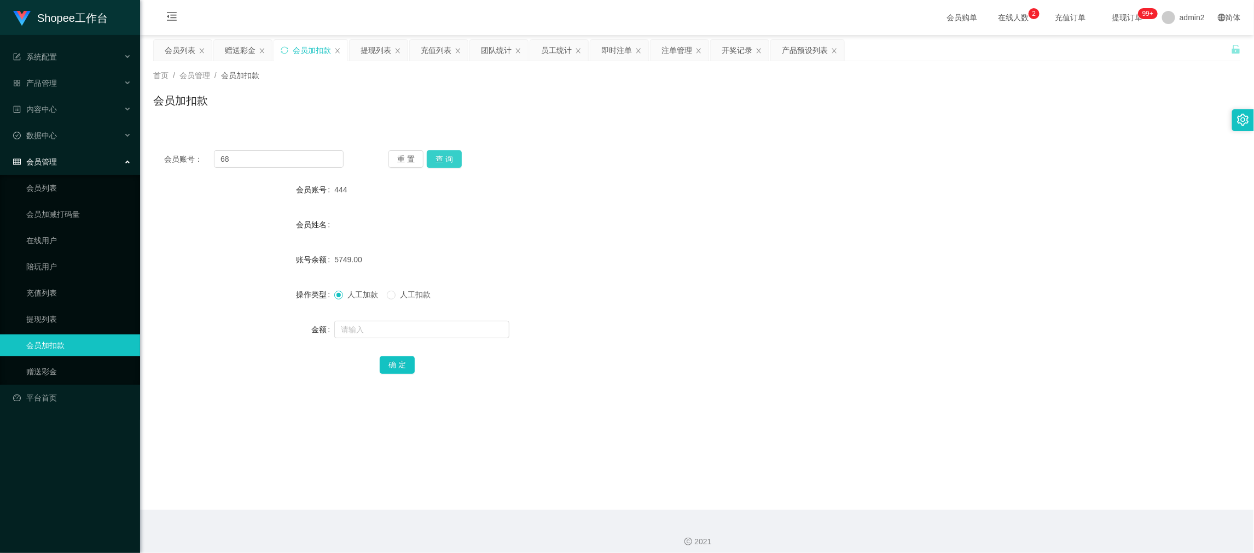
click at [435, 162] on button "查 询" at bounding box center [444, 159] width 35 height 18
click at [475, 328] on input "text" at bounding box center [421, 330] width 175 height 18
type input "8"
click at [392, 365] on button "确 定" at bounding box center [397, 366] width 35 height 18
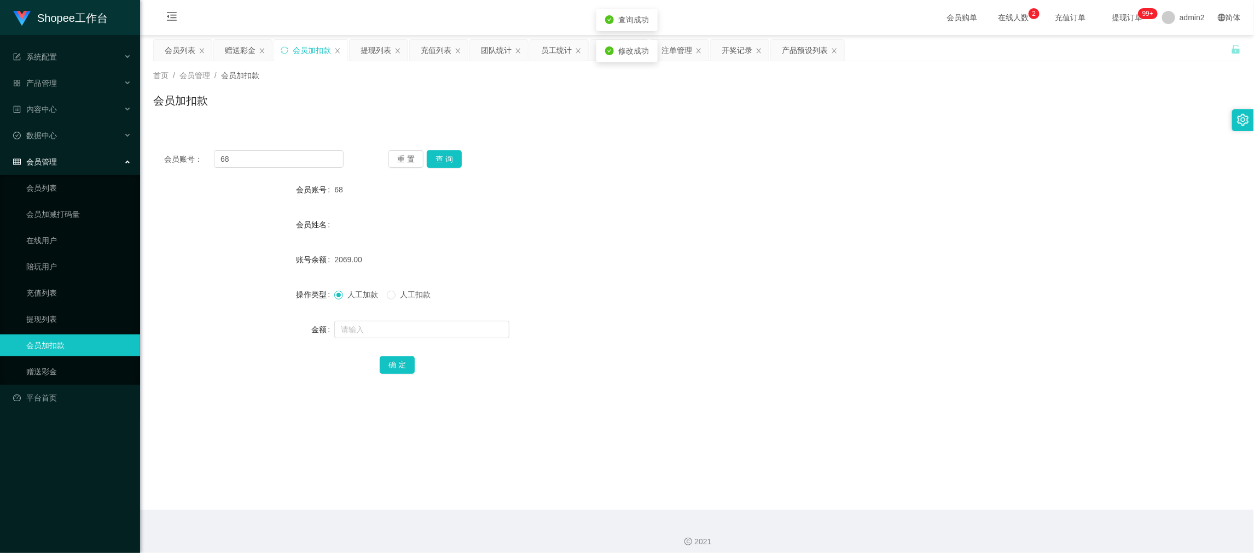
click at [710, 294] on div "人工加款 人工扣款" at bounding box center [651, 295] width 634 height 22
click at [300, 149] on div "会员账号： 68 重 置 查 询 会员账号 68 会员姓名 账号余额 2077.00 操作类型 人工加款 人工扣款 金额 确 定" at bounding box center [696, 269] width 1087 height 260
click at [440, 157] on button "查 询" at bounding box center [444, 159] width 35 height 18
click at [299, 162] on input "68" at bounding box center [279, 159] width 130 height 18
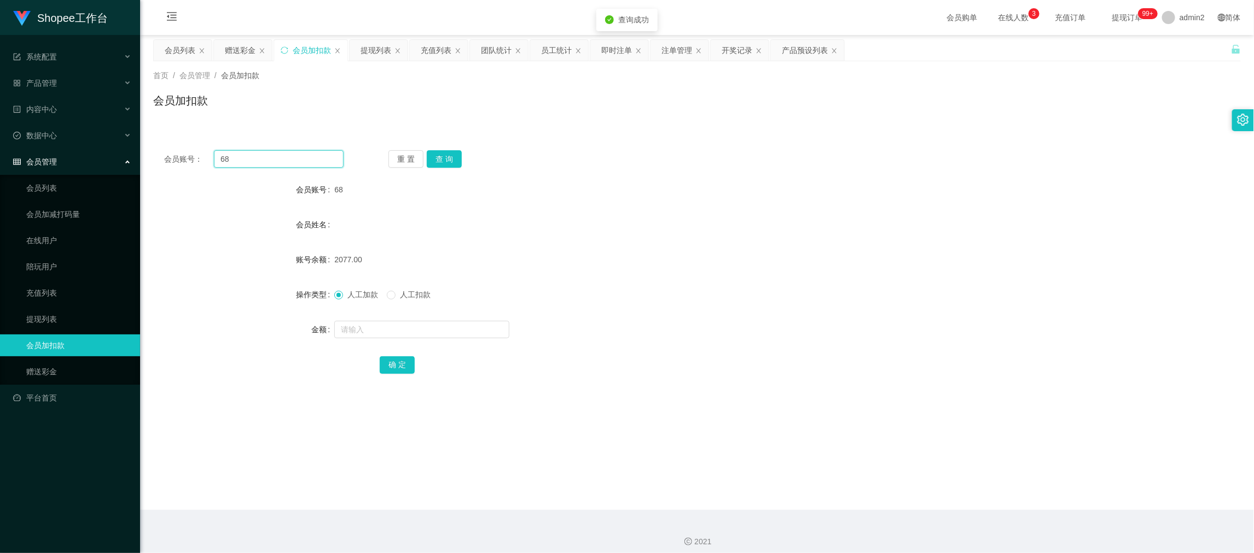
click at [299, 158] on input "68" at bounding box center [279, 159] width 130 height 18
paste input "22"
click at [445, 154] on button "查 询" at bounding box center [444, 159] width 35 height 18
click at [288, 166] on input "6822" at bounding box center [279, 159] width 130 height 18
drag, startPoint x: 288, startPoint y: 164, endPoint x: 395, endPoint y: 157, distance: 106.9
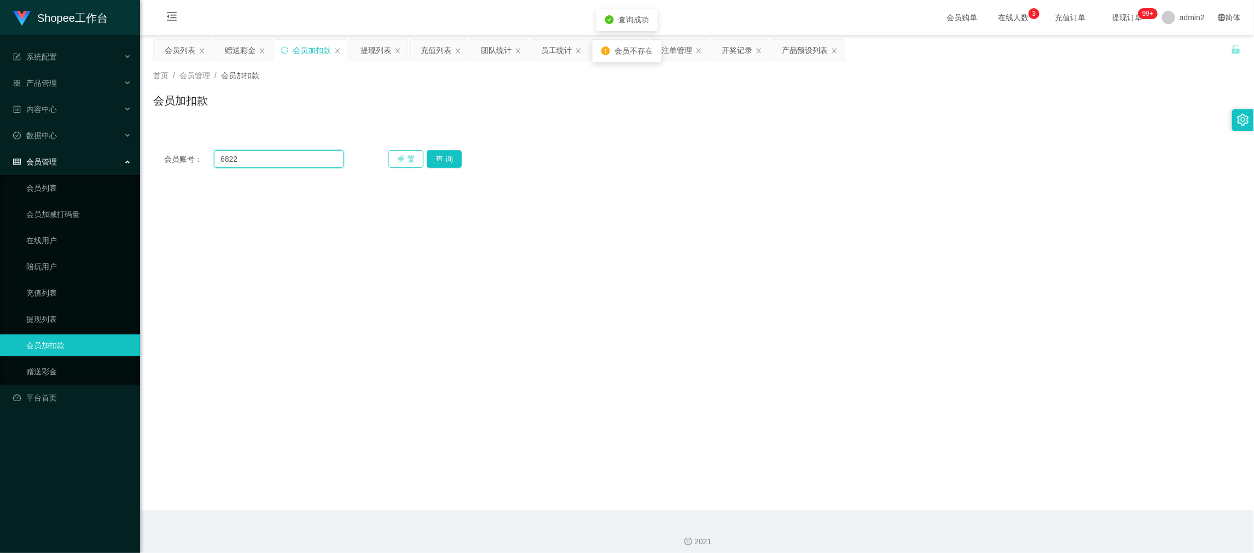
click at [288, 163] on input "6822" at bounding box center [279, 159] width 130 height 18
paste input "22"
click at [321, 154] on input "682222" at bounding box center [279, 159] width 130 height 18
paste input "text"
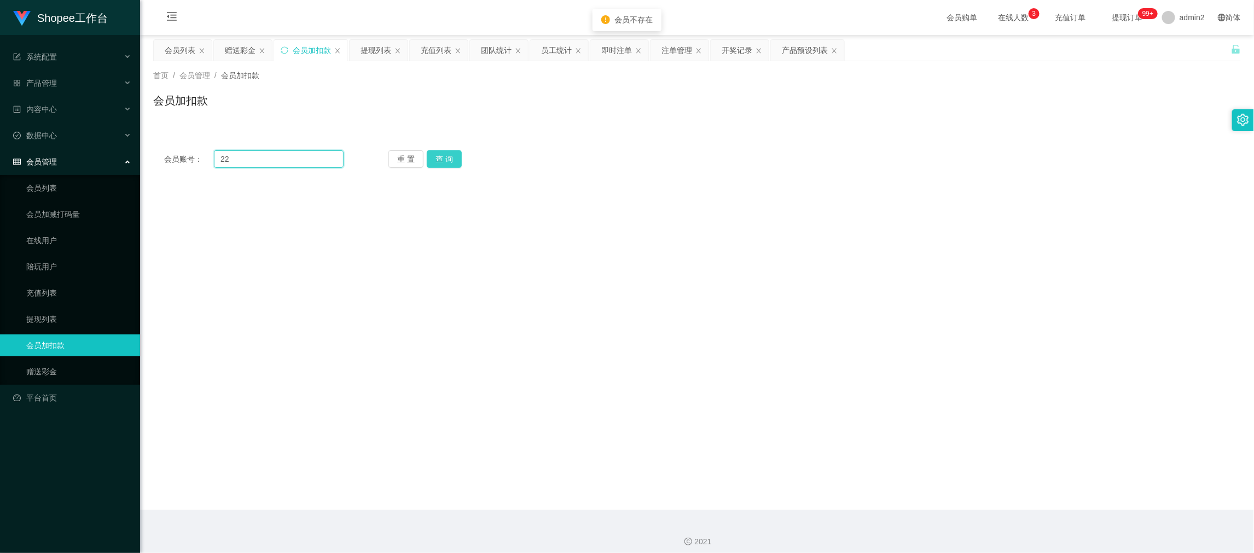
type input "22"
click at [438, 155] on button "查 询" at bounding box center [444, 159] width 35 height 18
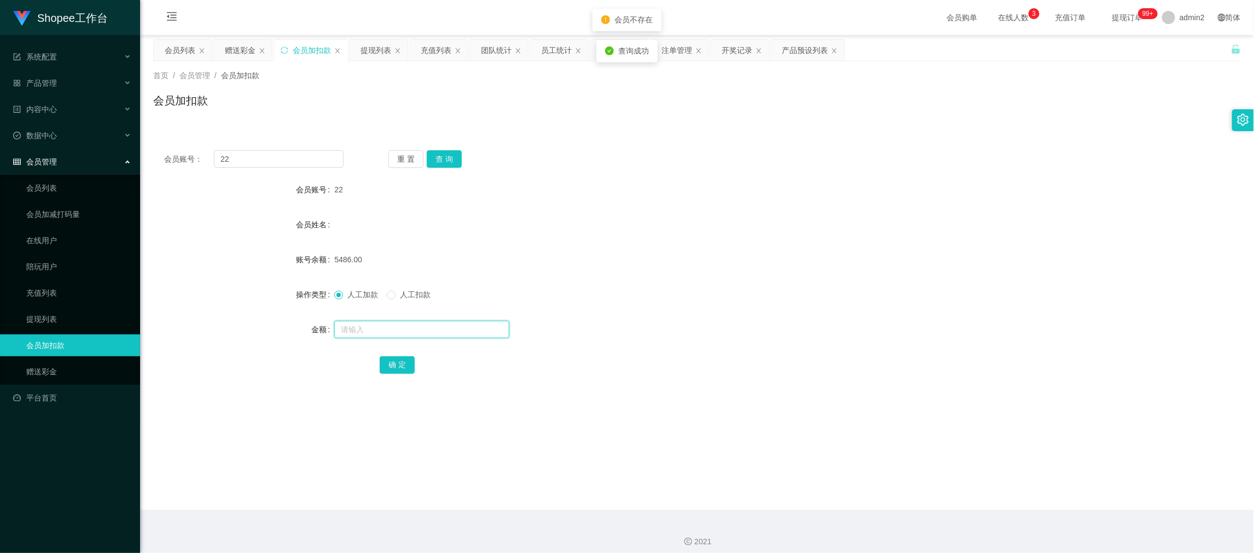
click at [451, 327] on input "text" at bounding box center [421, 330] width 175 height 18
type input "100"
click at [397, 365] on button "确 定" at bounding box center [397, 366] width 35 height 18
click at [698, 298] on div "人工加款 人工扣款" at bounding box center [651, 295] width 634 height 22
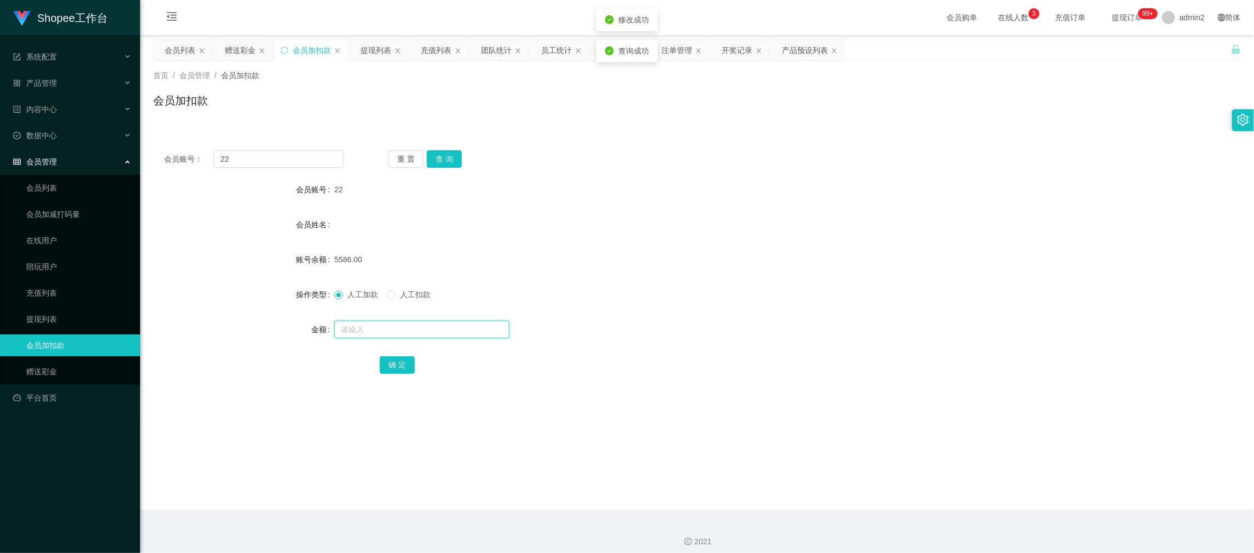
click at [400, 332] on input "text" at bounding box center [421, 330] width 175 height 18
type input "8"
drag, startPoint x: 389, startPoint y: 359, endPoint x: 397, endPoint y: 356, distance: 7.6
click at [389, 359] on button "确 定" at bounding box center [397, 366] width 35 height 18
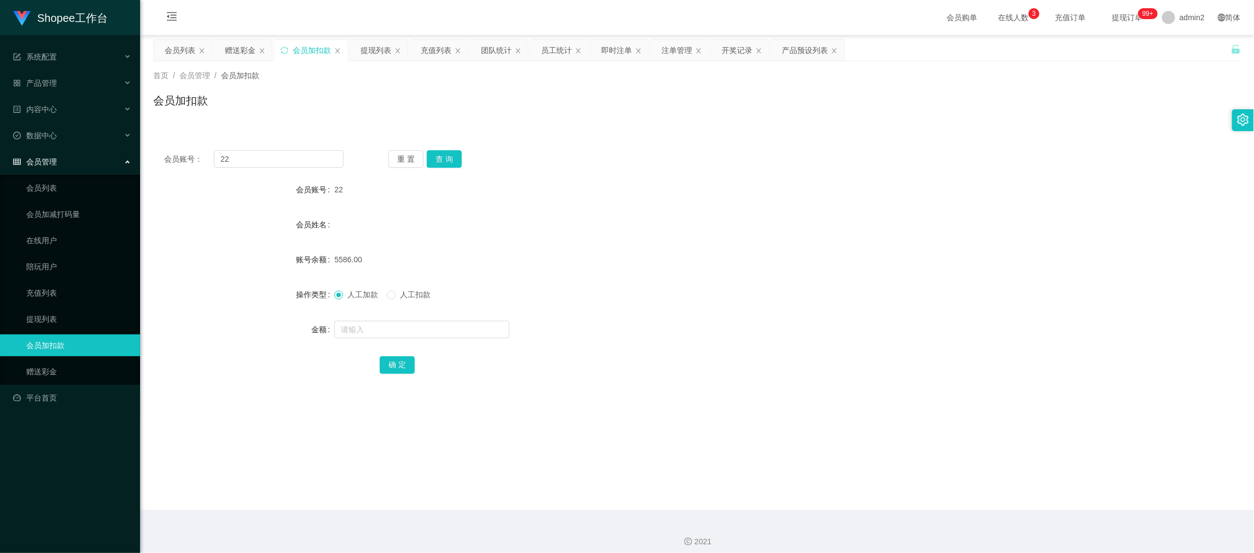
click at [557, 261] on div "5586.00" at bounding box center [651, 260] width 634 height 22
click at [435, 48] on div "充值列表" at bounding box center [436, 50] width 31 height 21
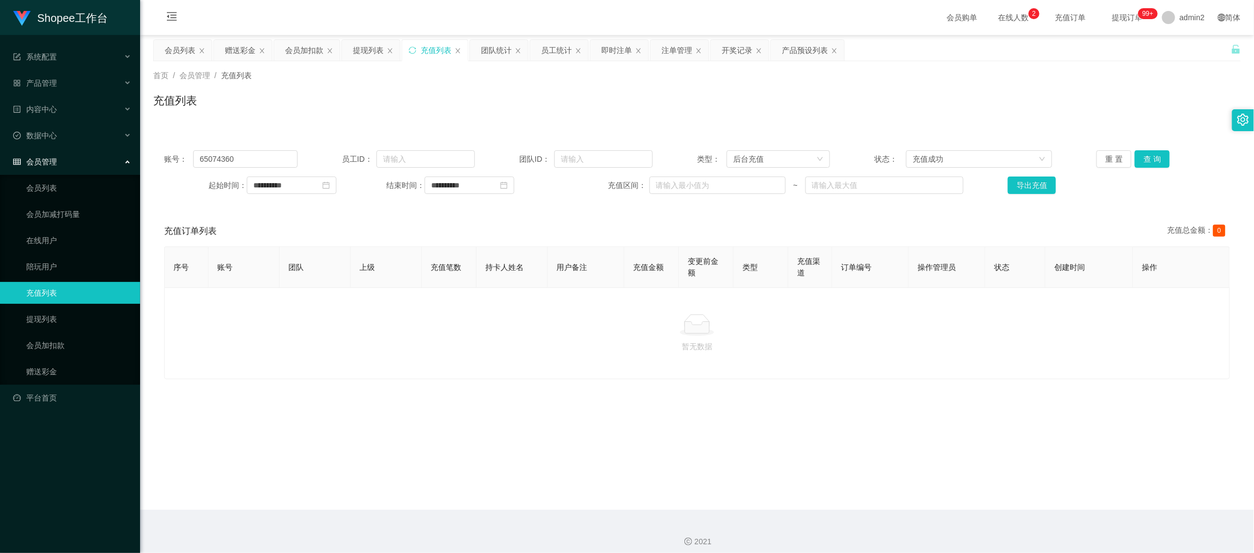
click at [931, 495] on main "**********" at bounding box center [697, 272] width 1114 height 475
click at [244, 155] on input "65074360" at bounding box center [245, 159] width 104 height 18
paste input "22"
type input "22"
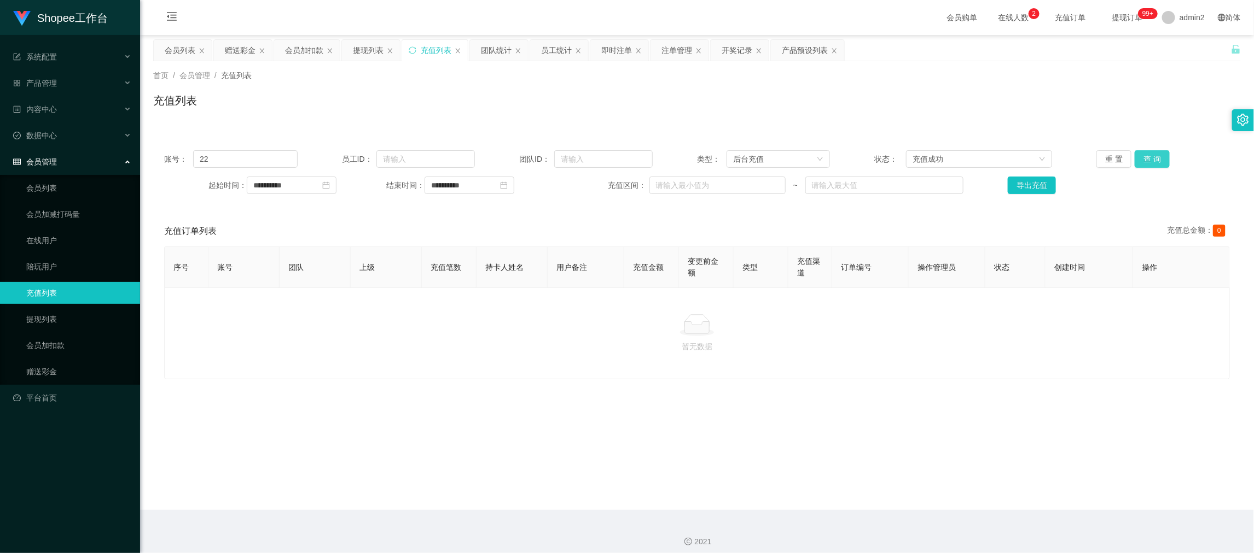
click at [1152, 159] on button "查 询" at bounding box center [1151, 159] width 35 height 18
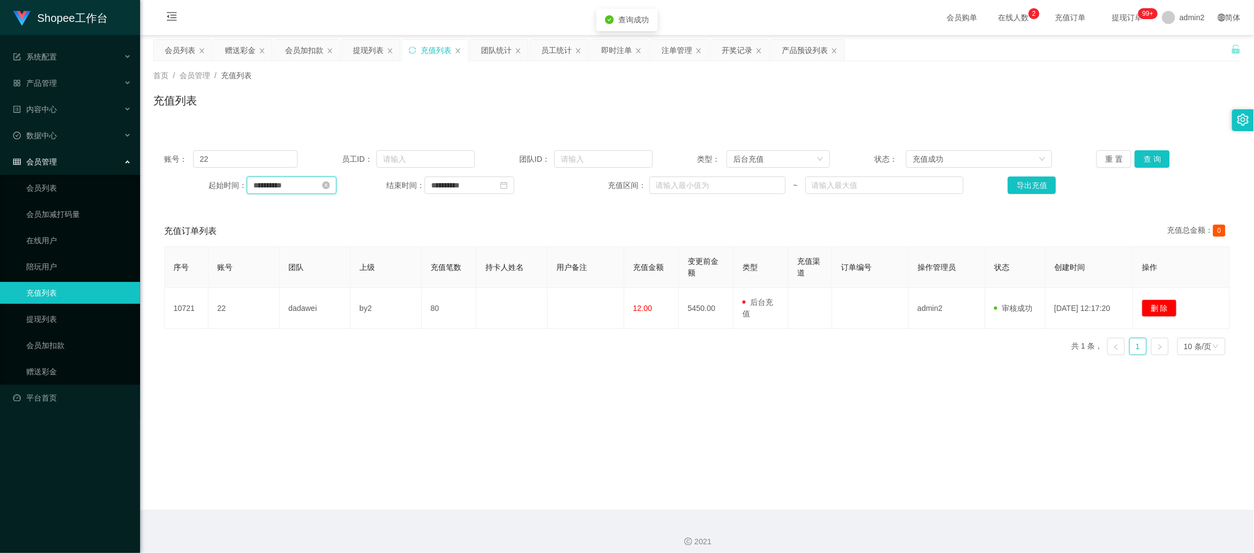
click at [304, 187] on input "**********" at bounding box center [292, 186] width 90 height 18
click at [318, 350] on link "今天" at bounding box center [322, 350] width 15 height 21
type input "**********"
click at [466, 186] on input "**********" at bounding box center [469, 186] width 90 height 18
click at [500, 357] on link "今天" at bounding box center [498, 350] width 15 height 21
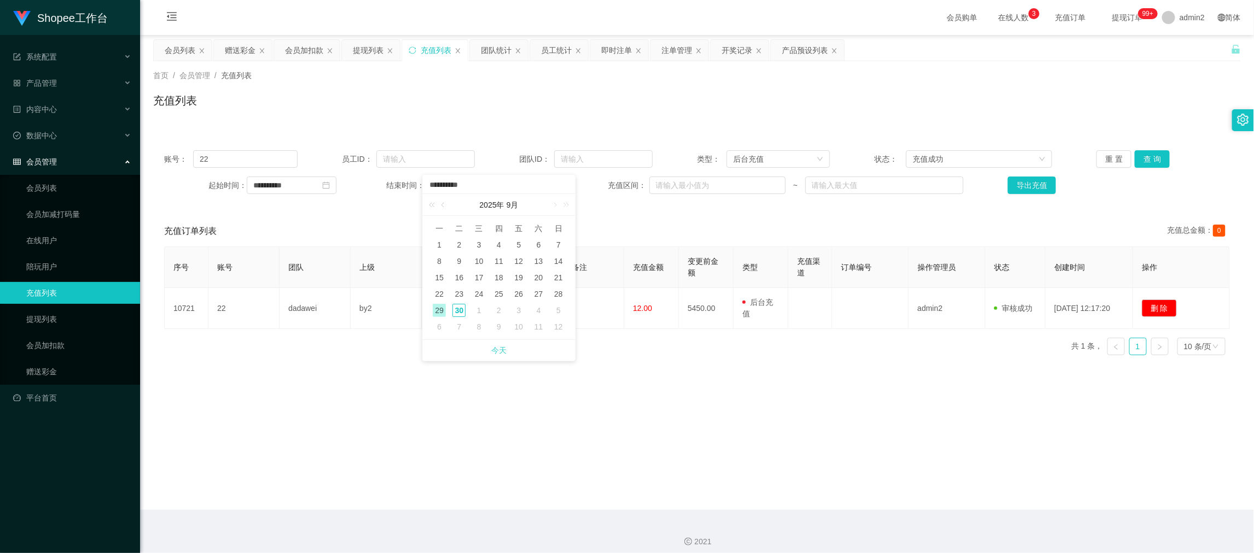
type input "**********"
click at [1149, 160] on button "查 询" at bounding box center [1151, 159] width 35 height 18
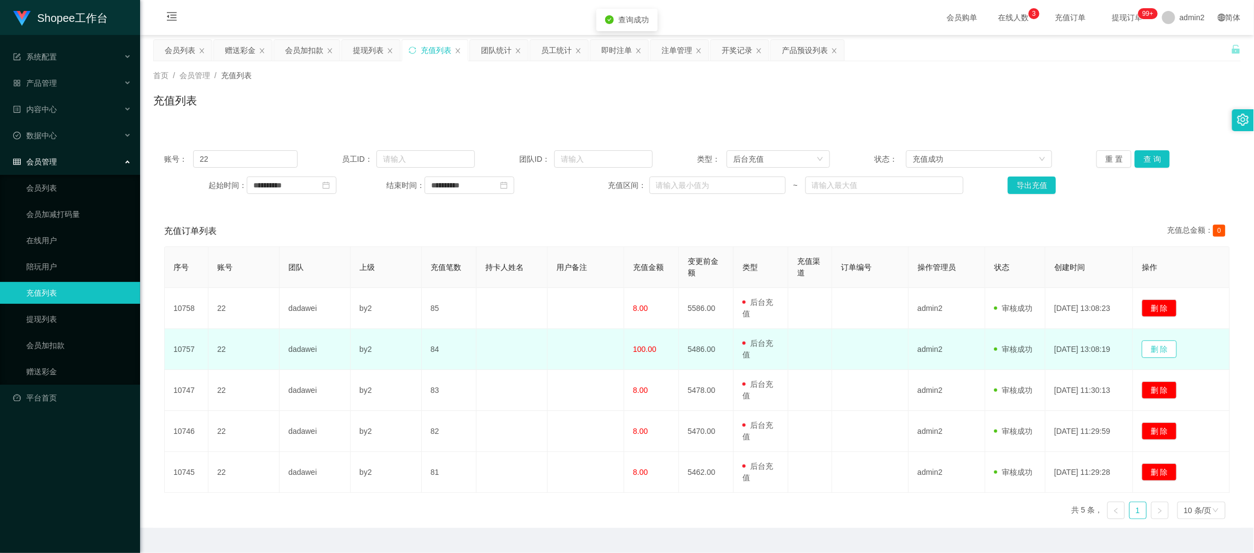
click at [1162, 351] on button "删 除" at bounding box center [1158, 350] width 35 height 18
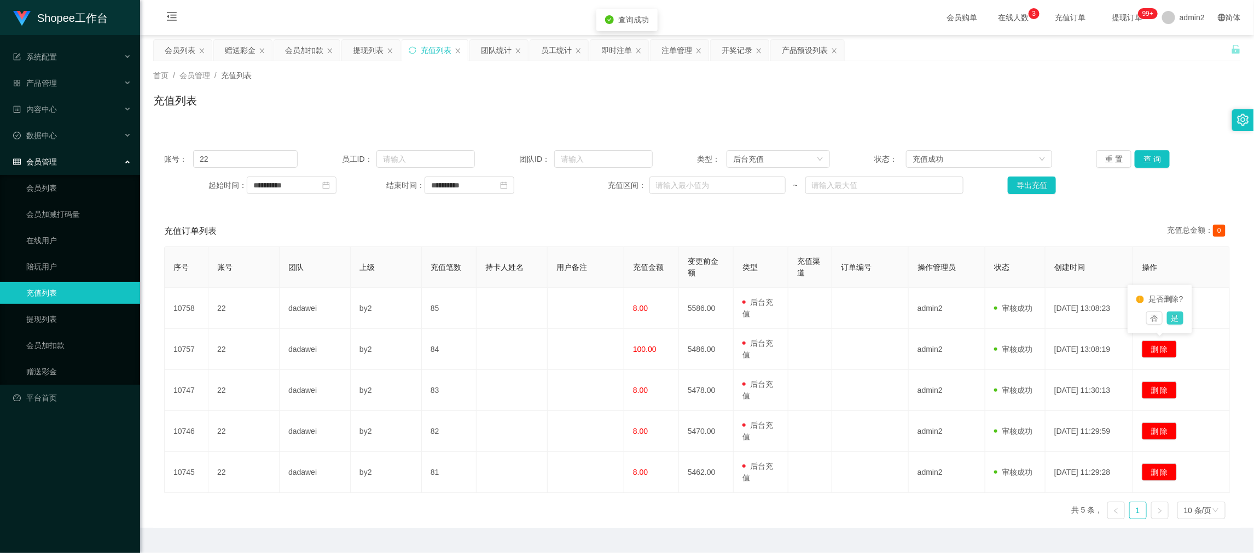
click at [1175, 320] on button "是" at bounding box center [1175, 318] width 16 height 13
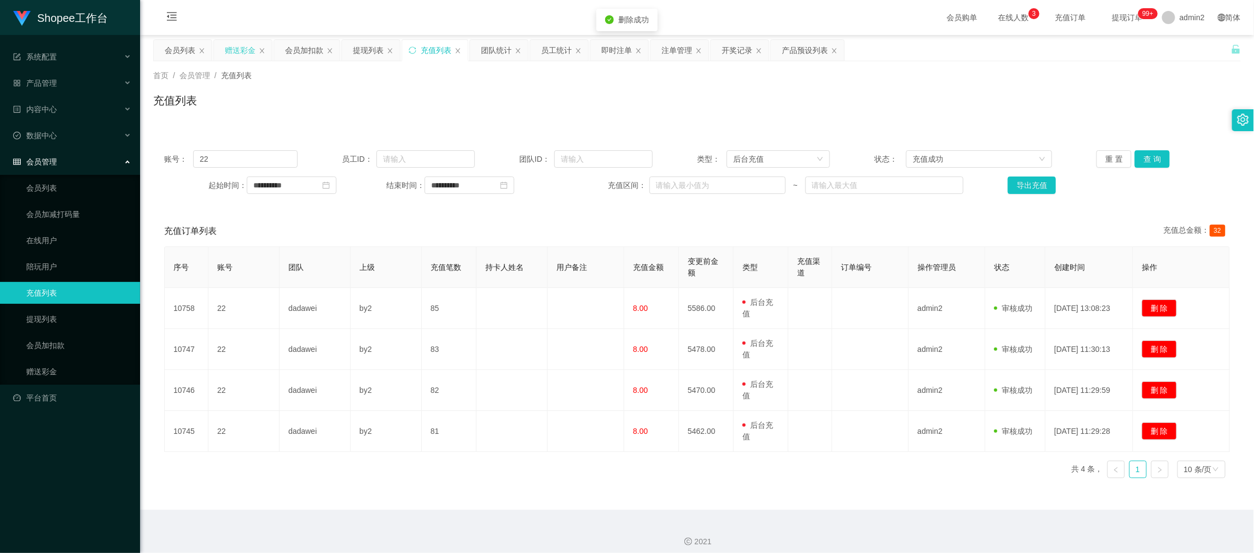
click at [235, 49] on div "赠送彩金" at bounding box center [240, 50] width 31 height 21
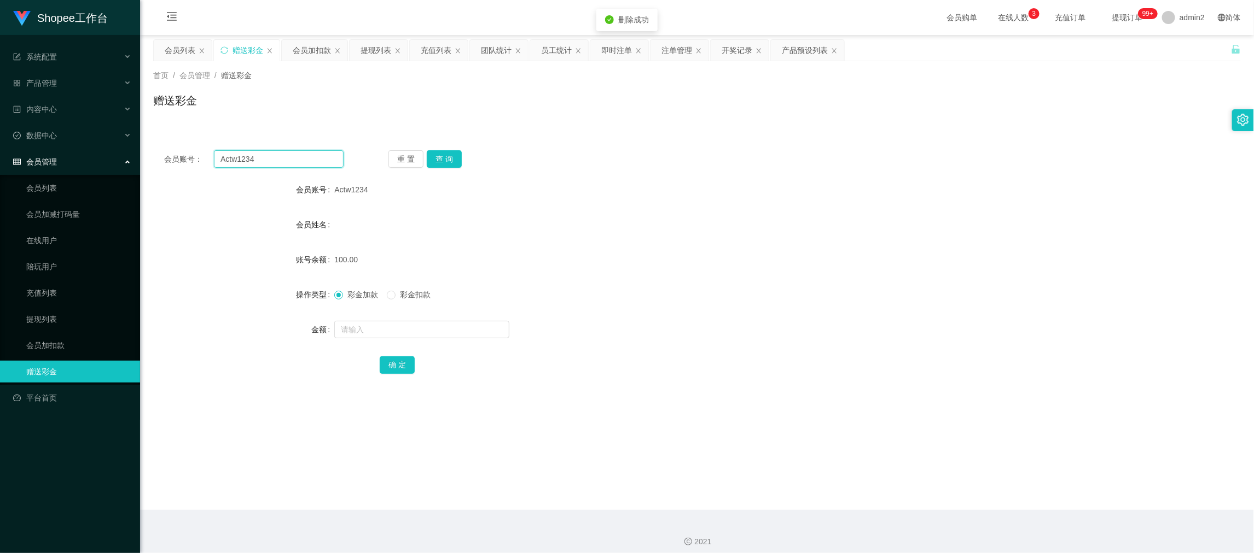
click at [265, 159] on input "Actw1234" at bounding box center [279, 159] width 130 height 18
paste input "22"
type input "22"
click at [442, 164] on button "查 询" at bounding box center [444, 159] width 35 height 18
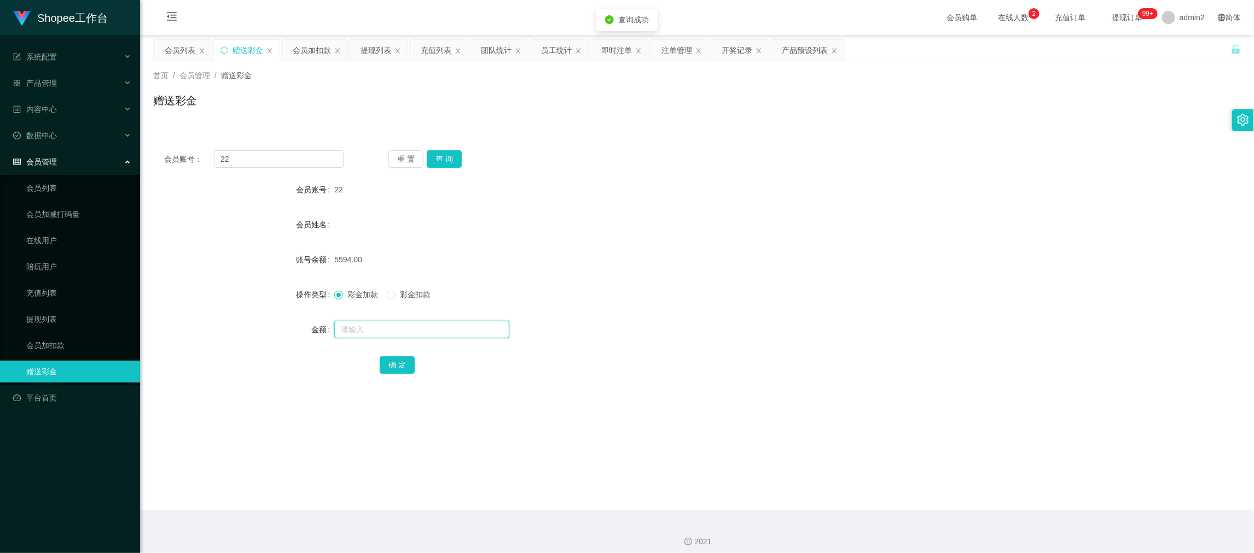
click at [453, 330] on input "text" at bounding box center [421, 330] width 175 height 18
type input "100"
click at [398, 292] on span "彩金扣款" at bounding box center [414, 294] width 39 height 9
click at [399, 357] on button "确 定" at bounding box center [397, 366] width 35 height 18
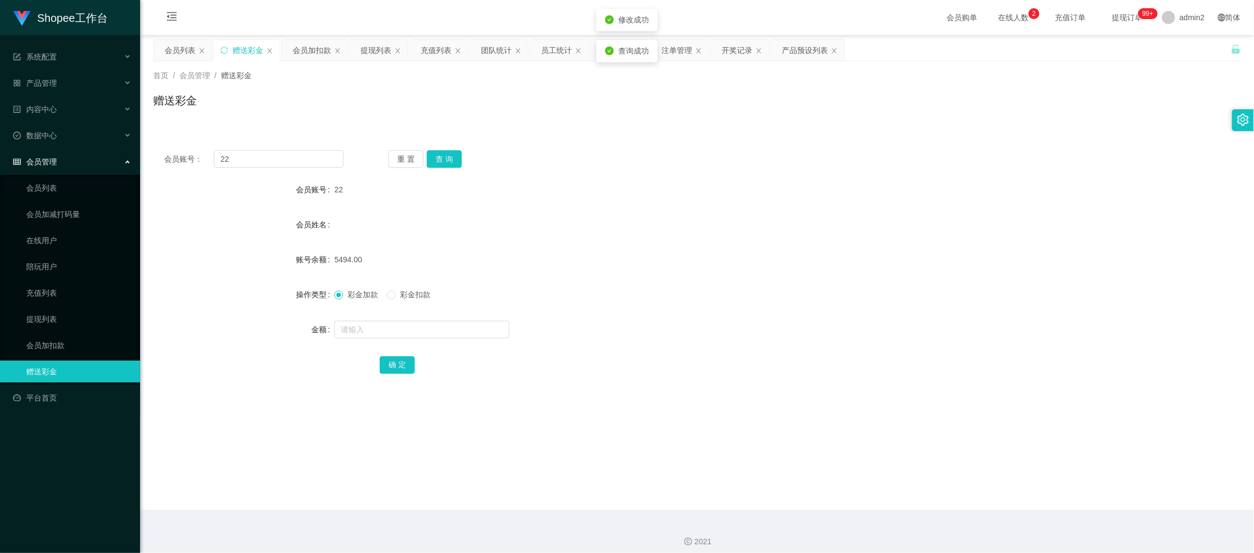
drag, startPoint x: 666, startPoint y: 273, endPoint x: 688, endPoint y: 271, distance: 22.5
click at [668, 273] on form "会员账号 22 会员姓名 账号余额 5494.00 操作类型 彩金加款 彩金扣款 金额 确 定" at bounding box center [696, 277] width 1087 height 197
click at [715, 133] on div "会员账号： 22 重 置 查 询 会员账号 22 会员姓名 账号余额 5494.00 操作类型 彩金加款 彩金扣款 金额 确 定" at bounding box center [696, 262] width 1087 height 273
drag, startPoint x: 827, startPoint y: 499, endPoint x: 681, endPoint y: 409, distance: 171.5
click at [826, 499] on main "关闭左侧 关闭右侧 关闭其它 刷新页面 会员列表 赠送彩金 会员加扣款 提现列表 充值列表 团队统计 员工统计 即时注单 注单管理 开奖记录 产品预设列表 首…" at bounding box center [697, 272] width 1114 height 475
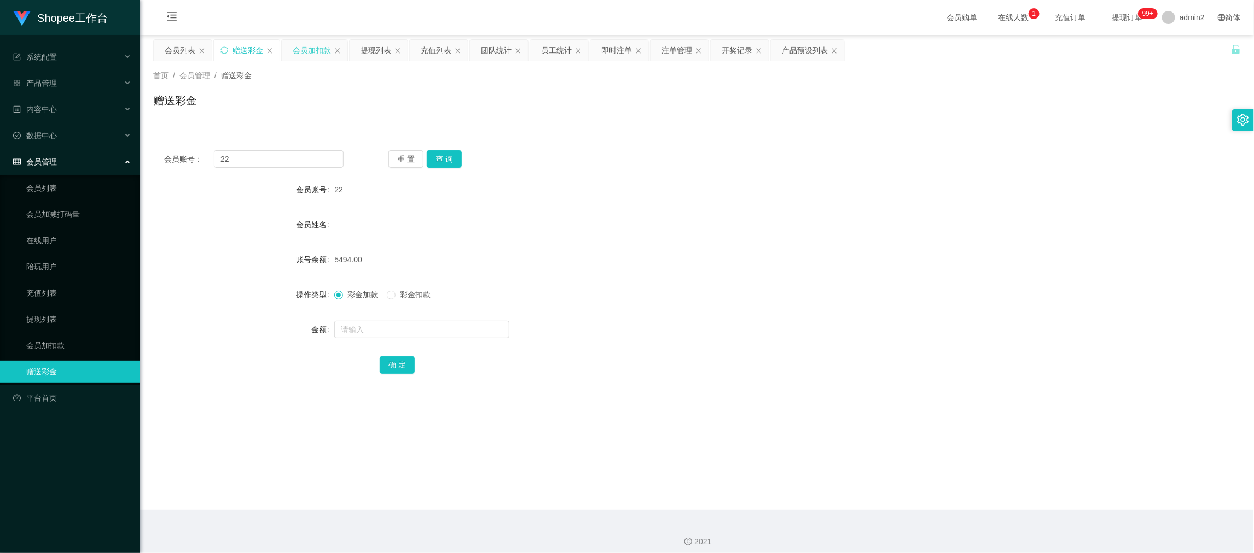
click at [305, 49] on div "会员加扣款" at bounding box center [312, 50] width 38 height 21
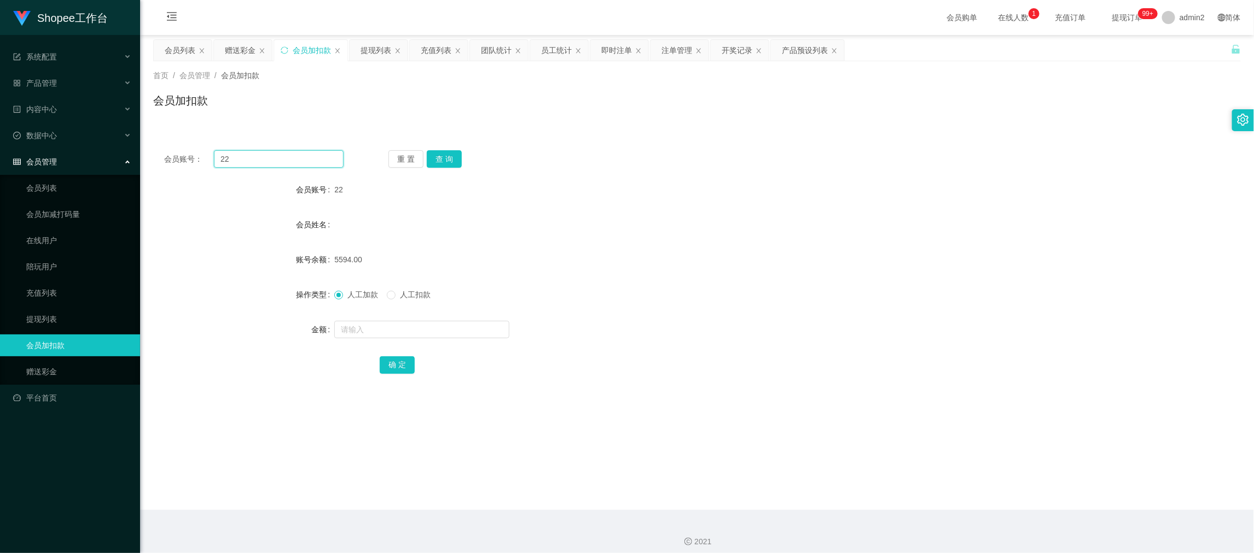
click at [284, 162] on input "22" at bounding box center [279, 159] width 130 height 18
paste input "8888"
type input "8888"
click at [429, 162] on button "查 询" at bounding box center [444, 159] width 35 height 18
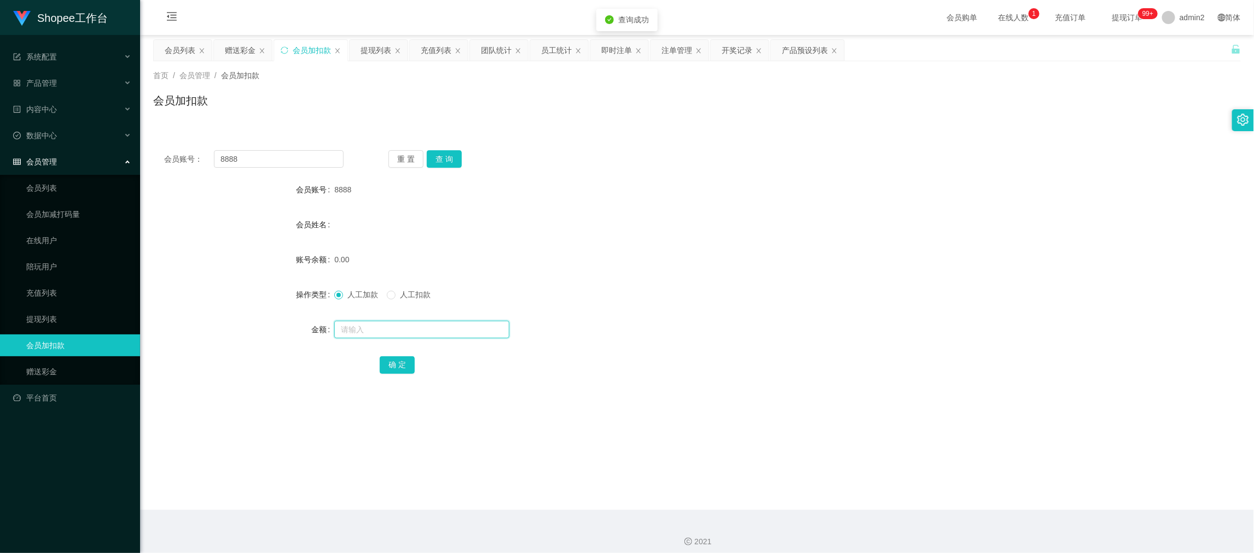
click at [432, 329] on input "text" at bounding box center [421, 330] width 175 height 18
type input "8"
drag, startPoint x: 388, startPoint y: 365, endPoint x: 436, endPoint y: 353, distance: 50.3
click at [388, 365] on button "确 定" at bounding box center [397, 366] width 35 height 18
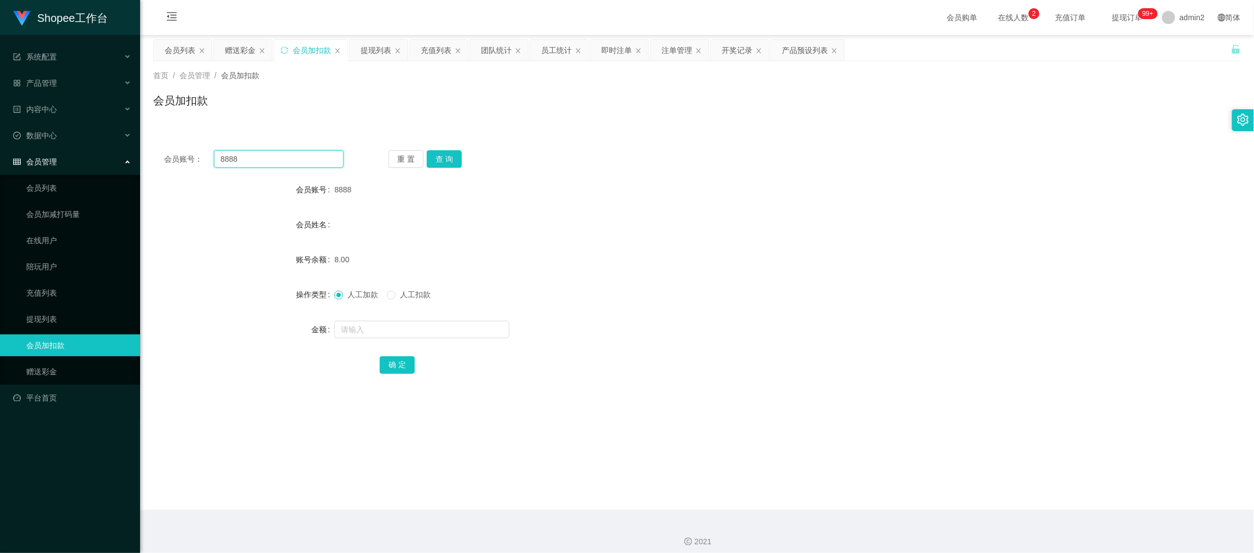
click at [308, 157] on input "8888" at bounding box center [279, 159] width 130 height 18
drag, startPoint x: 308, startPoint y: 156, endPoint x: 380, endPoint y: 170, distance: 72.9
click at [311, 160] on input "8888" at bounding box center [279, 159] width 130 height 18
paste input "777"
type input "777"
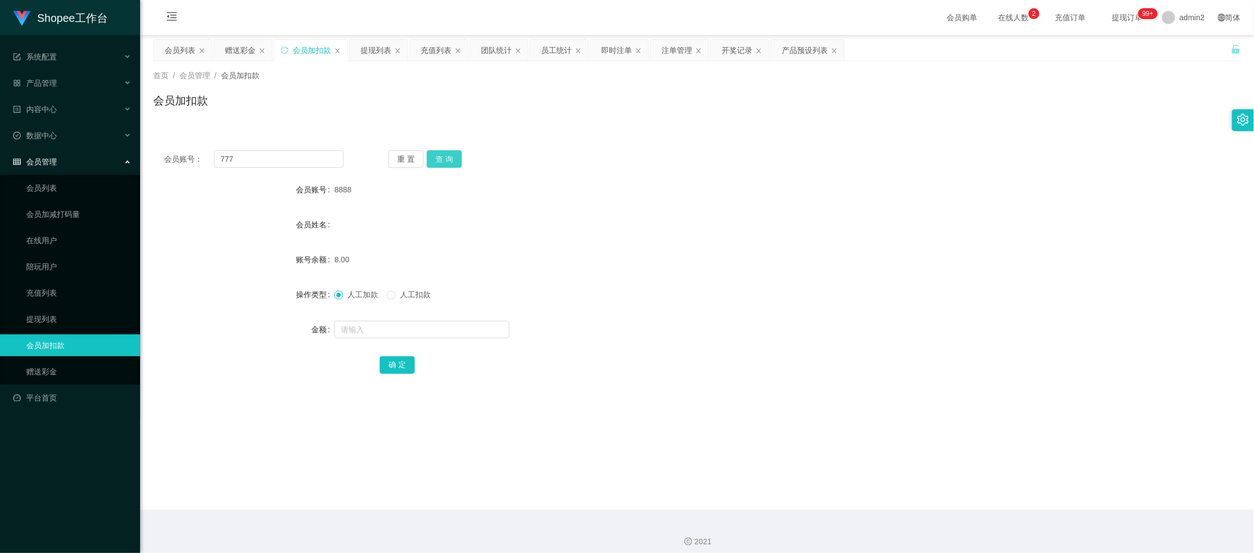
click at [449, 162] on button "查 询" at bounding box center [444, 159] width 35 height 18
click at [469, 332] on input "text" at bounding box center [421, 330] width 175 height 18
type input "9"
click at [393, 363] on button "确 定" at bounding box center [397, 366] width 35 height 18
click at [757, 285] on div "人工加款 人工扣款" at bounding box center [651, 295] width 634 height 22
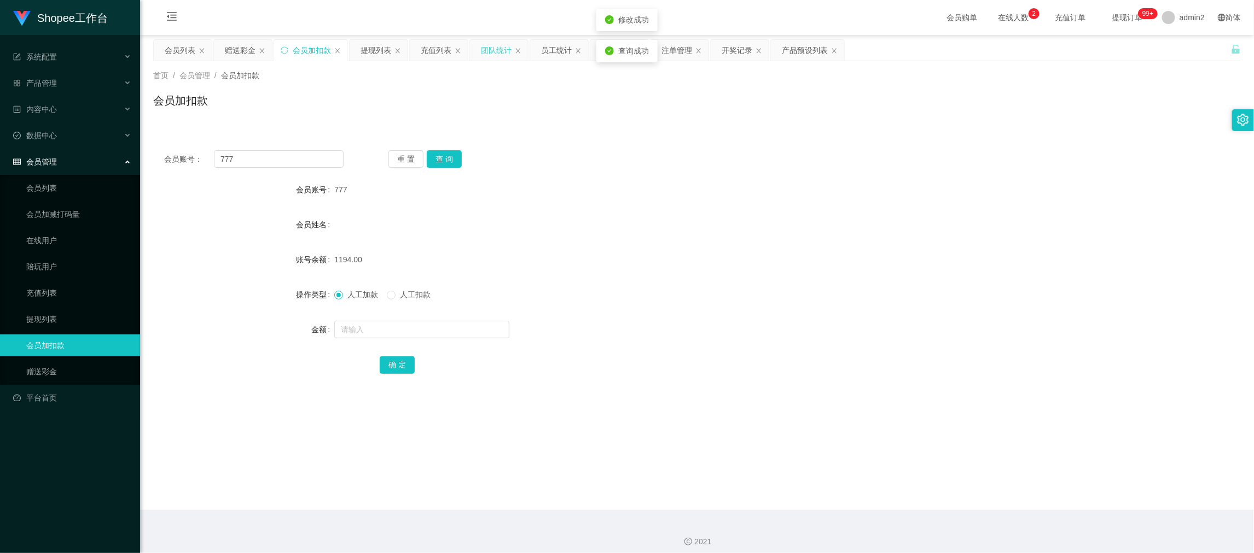
click at [496, 51] on div "团队统计" at bounding box center [496, 50] width 31 height 21
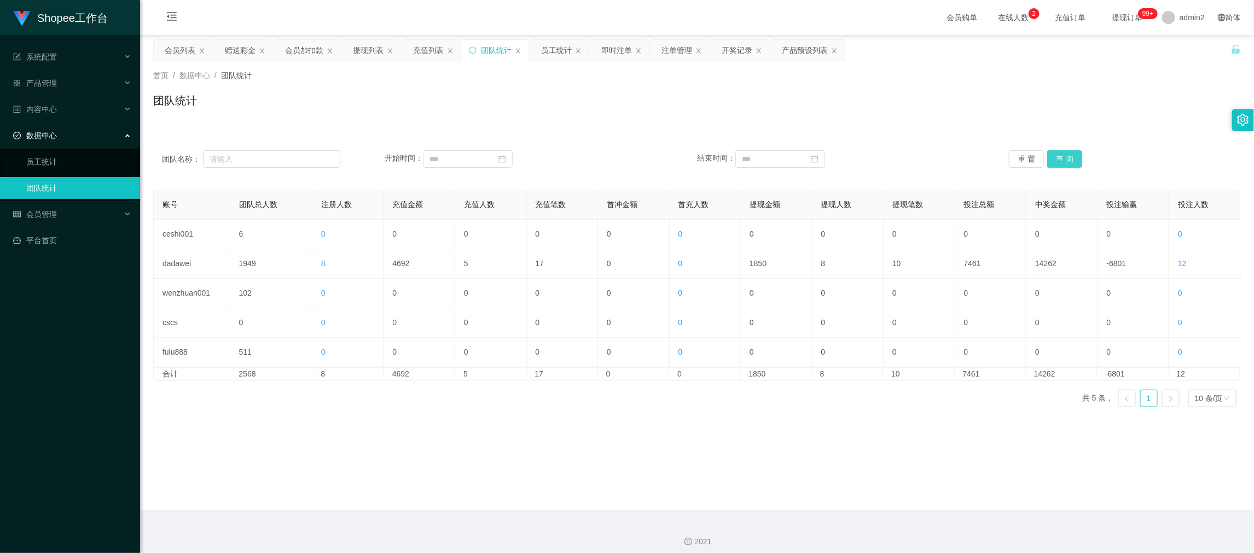
click at [1064, 154] on button "查 询" at bounding box center [1064, 159] width 35 height 18
click at [1065, 156] on button "查 询" at bounding box center [1064, 159] width 35 height 18
click at [648, 436] on main "关闭左侧 关闭右侧 关闭其它 刷新页面 会员列表 赠送彩金 会员加扣款 提现列表 充值列表 团队统计 员工统计 即时注单 注单管理 开奖记录 产品预设列表 首…" at bounding box center [697, 272] width 1114 height 475
